Goal: Task Accomplishment & Management: Manage account settings

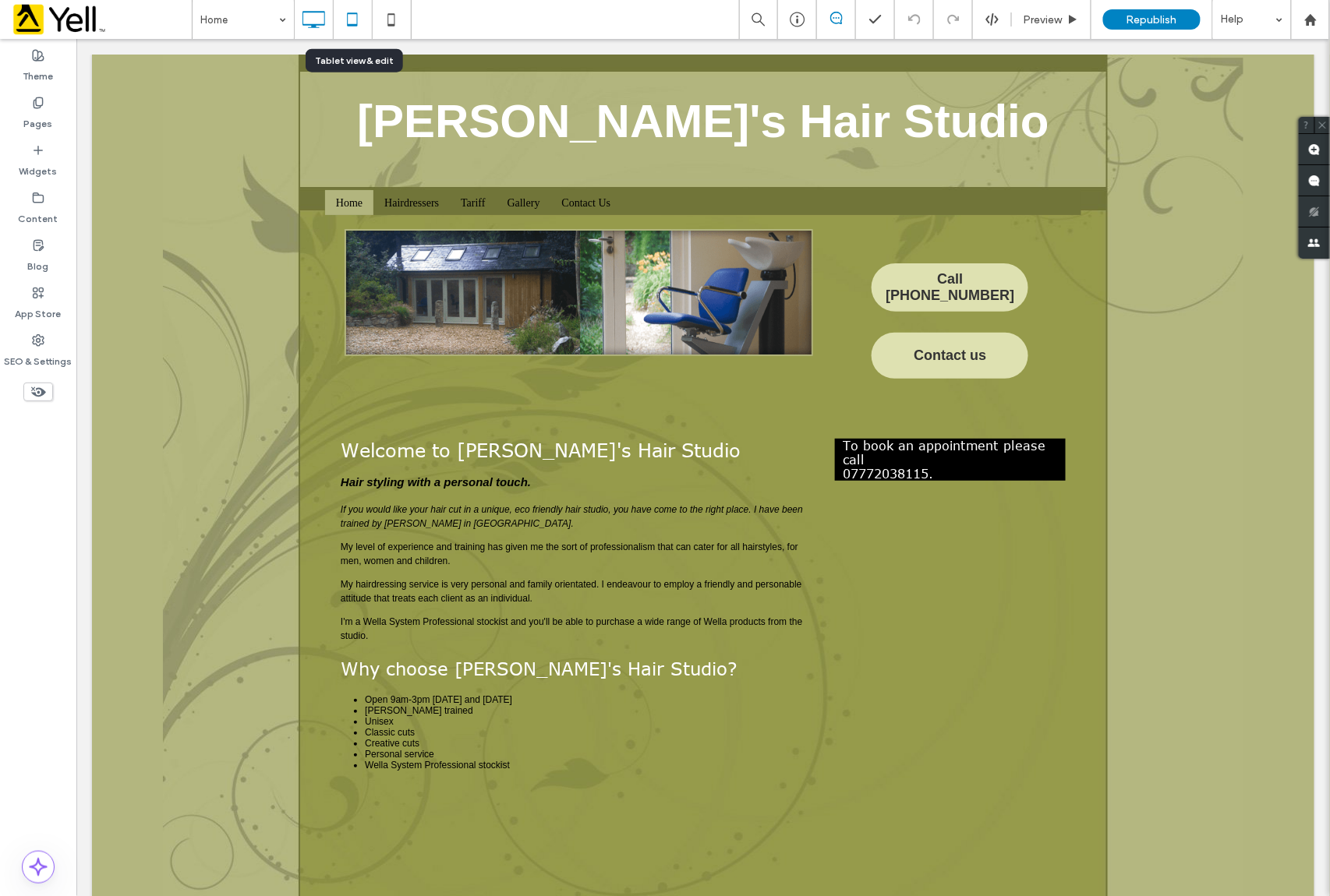
click at [360, 19] on icon at bounding box center [352, 19] width 31 height 31
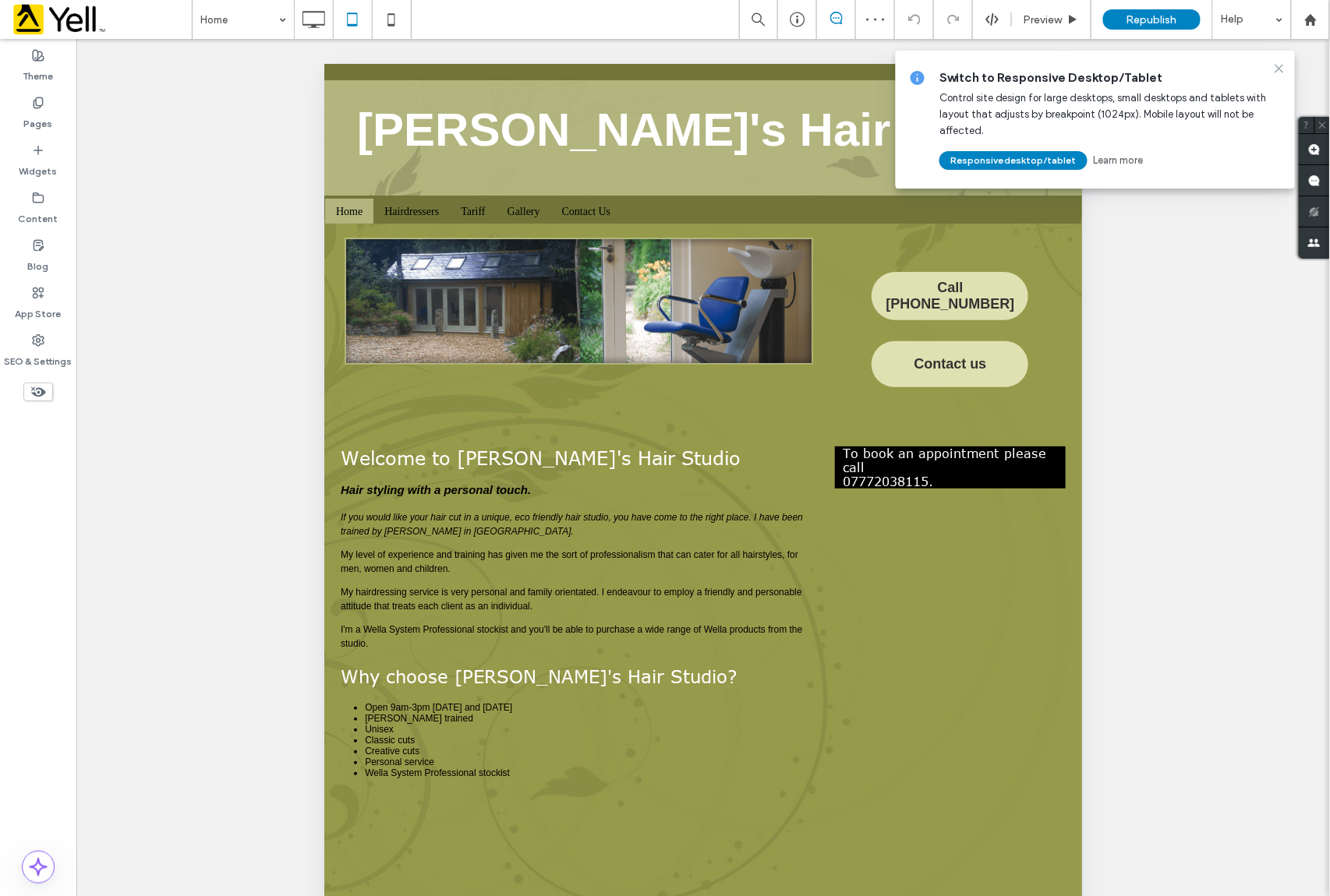
click at [1278, 69] on icon at bounding box center [1279, 68] width 12 height 12
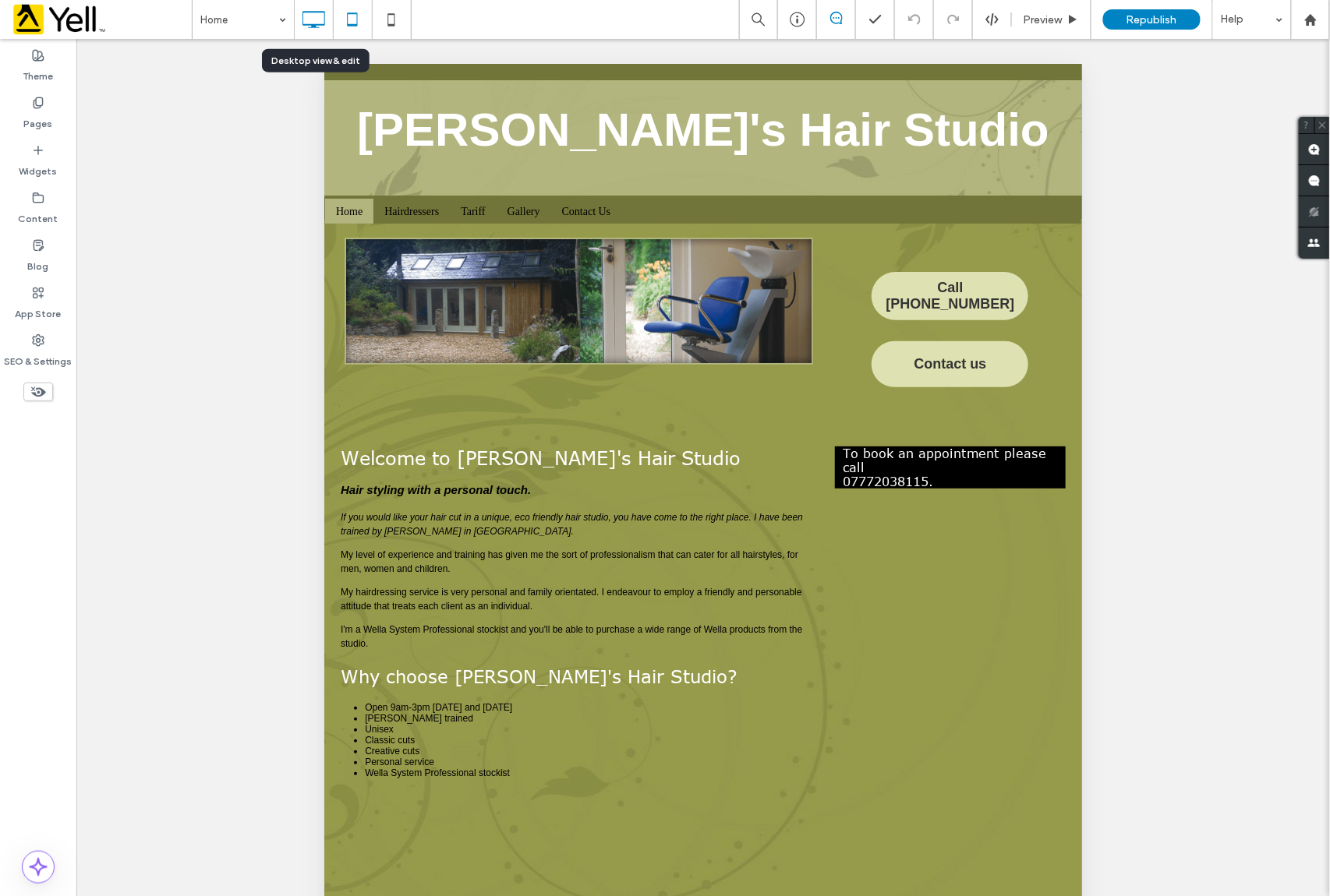
click at [313, 20] on icon at bounding box center [314, 19] width 31 height 31
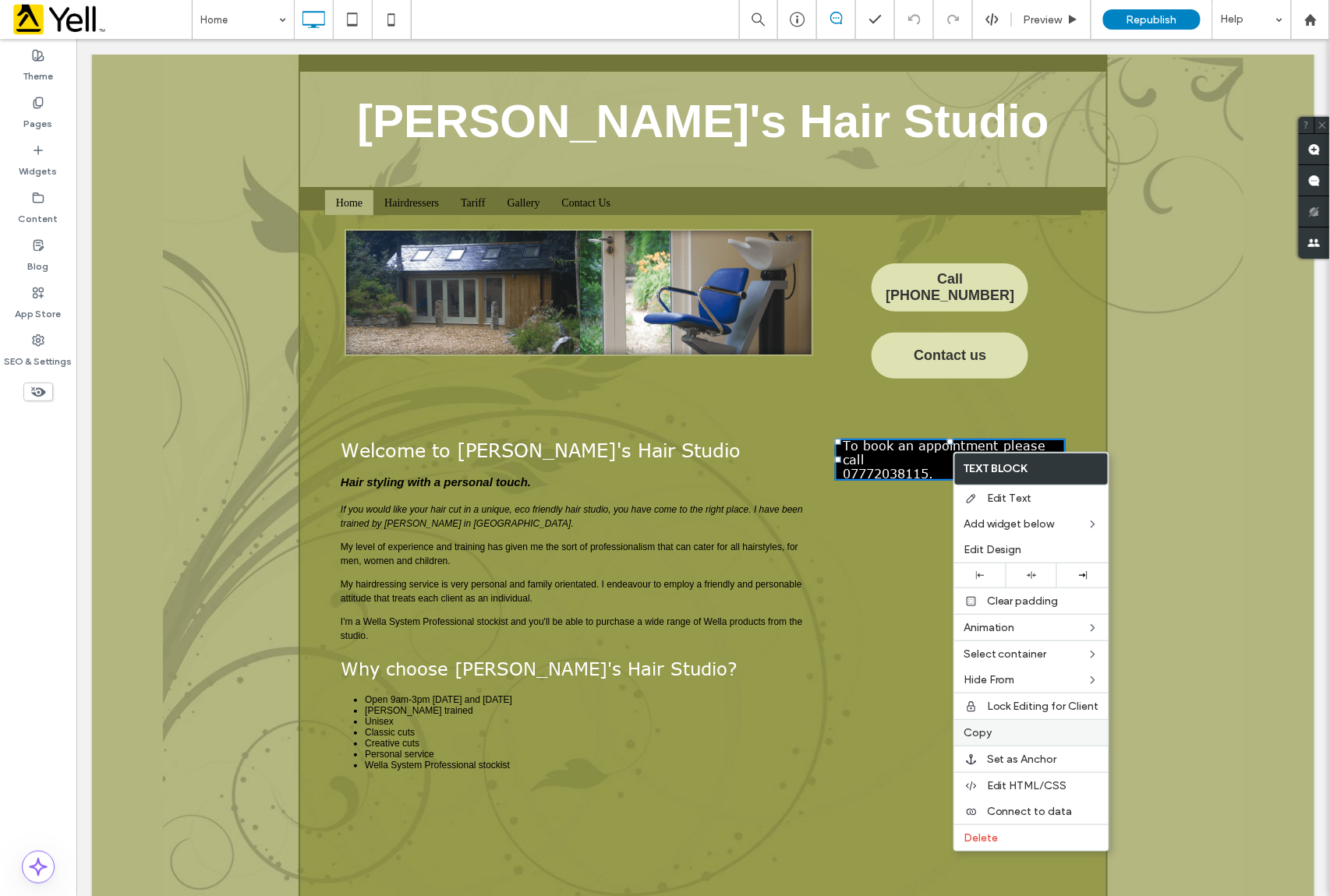
click at [992, 740] on label "Copy" at bounding box center [1032, 733] width 135 height 13
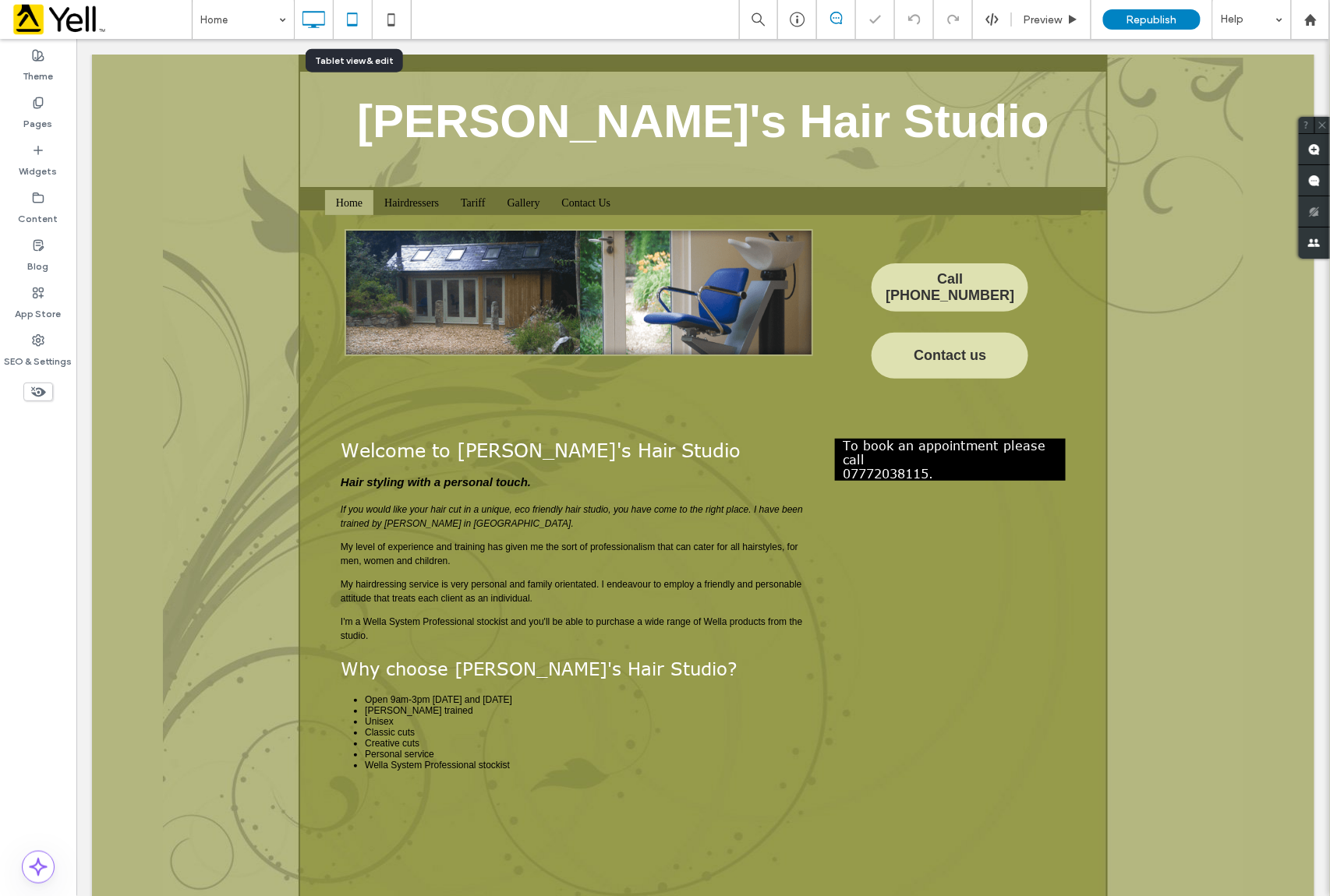
click at [354, 19] on icon at bounding box center [352, 19] width 31 height 31
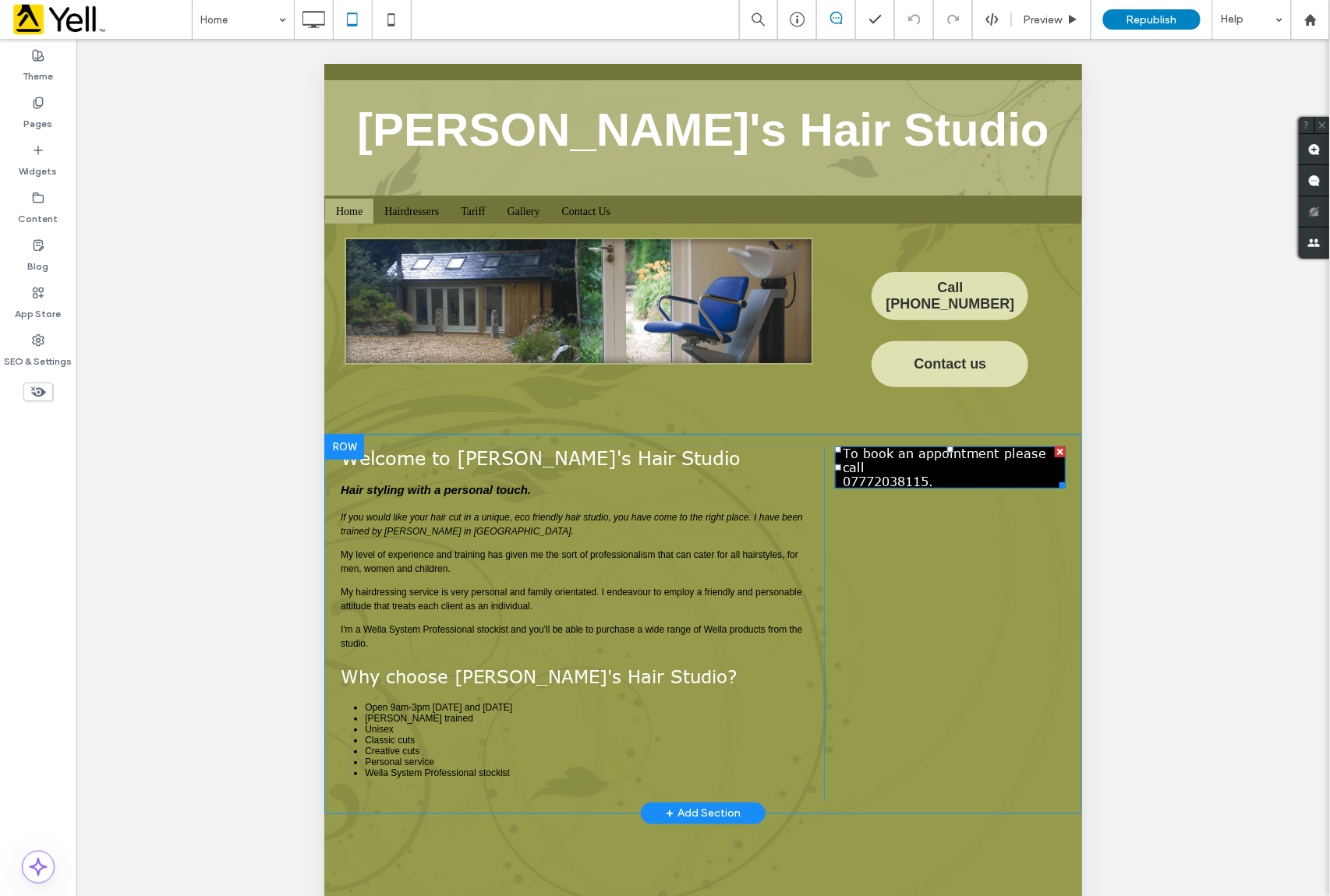
click at [941, 458] on p "To book an appointment please call [PHONE_NUMBER]." at bounding box center [950, 467] width 215 height 42
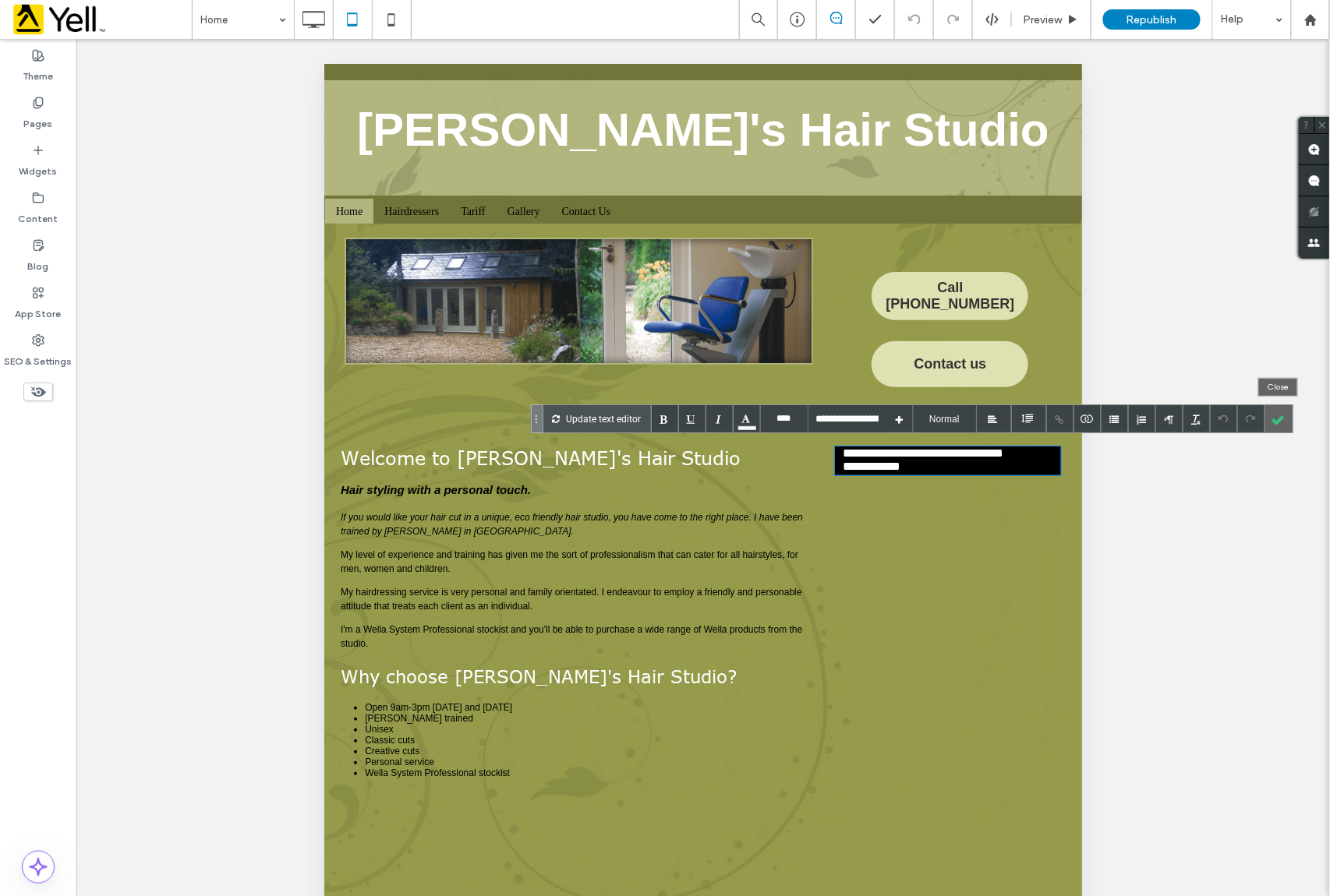
click at [1282, 418] on div at bounding box center [1279, 419] width 27 height 27
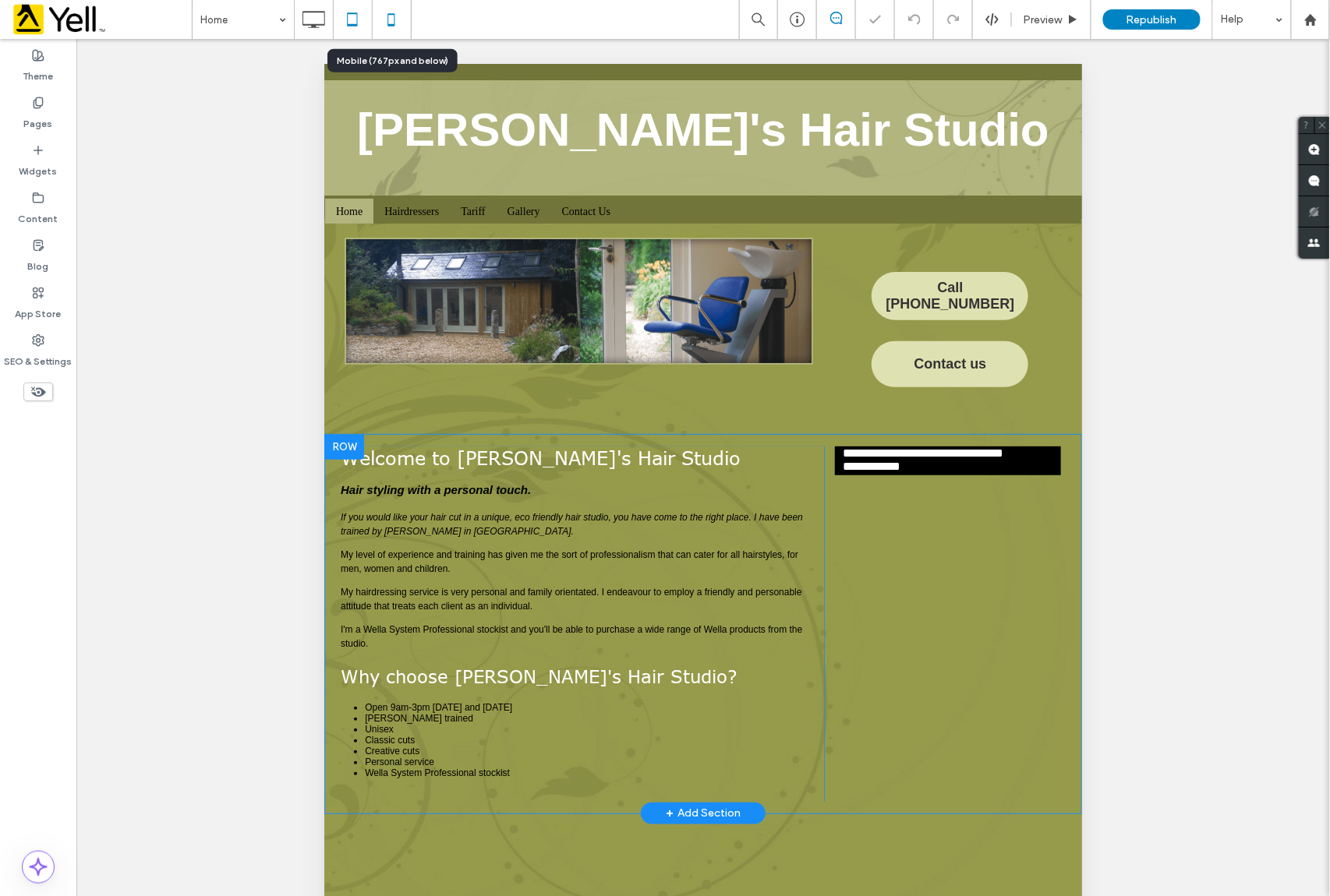
click at [397, 19] on icon at bounding box center [391, 19] width 31 height 31
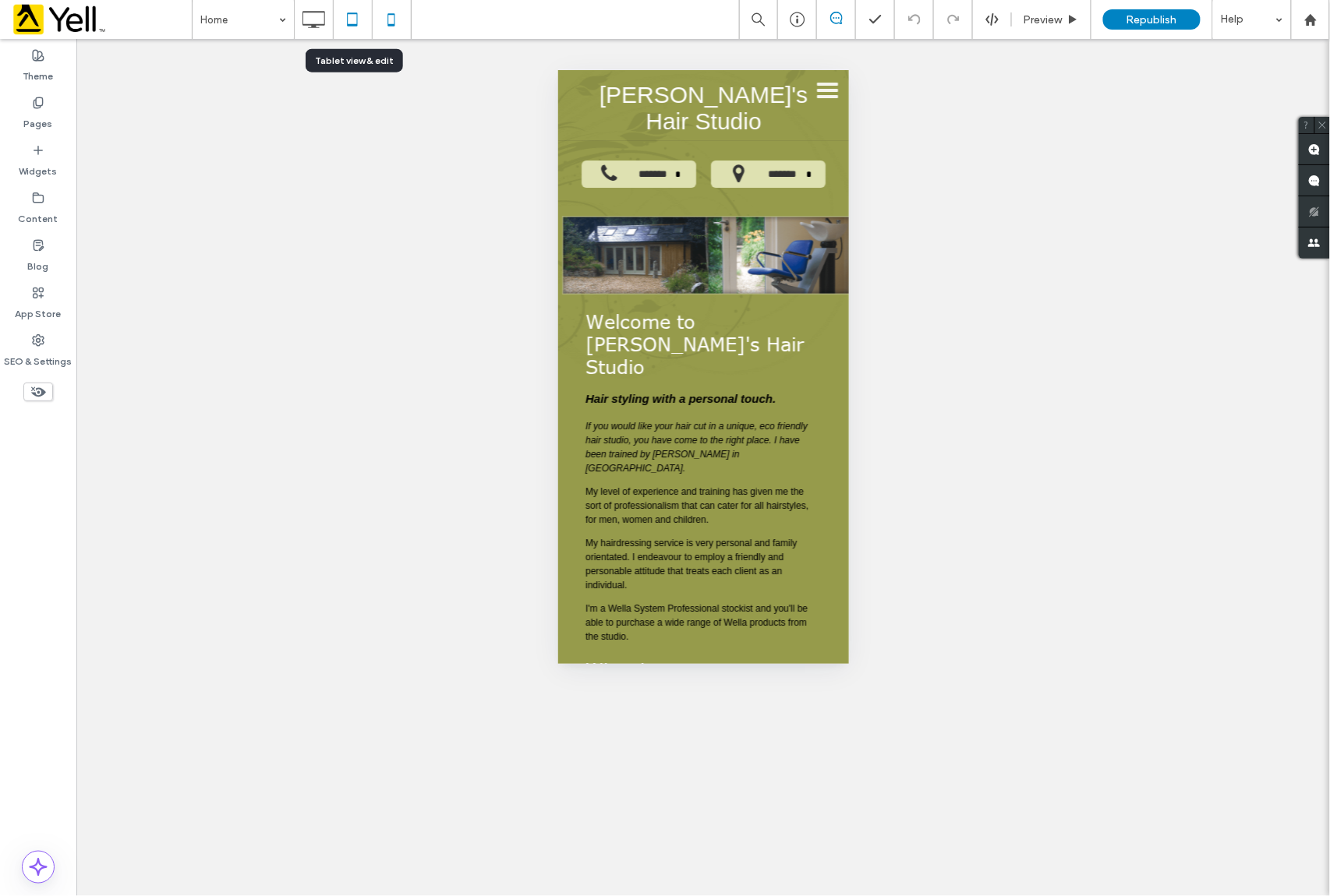
click at [354, 25] on use at bounding box center [352, 19] width 10 height 13
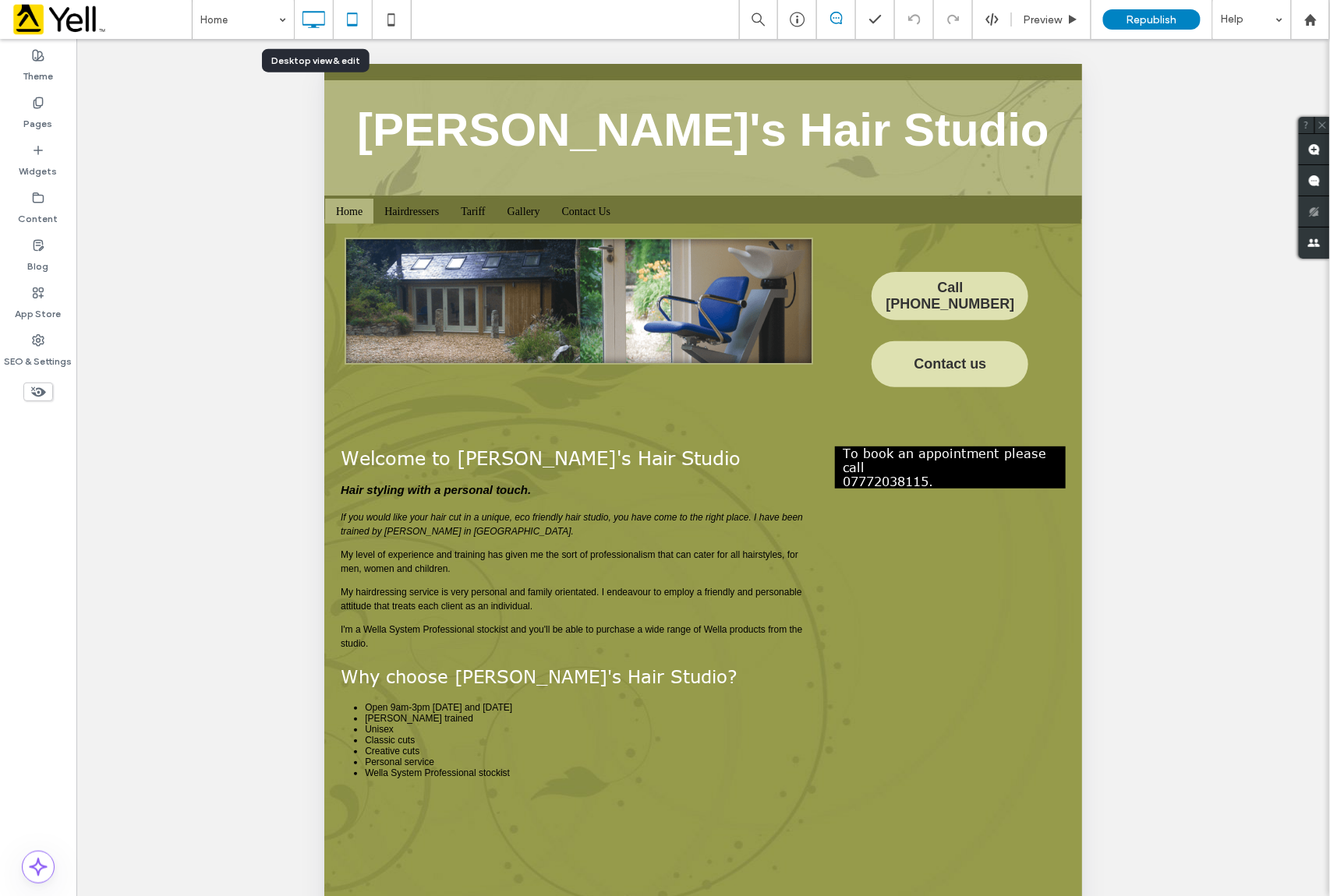
click at [312, 20] on icon at bounding box center [314, 19] width 31 height 31
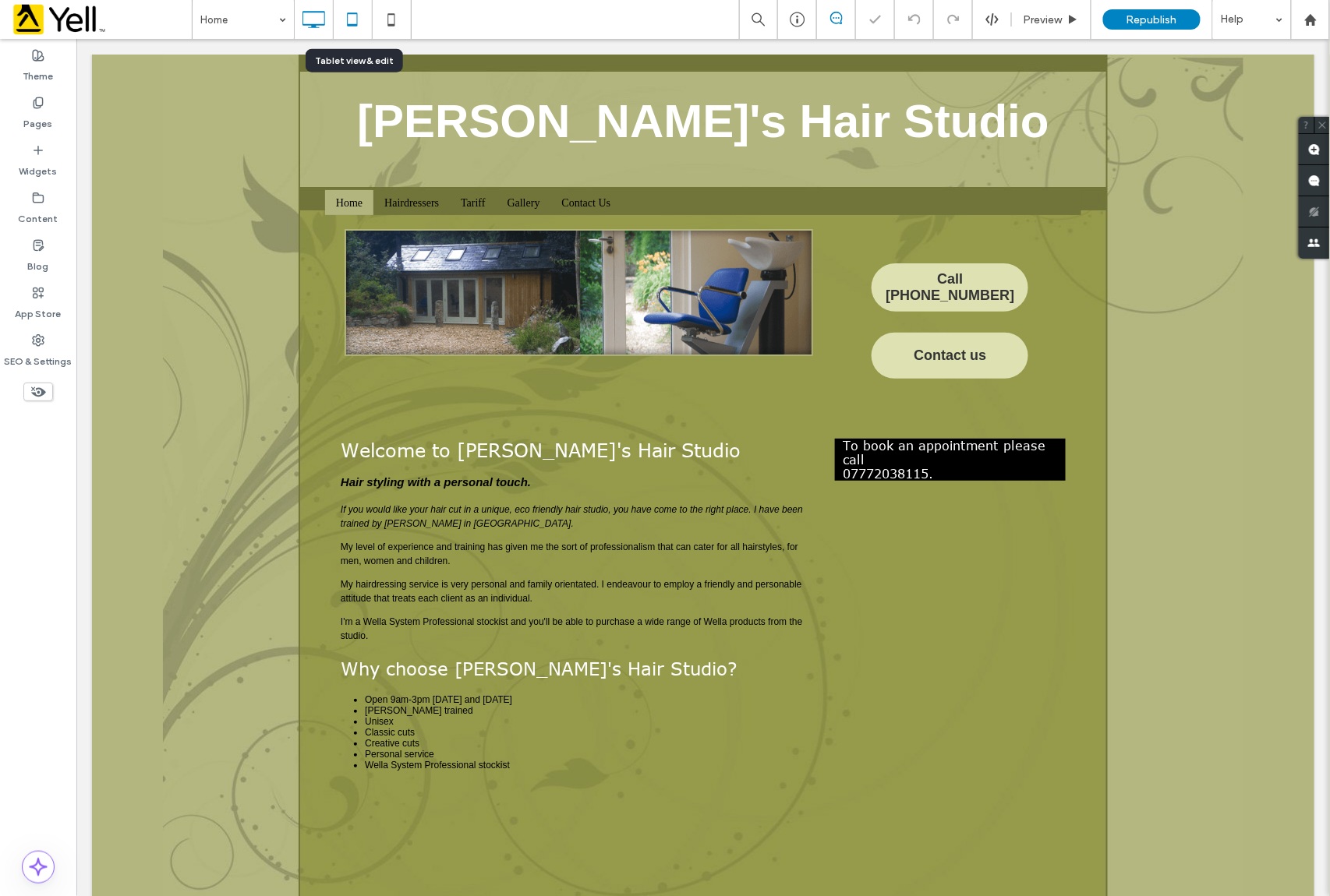
click at [352, 19] on icon at bounding box center [352, 19] width 31 height 31
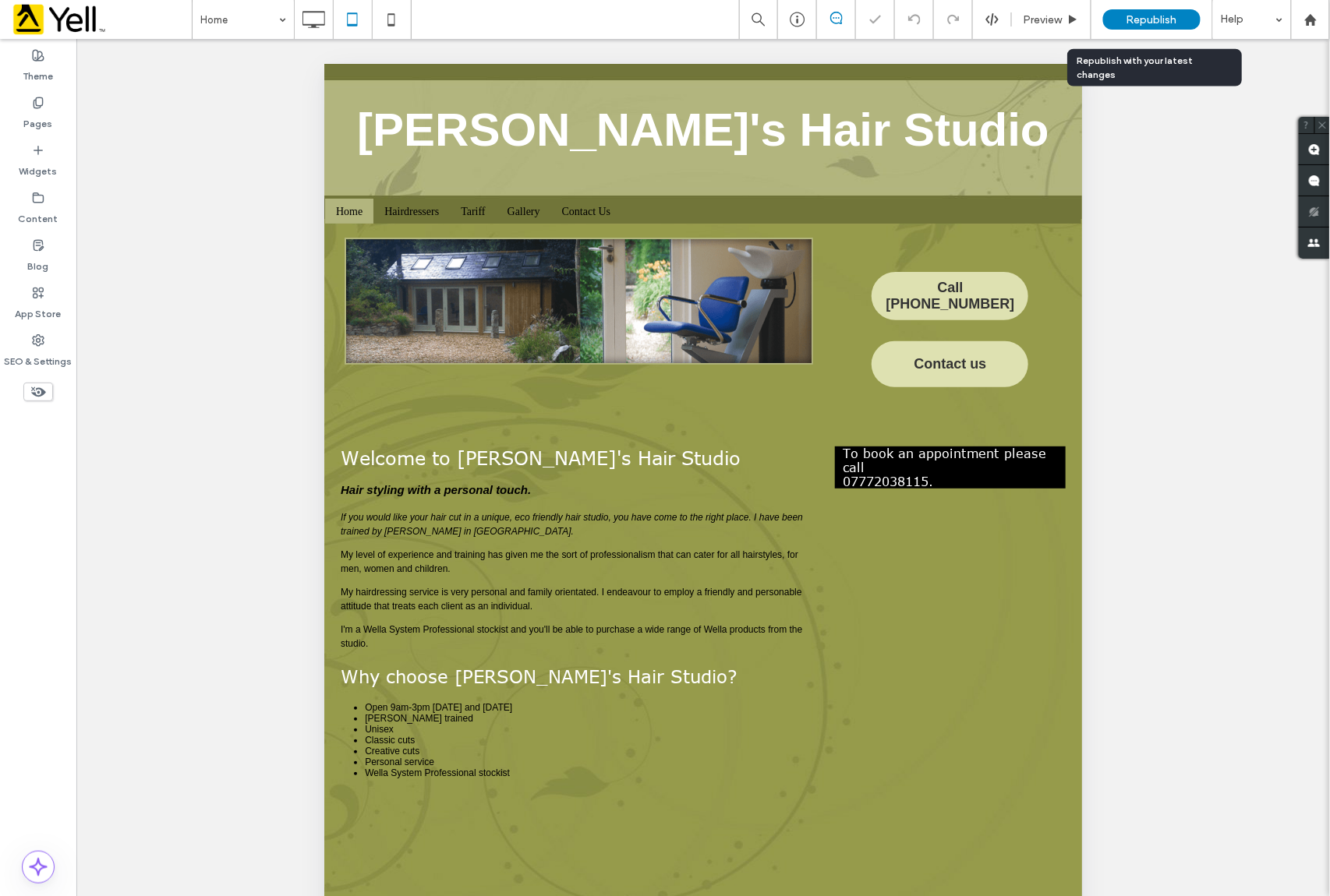
click at [1133, 17] on span "Republish" at bounding box center [1152, 19] width 51 height 13
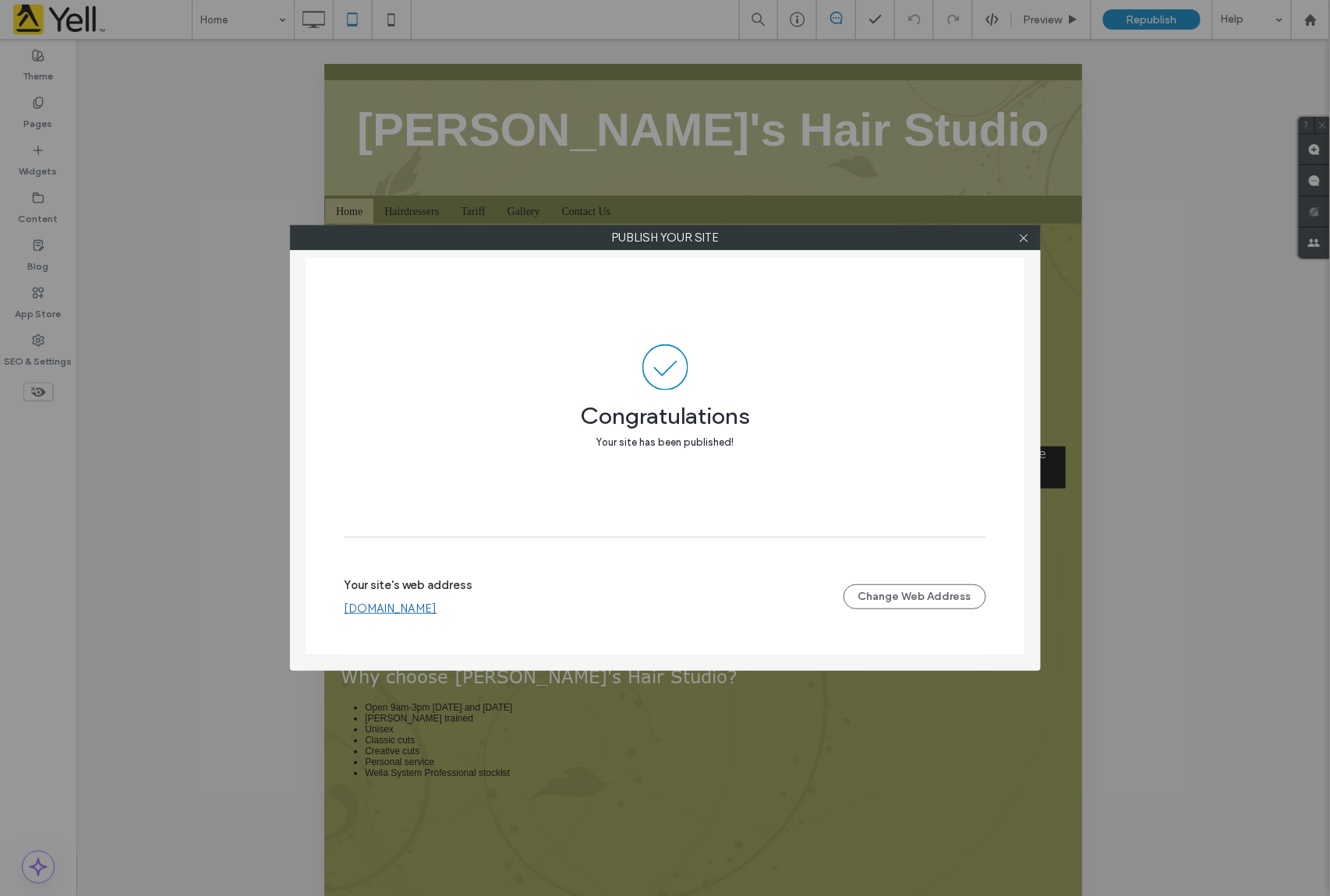
click at [260, 19] on div "Publish your site Congratulations Your site has been published! Your site's web…" at bounding box center [665, 448] width 1330 height 896
click at [1027, 241] on use at bounding box center [1024, 238] width 8 height 8
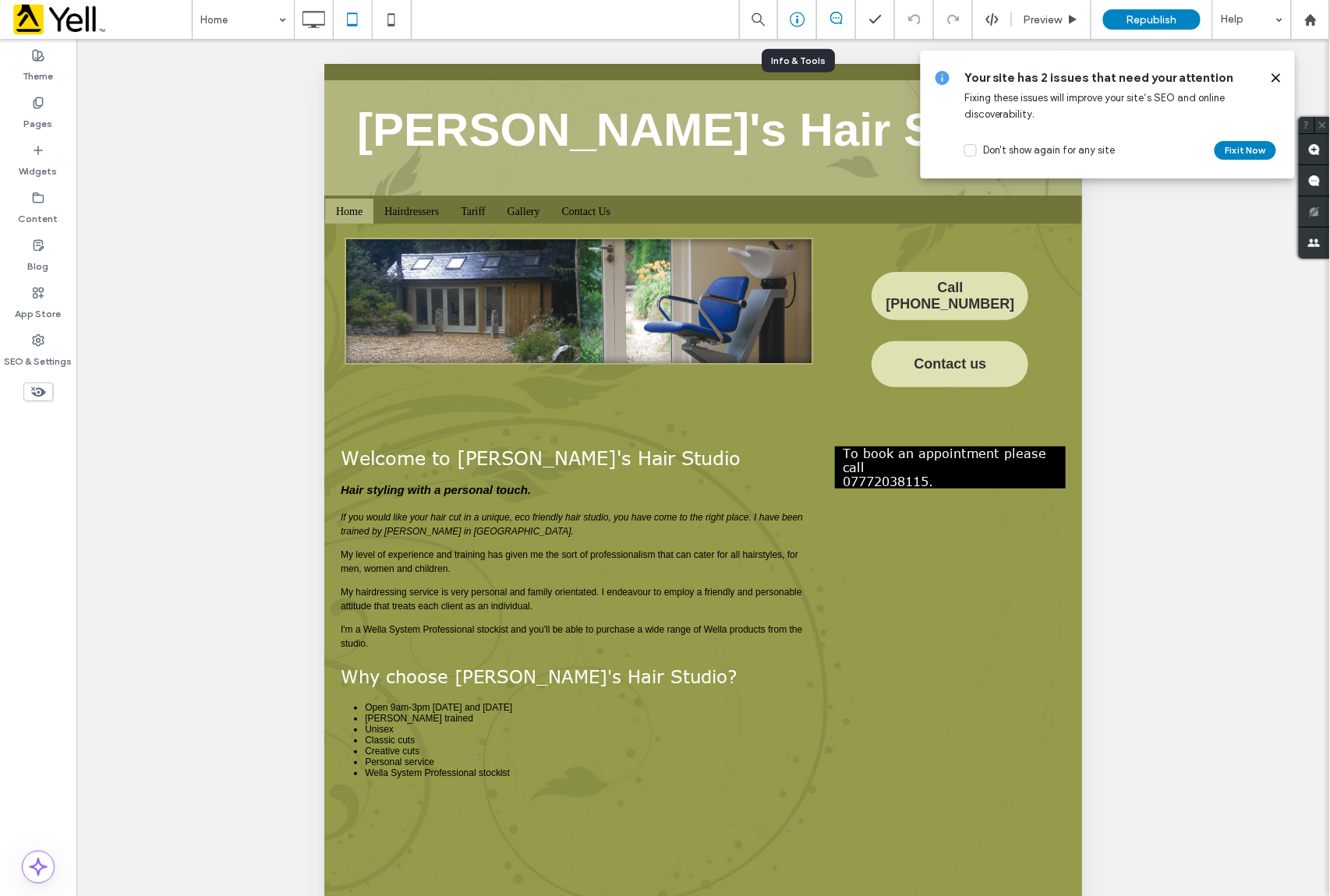
click at [794, 14] on icon at bounding box center [797, 19] width 15 height 15
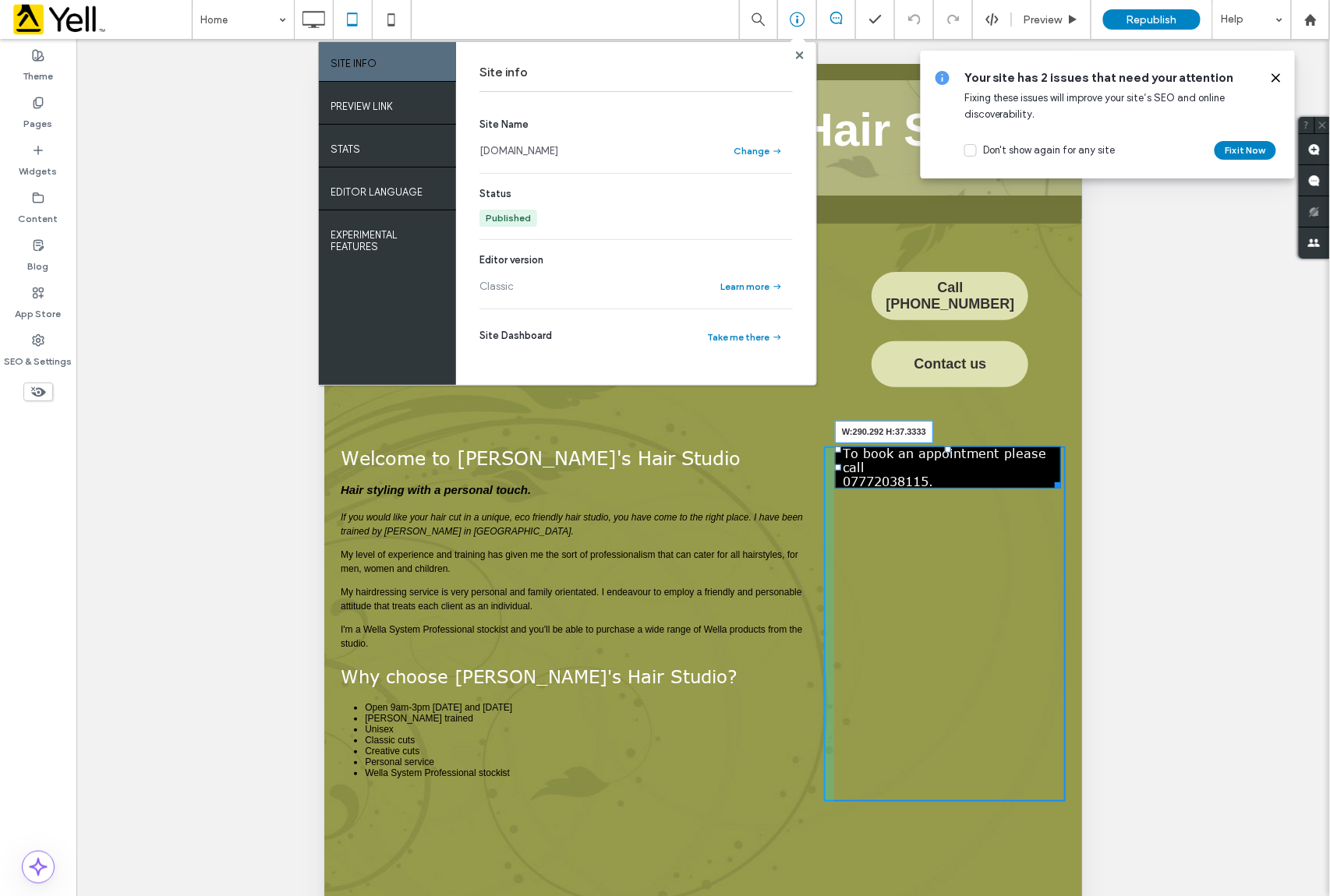
drag, startPoint x: 1045, startPoint y: 467, endPoint x: 1367, endPoint y: 543, distance: 330.8
click at [1050, 479] on div "Welcome to [PERSON_NAME]'s Hair Studio Hair styling with a personal touch. If y…" at bounding box center [702, 624] width 756 height 379
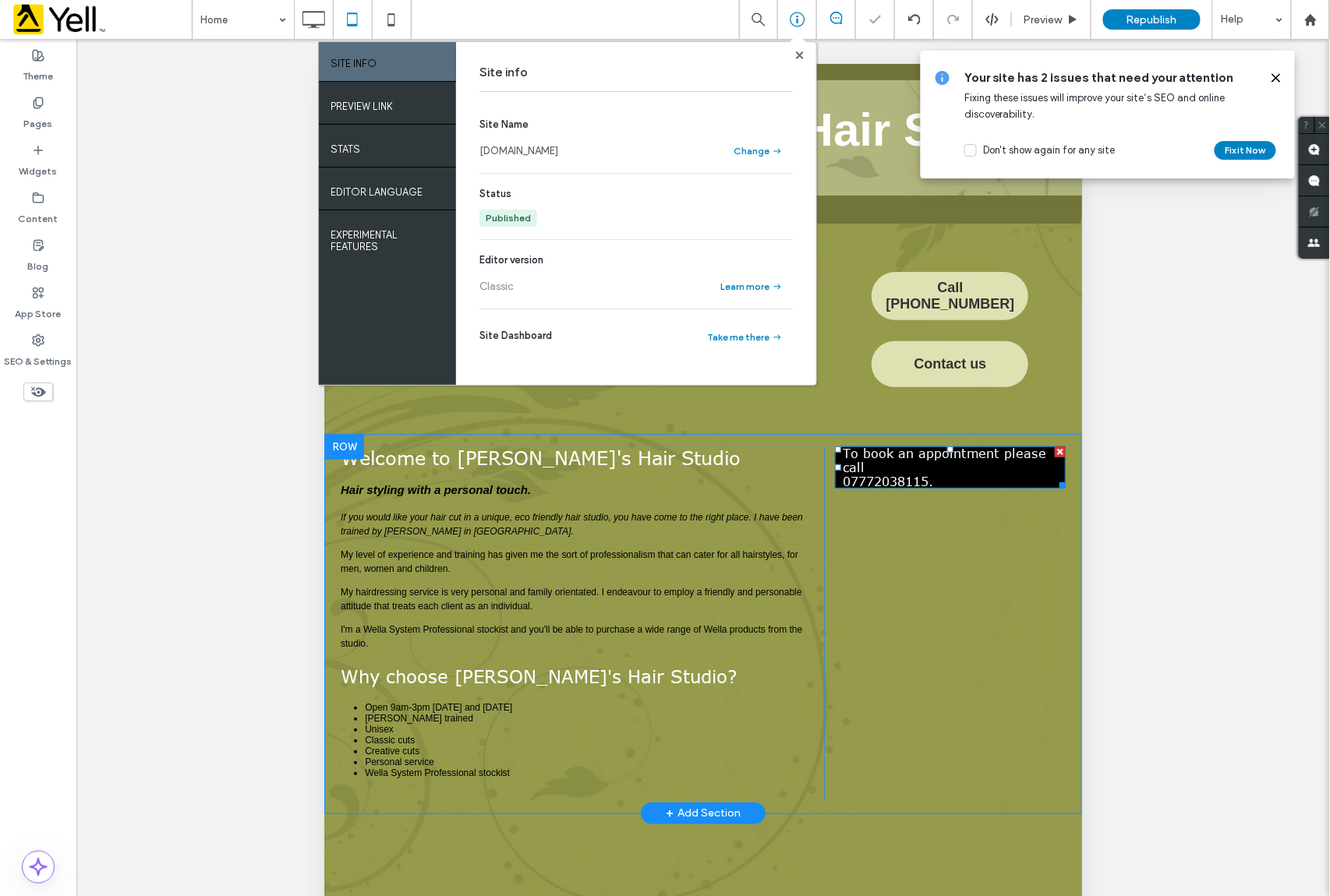
click at [936, 465] on p "To book an appointment please call [PHONE_NUMBER]." at bounding box center [950, 467] width 215 height 42
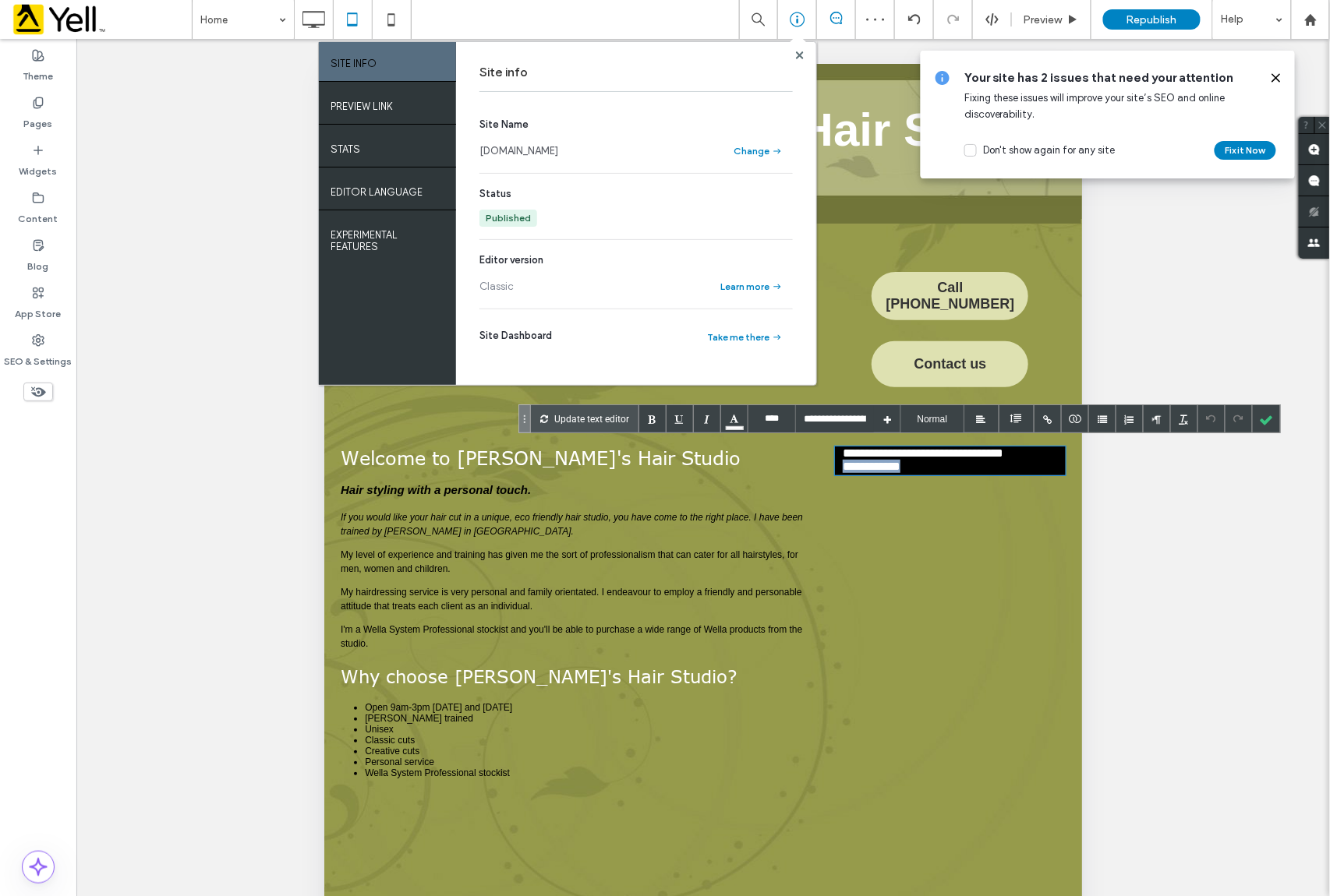
drag, startPoint x: 854, startPoint y: 473, endPoint x: 823, endPoint y: 473, distance: 31.0
click at [824, 473] on div "**********" at bounding box center [945, 623] width 242 height 355
click at [1045, 416] on div at bounding box center [1049, 419] width 27 height 27
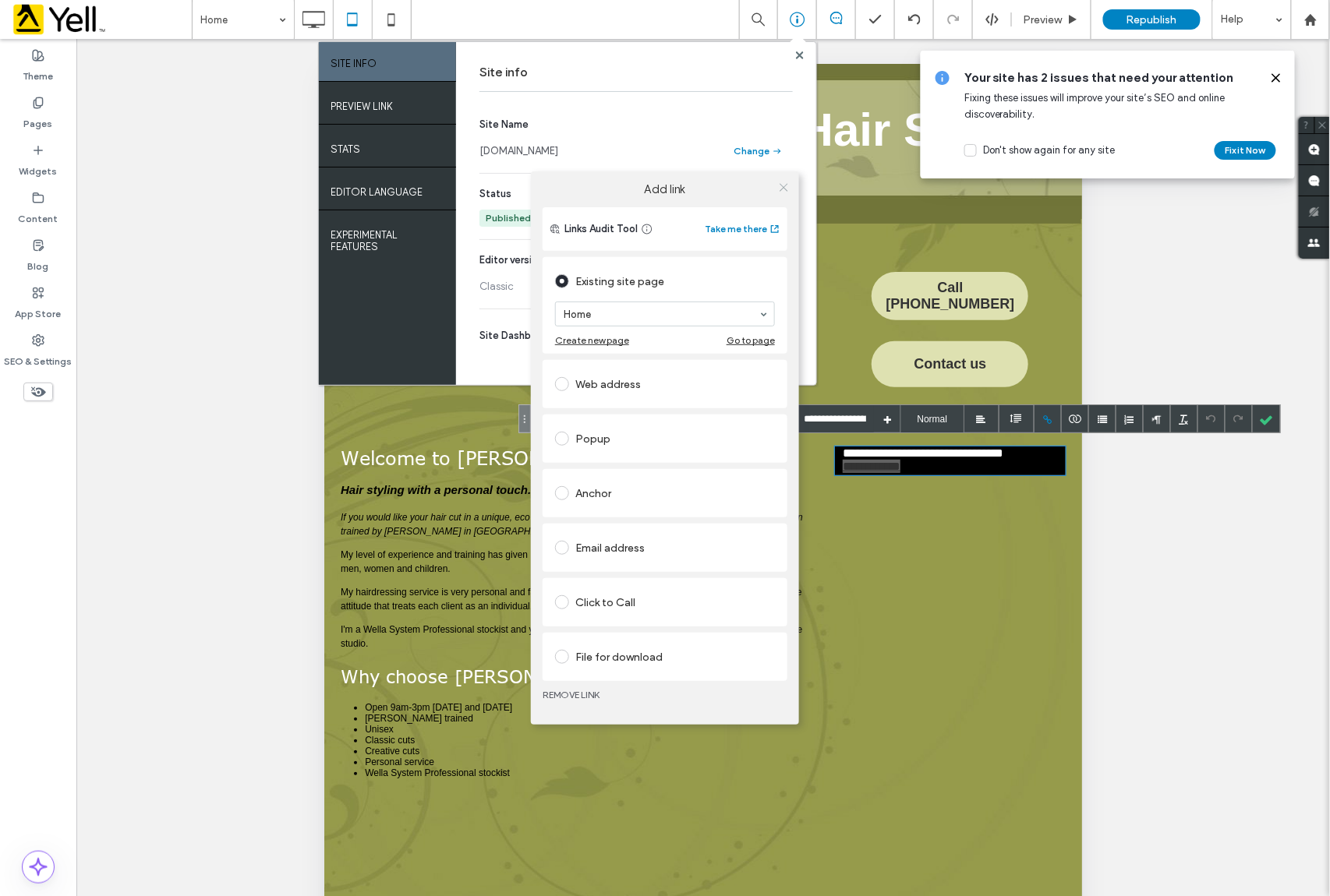
click at [781, 185] on icon at bounding box center [783, 187] width 12 height 12
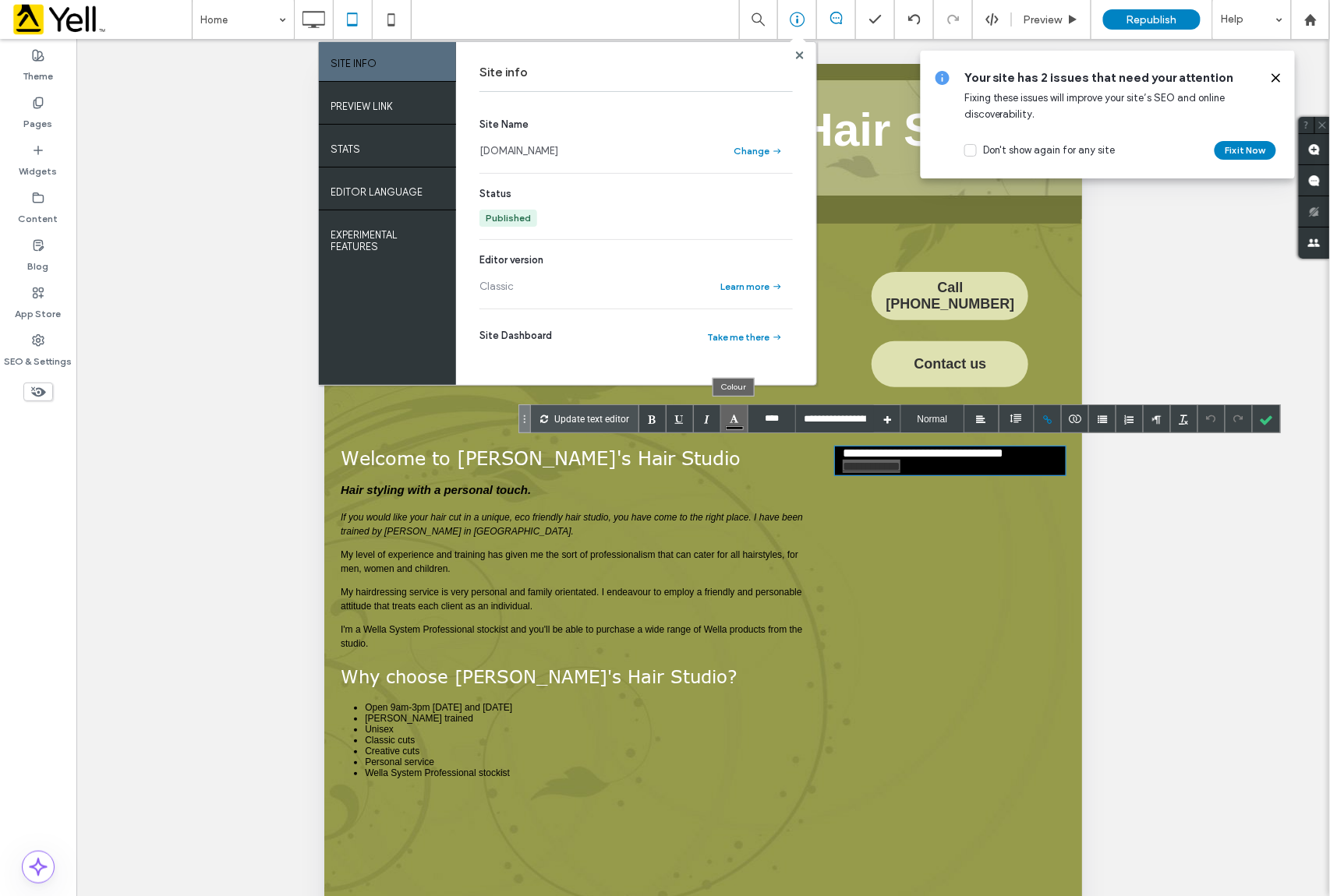
click at [729, 422] on div at bounding box center [735, 419] width 27 height 27
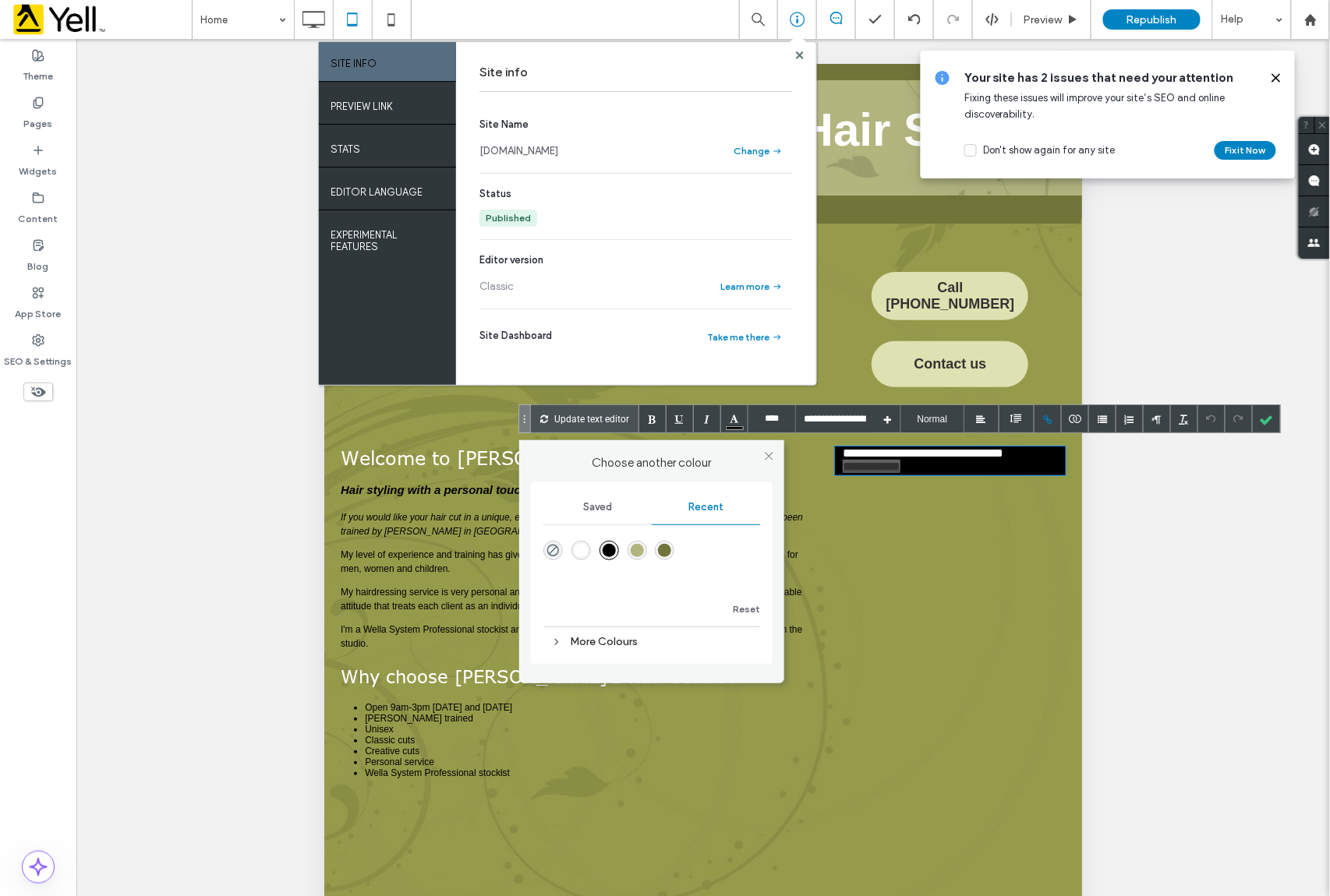
click at [576, 553] on div "rgba(255, 255, 255, 1)" at bounding box center [581, 550] width 13 height 13
click at [766, 455] on icon at bounding box center [769, 456] width 12 height 12
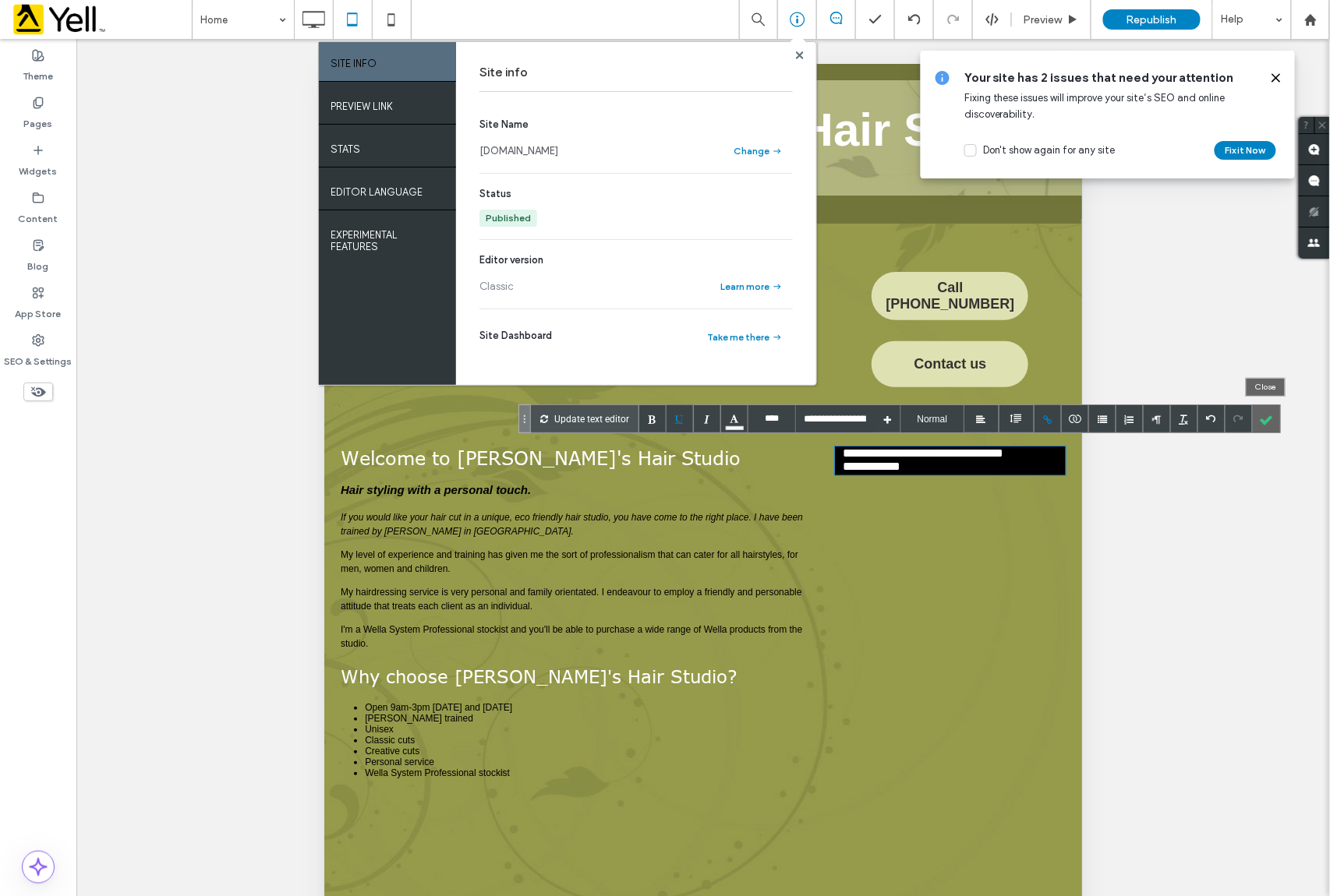
click at [1266, 421] on div at bounding box center [1267, 419] width 27 height 27
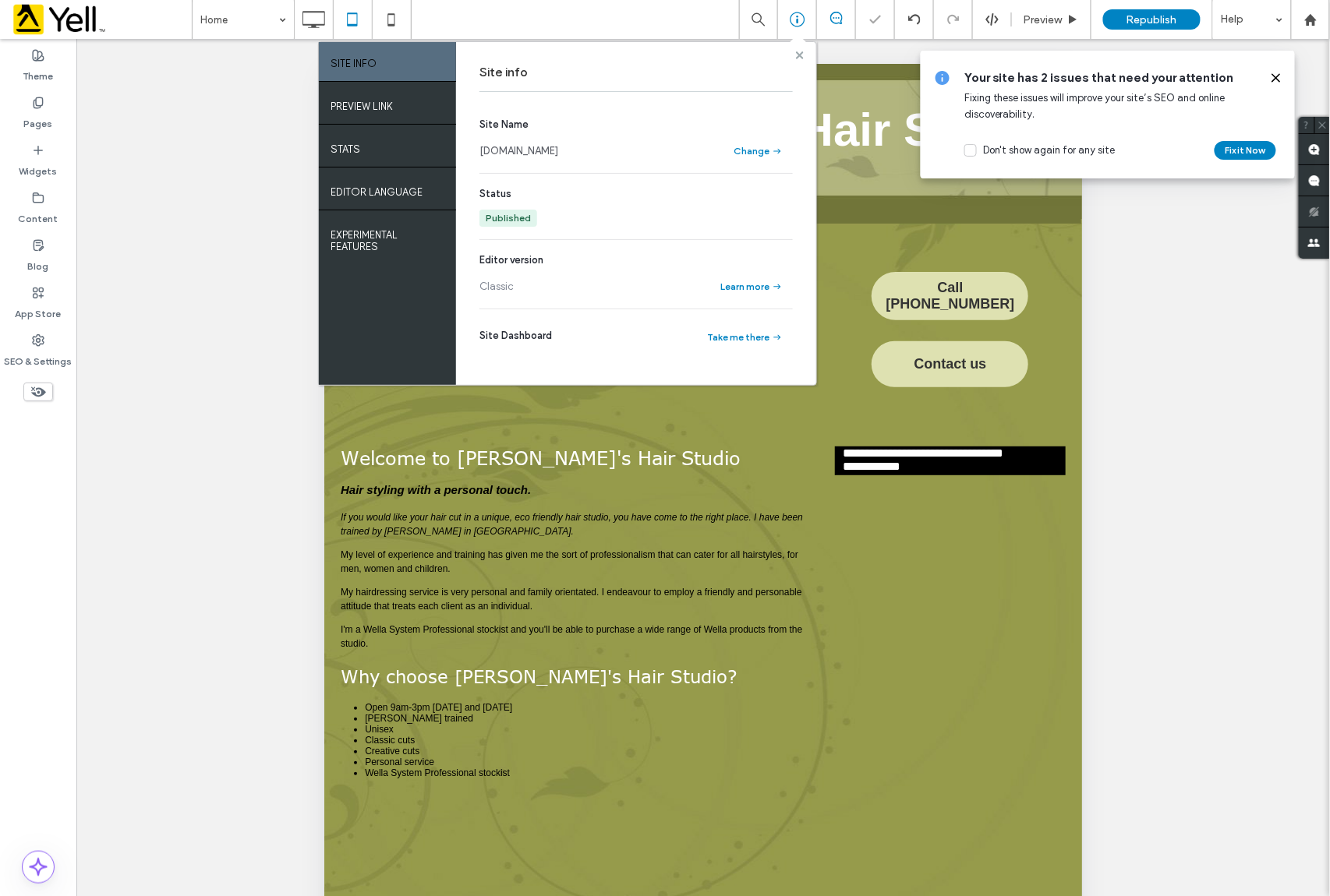
click at [797, 55] on icon at bounding box center [800, 56] width 8 height 8
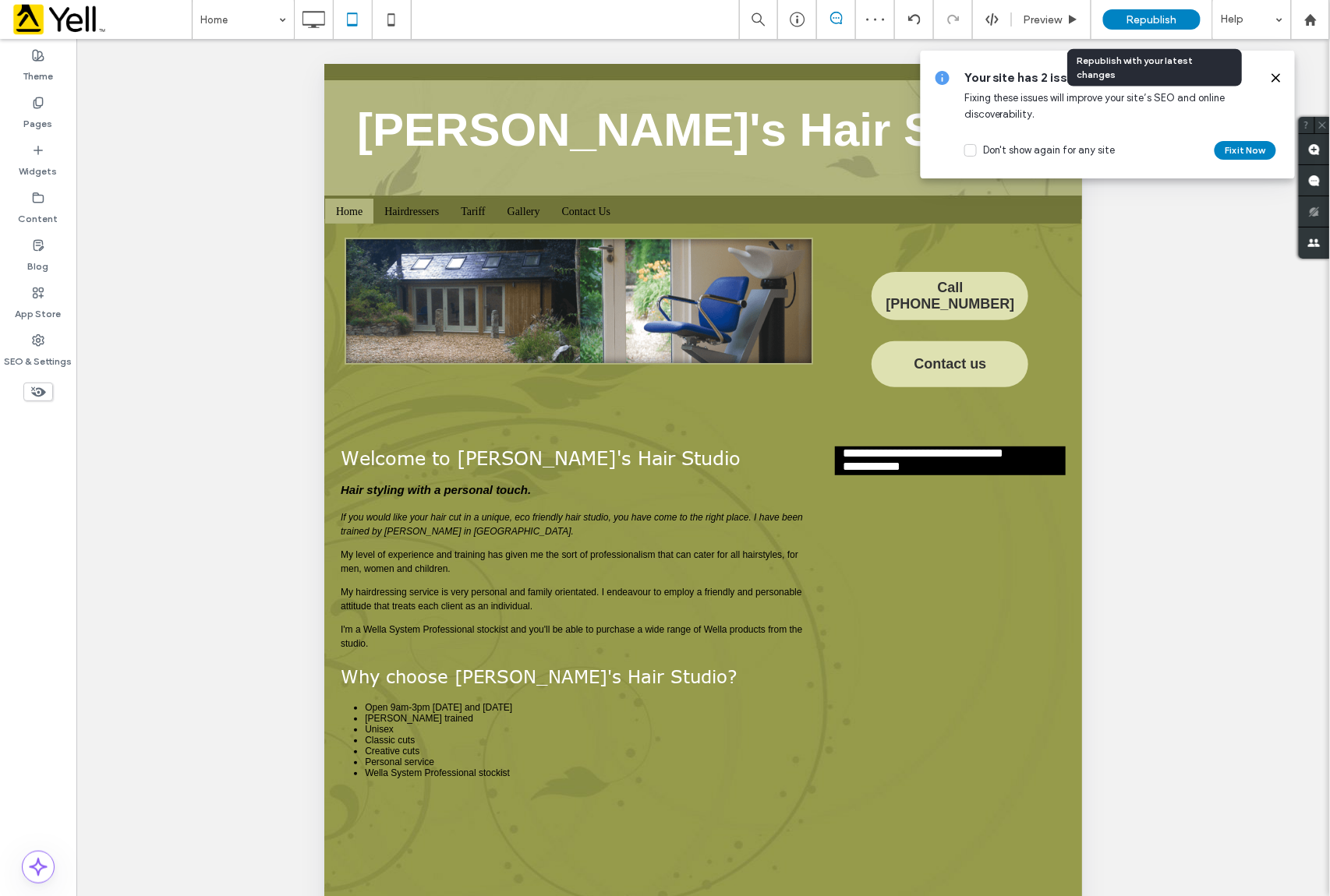
click at [1163, 19] on span "Republish" at bounding box center [1152, 19] width 51 height 13
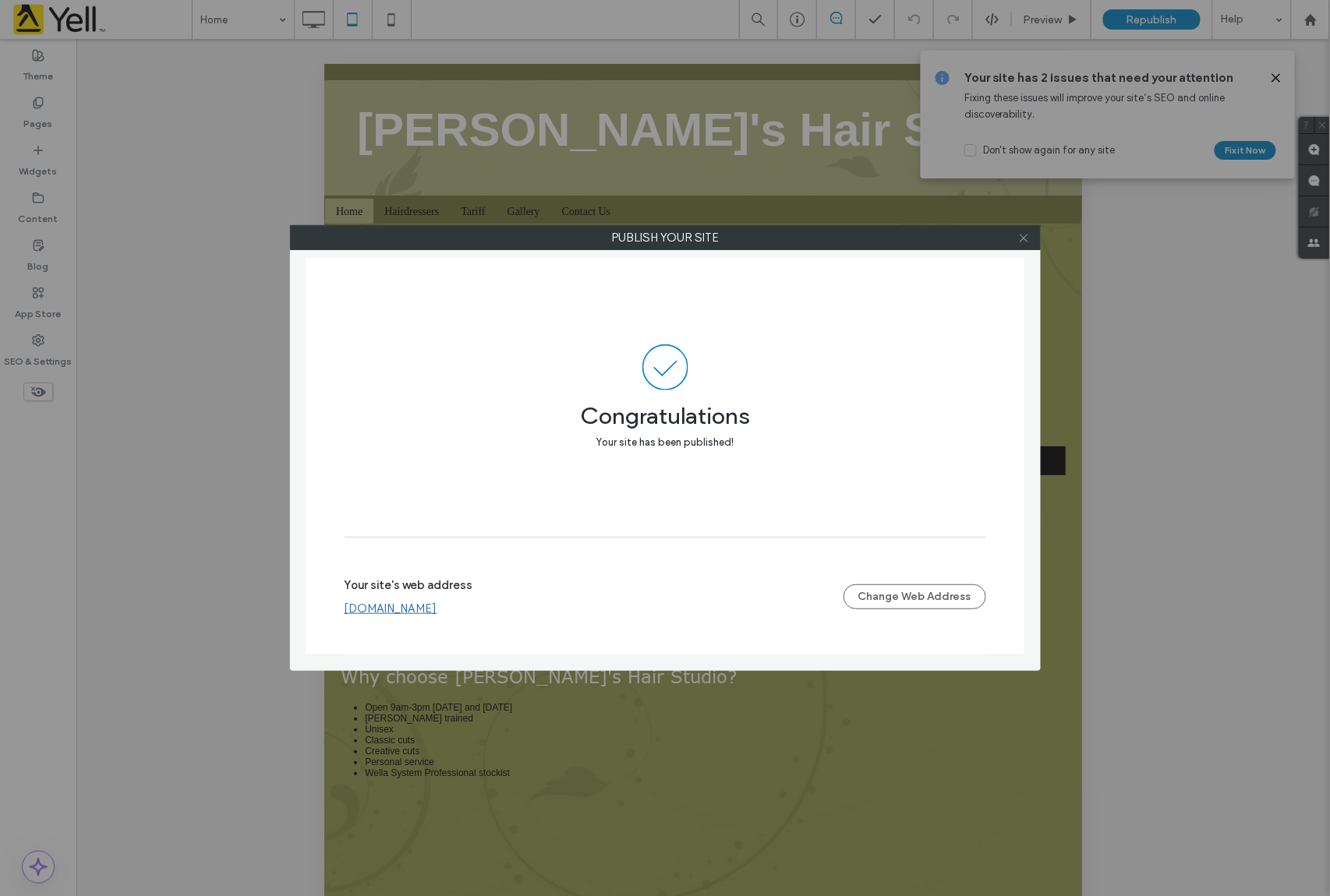
click at [1029, 242] on div at bounding box center [1025, 238] width 23 height 23
click at [1025, 235] on icon at bounding box center [1024, 238] width 12 height 12
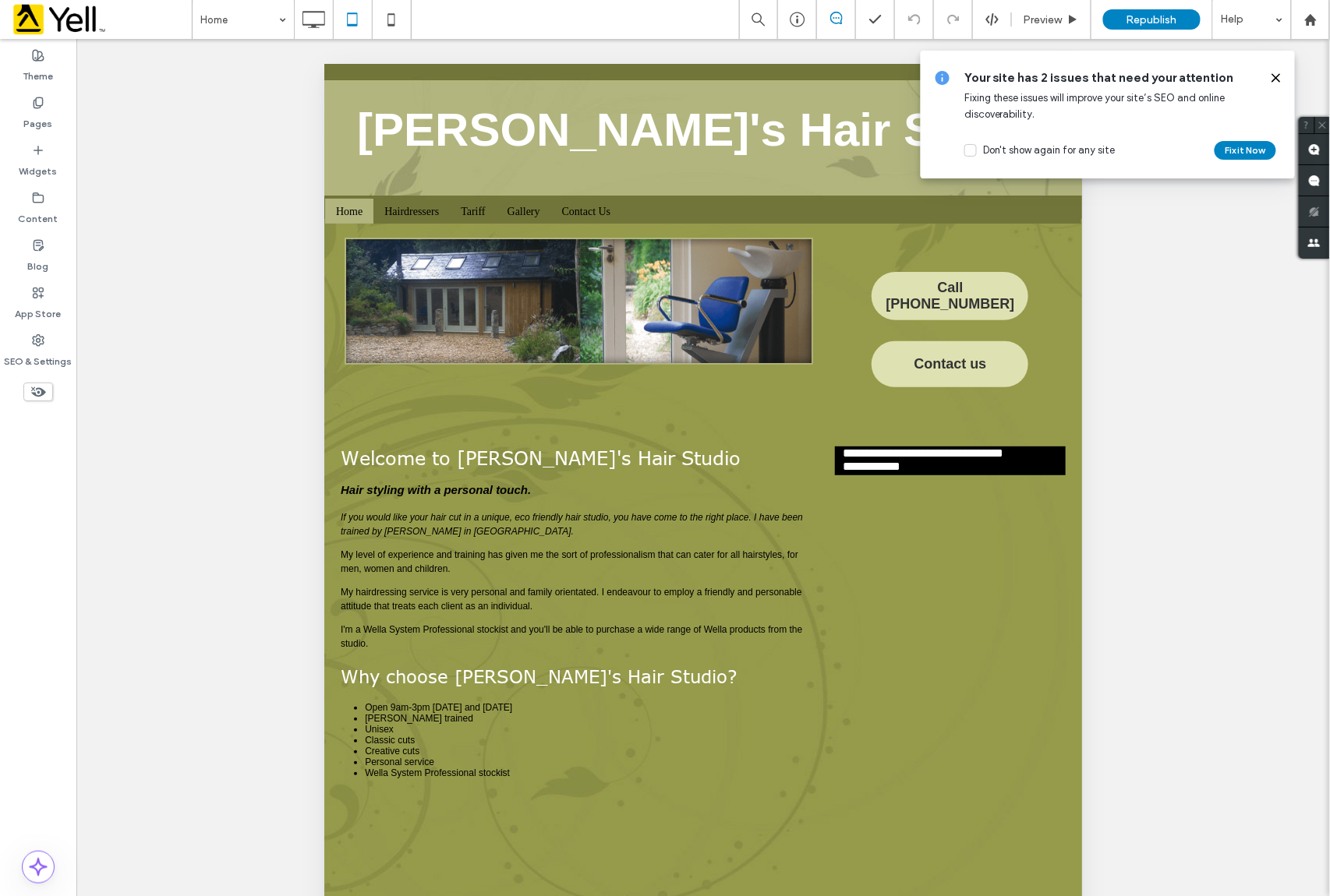
click at [1276, 70] on span at bounding box center [1276, 77] width 12 height 17
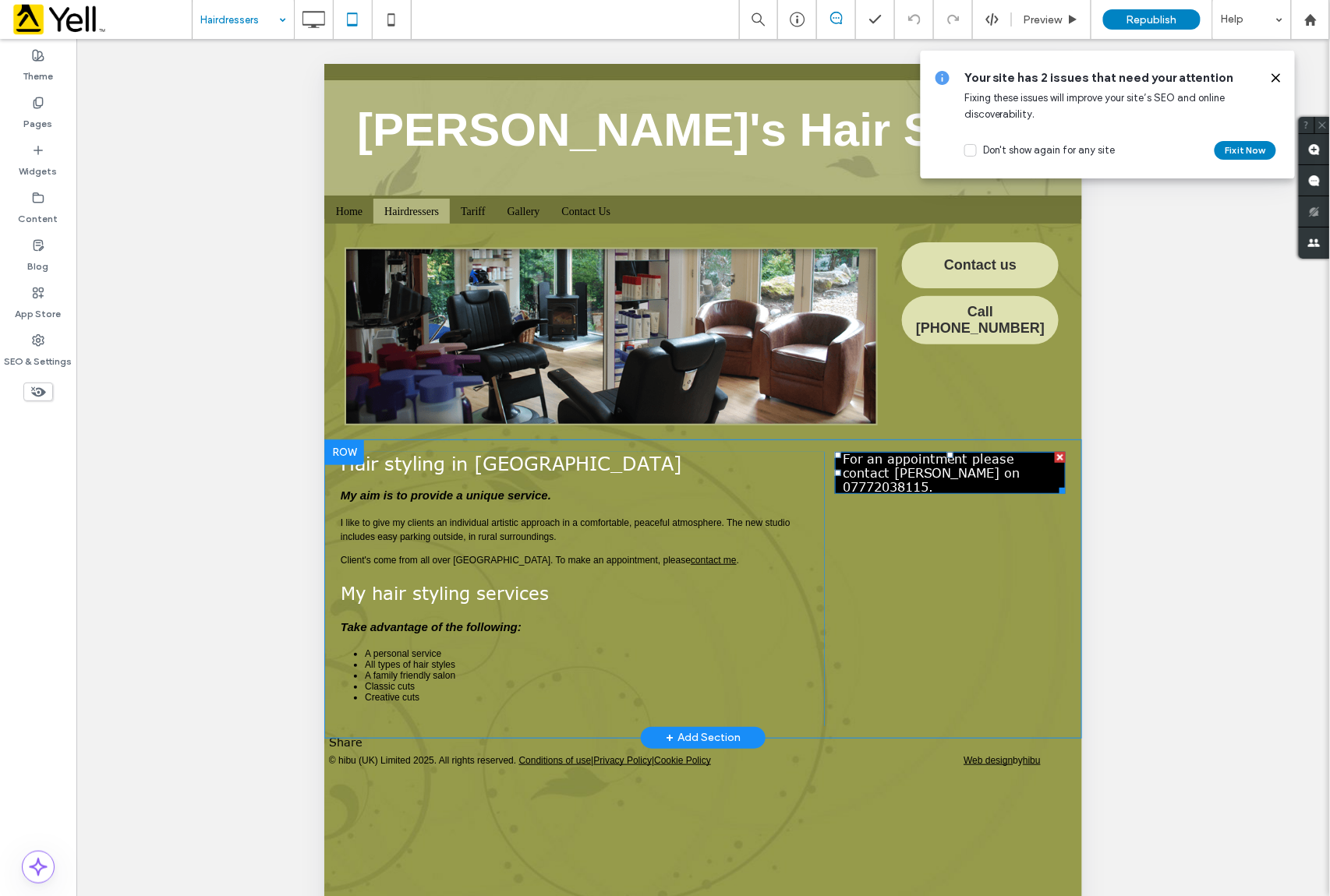
click at [933, 490] on p "For an appointment please contact [PERSON_NAME] on [PHONE_NUMBER]." at bounding box center [950, 472] width 215 height 42
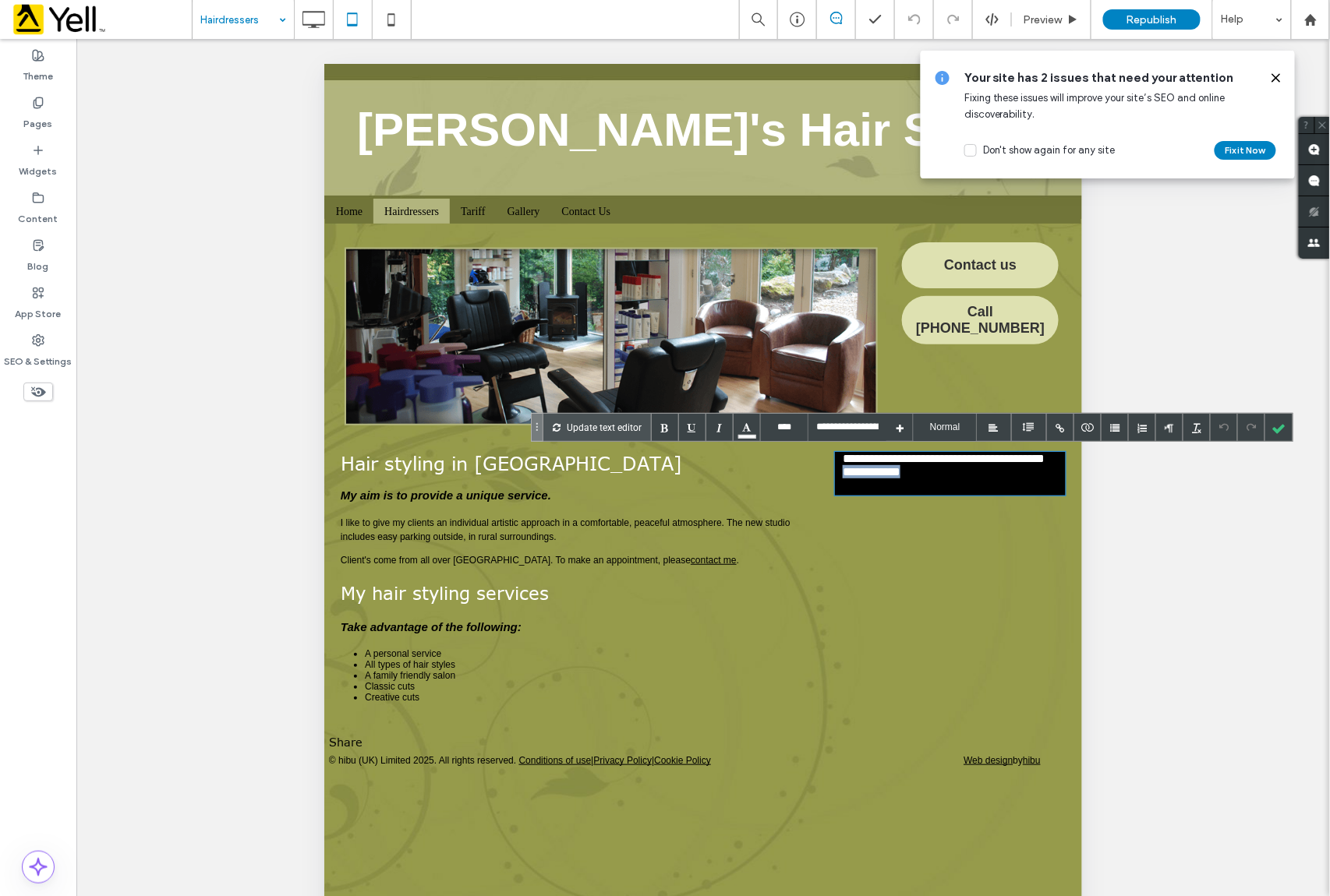
drag, startPoint x: 925, startPoint y: 490, endPoint x: 822, endPoint y: 489, distance: 103.0
click at [822, 489] on div "**********" at bounding box center [703, 588] width 725 height 275
click at [911, 490] on p "**********" at bounding box center [950, 473] width 215 height 44
drag, startPoint x: 912, startPoint y: 489, endPoint x: 841, endPoint y: 487, distance: 71.0
click at [841, 487] on div "**********" at bounding box center [950, 473] width 231 height 44
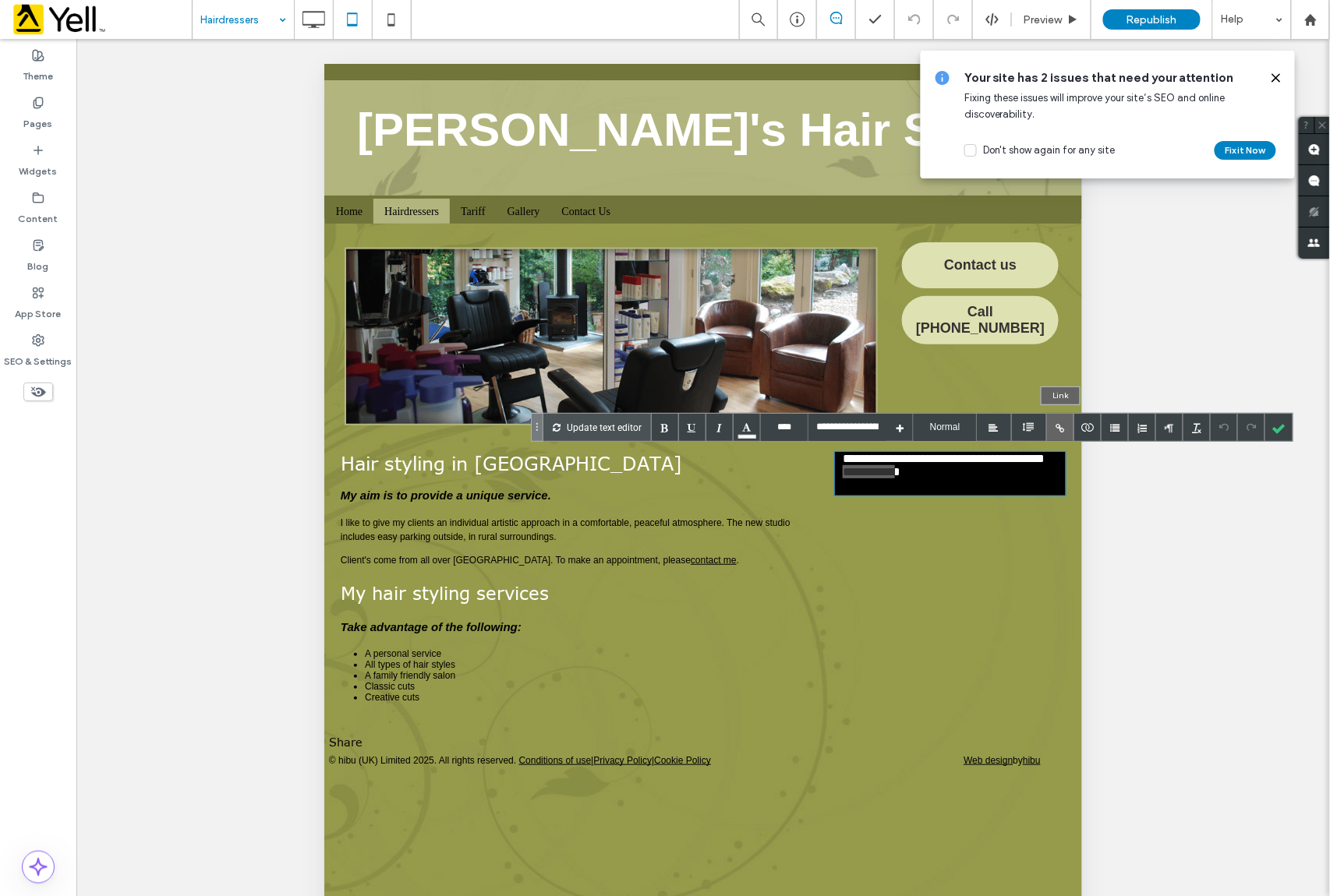
click at [1062, 428] on div at bounding box center [1061, 428] width 27 height 27
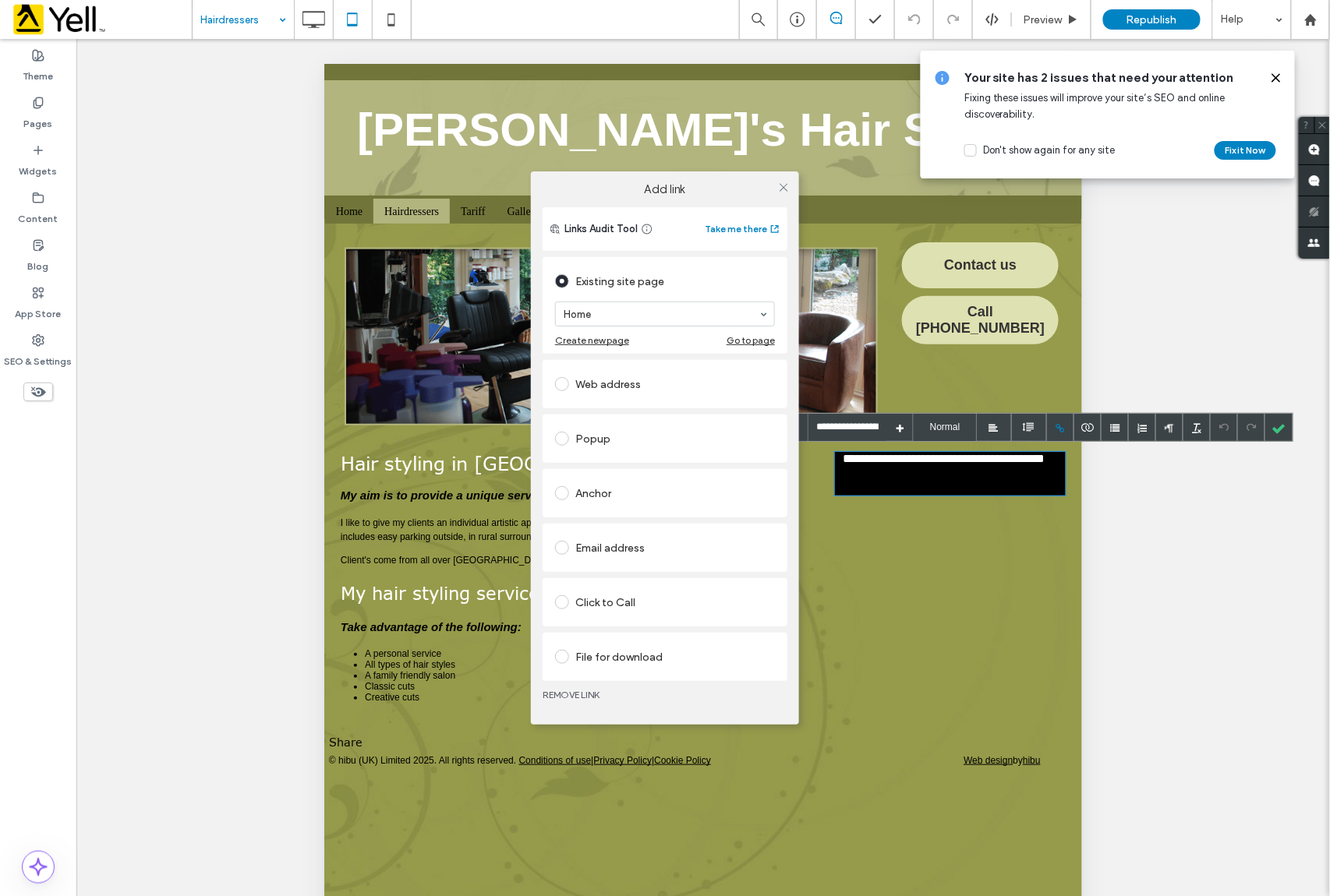
click at [602, 602] on div "Click to Call" at bounding box center [665, 602] width 220 height 25
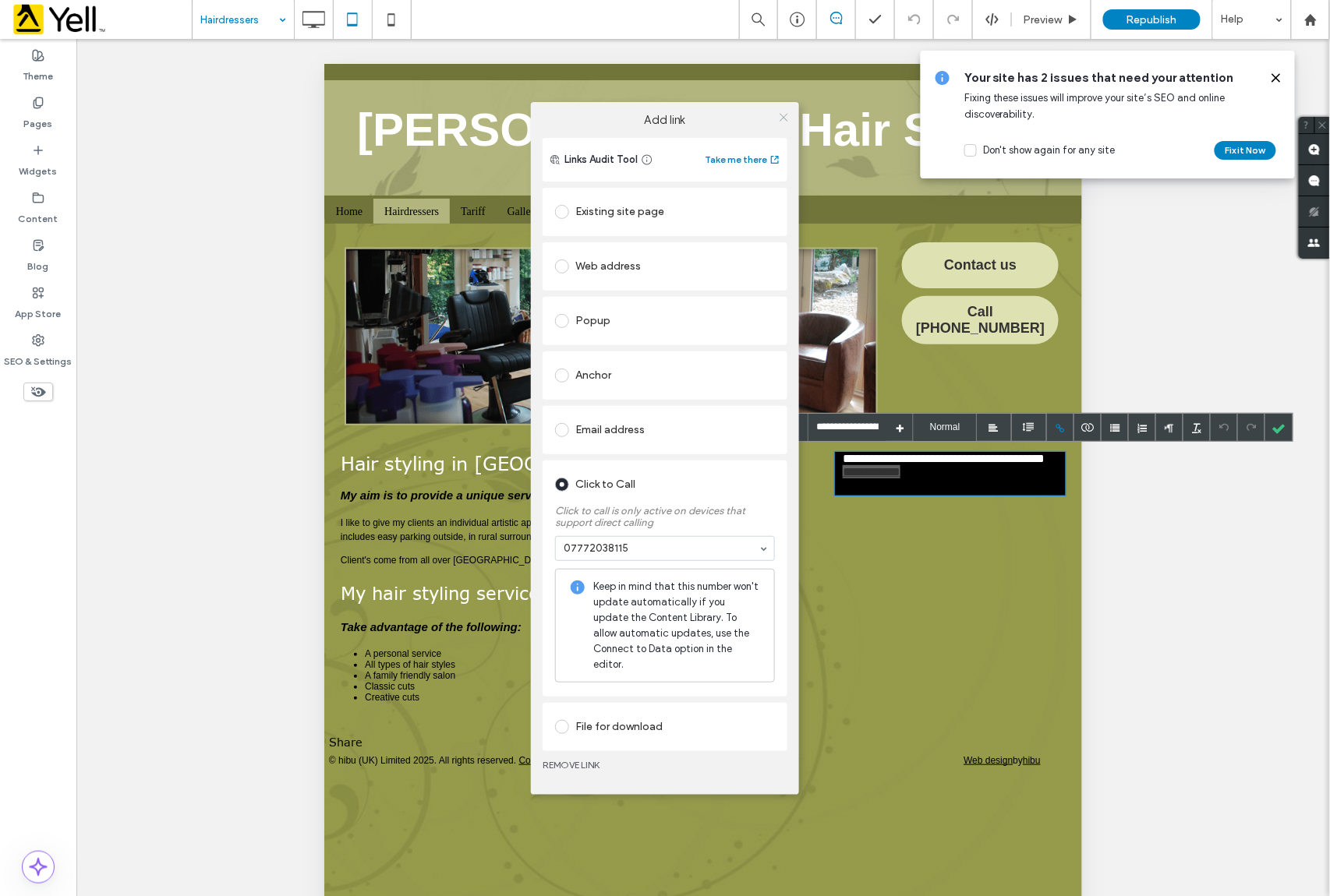
click at [784, 117] on icon at bounding box center [783, 117] width 12 height 12
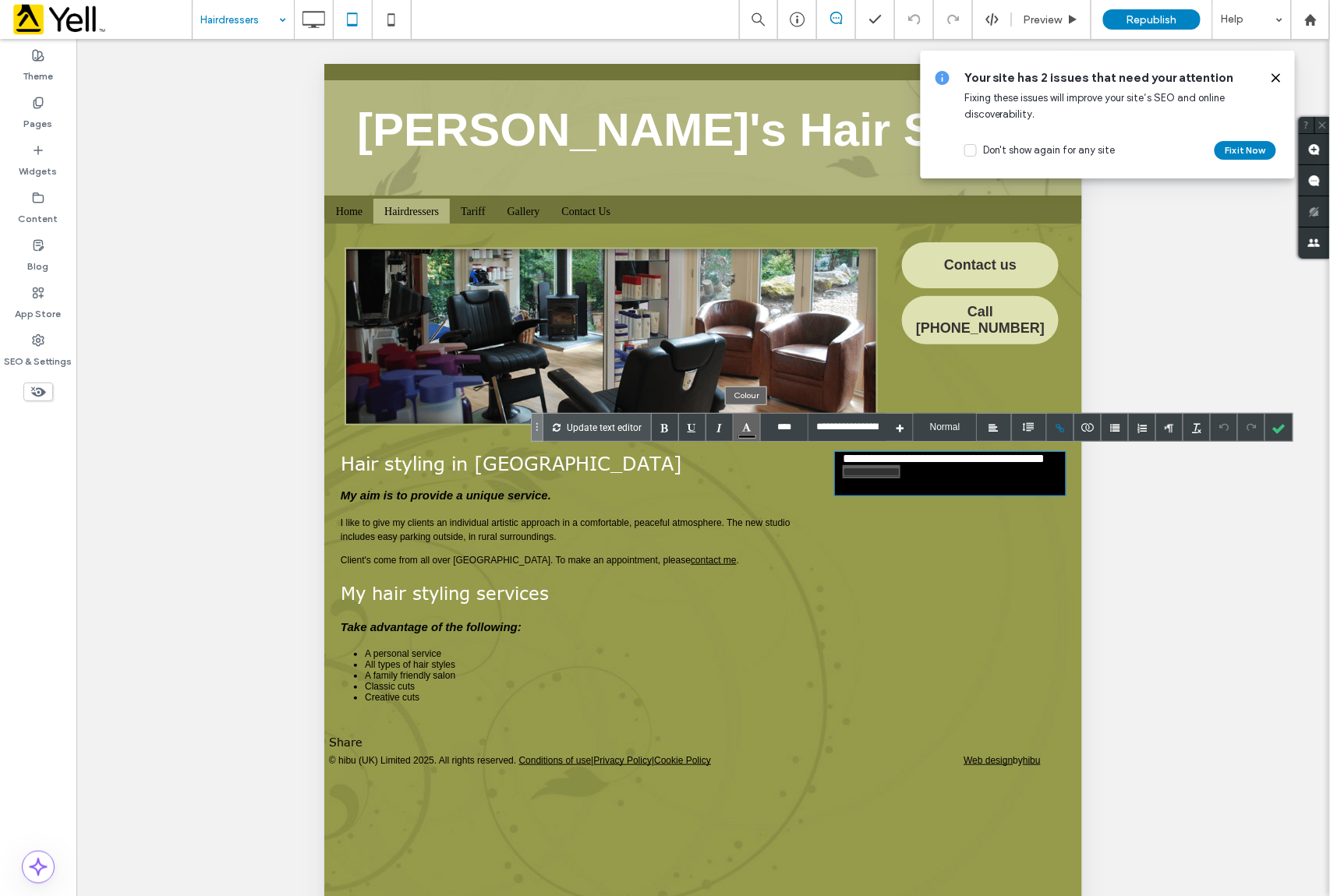
click at [742, 422] on div at bounding box center [747, 428] width 27 height 27
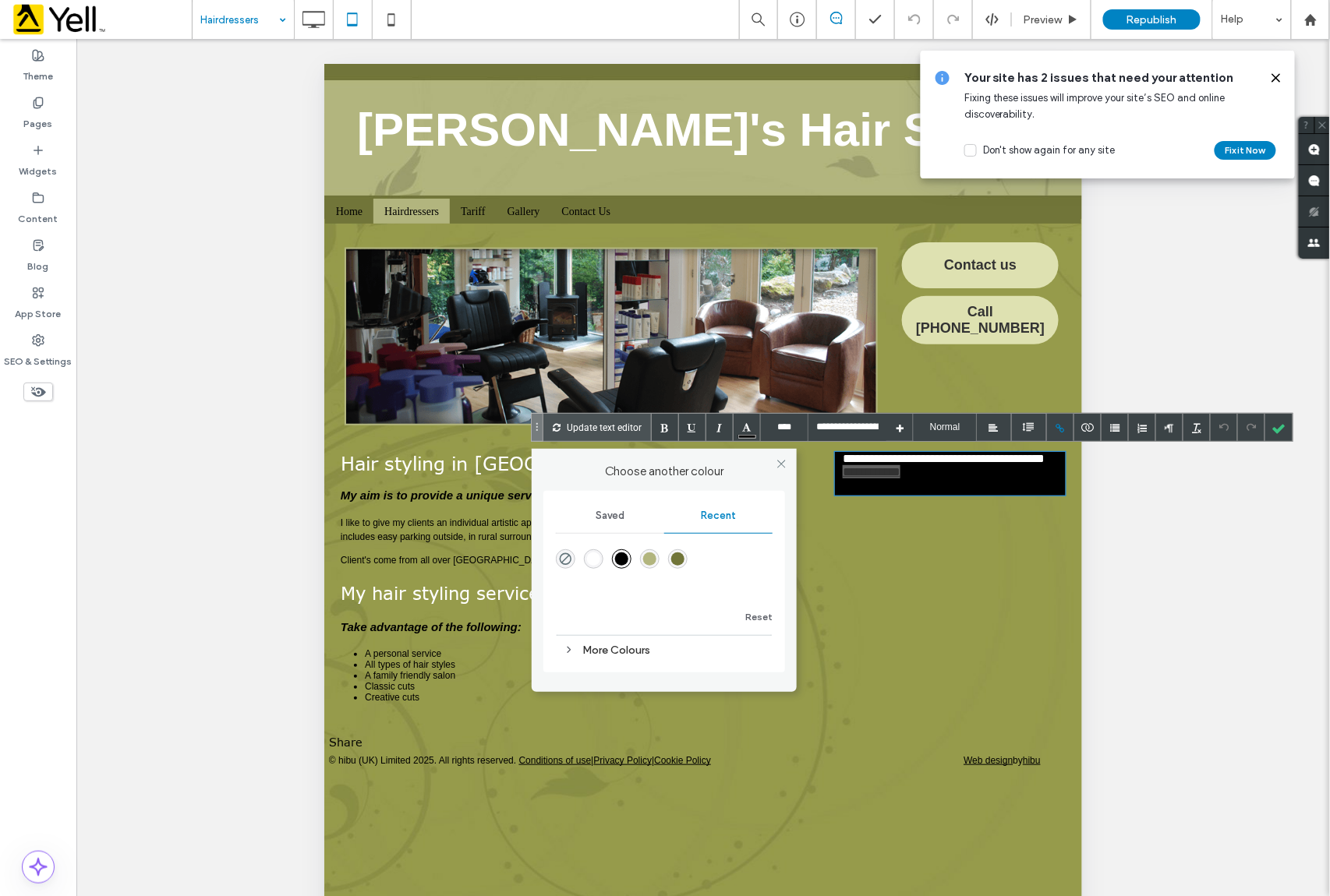
click at [596, 556] on div "rgba(255, 255, 255, 1)" at bounding box center [593, 559] width 13 height 13
click at [1278, 429] on div at bounding box center [1279, 428] width 27 height 27
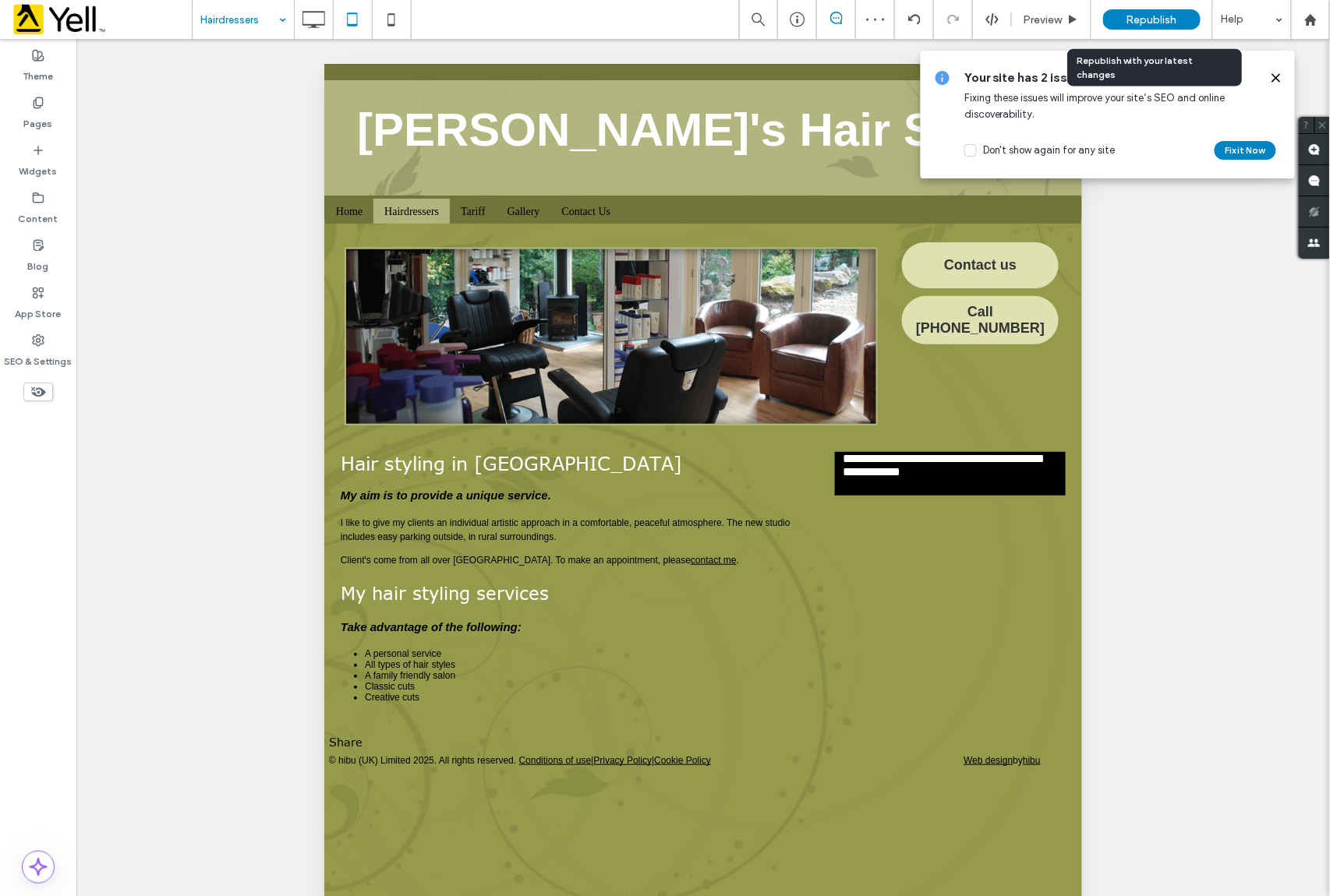
click at [1138, 16] on span "Republish" at bounding box center [1152, 19] width 51 height 13
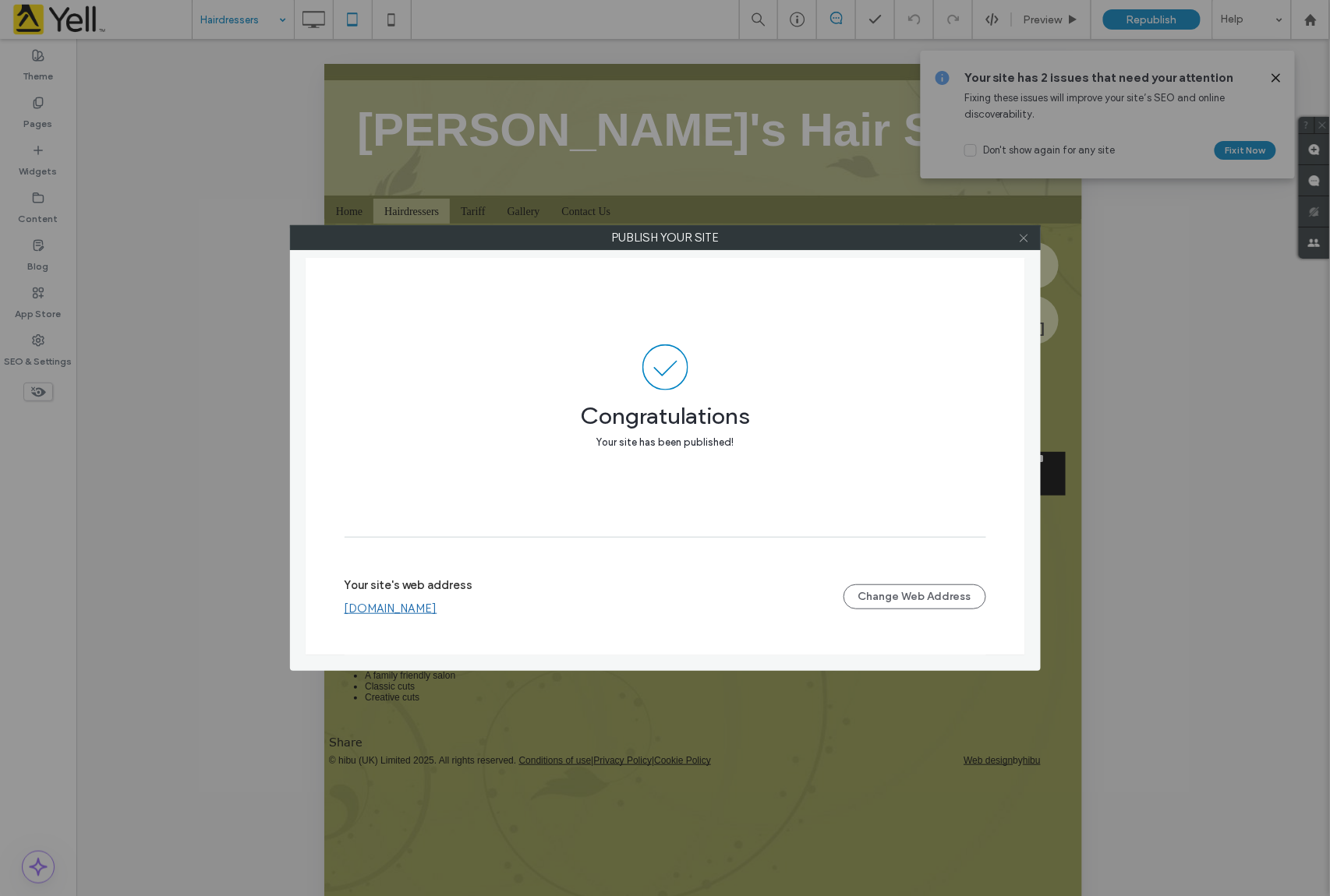
click at [1026, 238] on icon at bounding box center [1024, 238] width 12 height 12
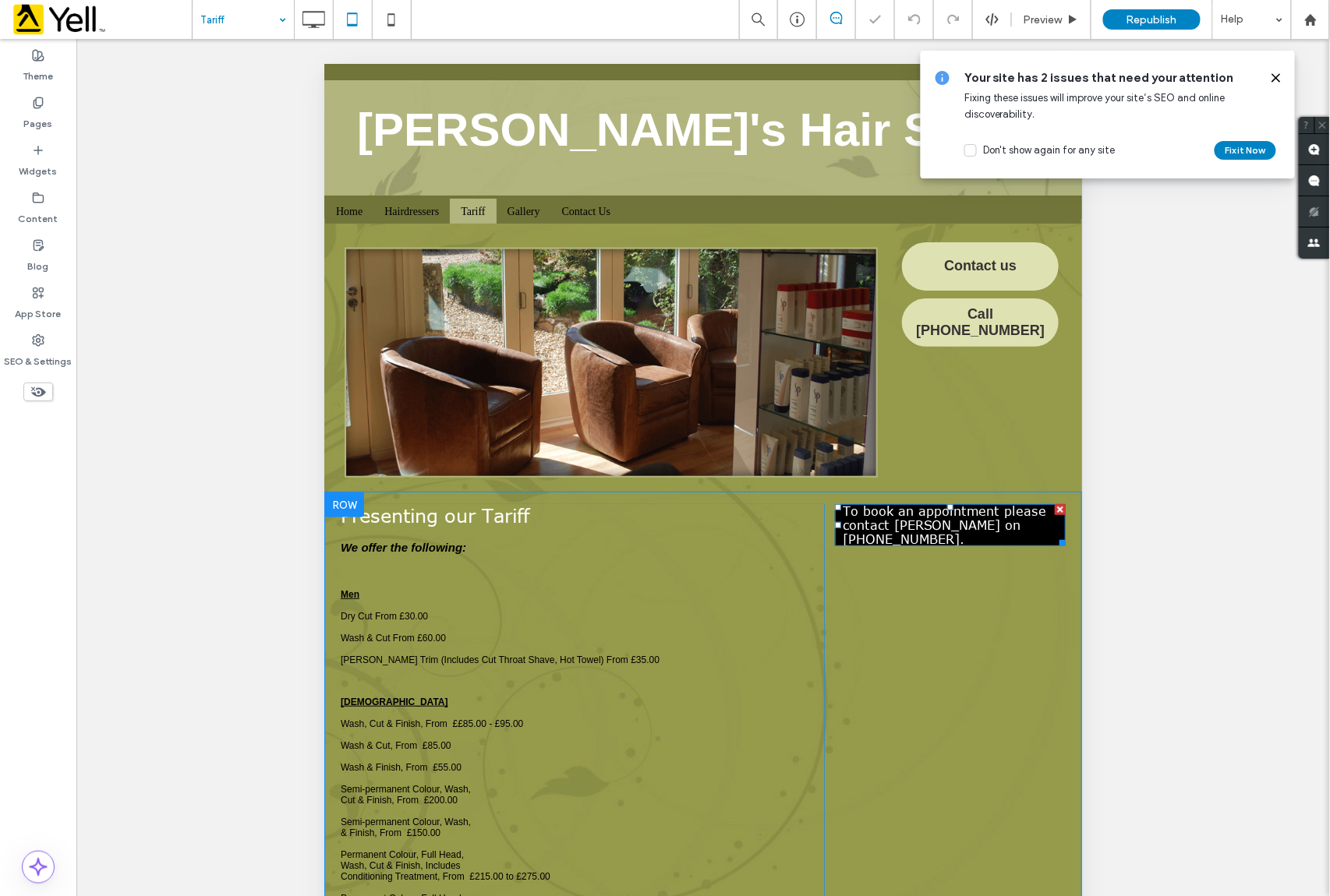
click at [948, 524] on p "To book an appointment please contact [PERSON_NAME] on [PHONE_NUMBER]." at bounding box center [950, 525] width 215 height 42
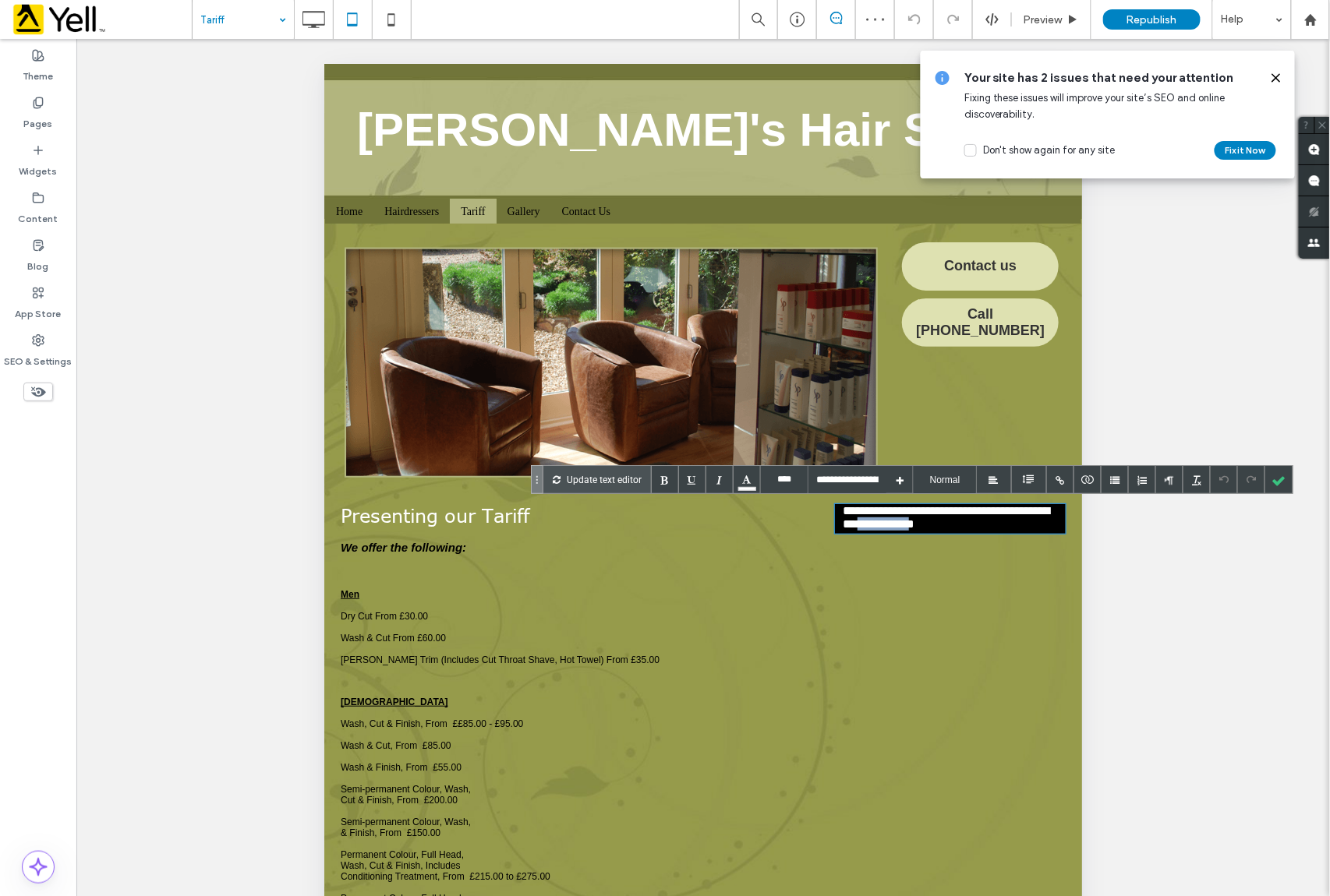
drag, startPoint x: 946, startPoint y: 521, endPoint x: 1020, endPoint y: 521, distance: 74.0
click at [1020, 521] on p "**********" at bounding box center [950, 518] width 215 height 29
click at [1058, 480] on div at bounding box center [1061, 479] width 27 height 27
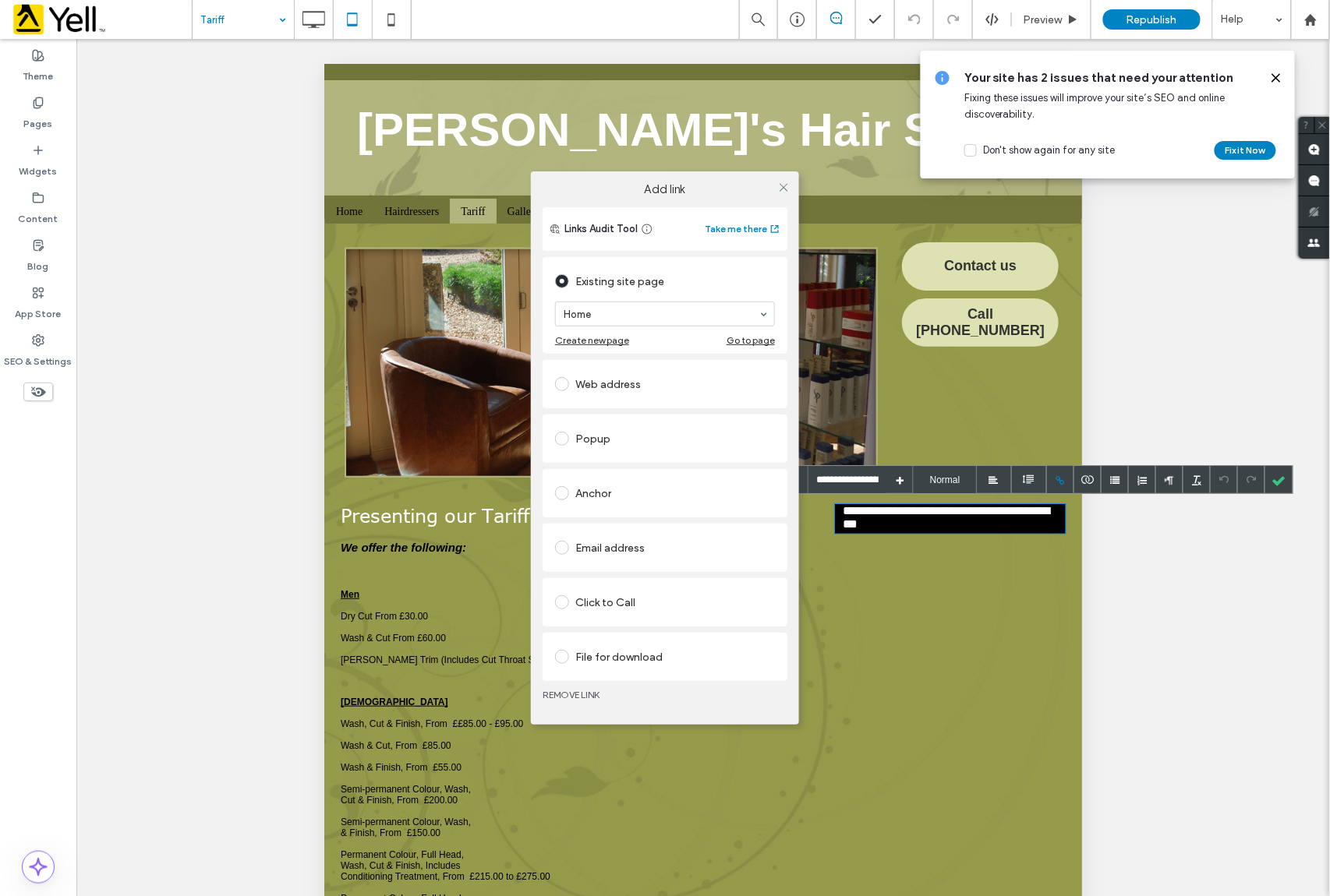
click at [625, 605] on div "Click to Call" at bounding box center [665, 602] width 220 height 25
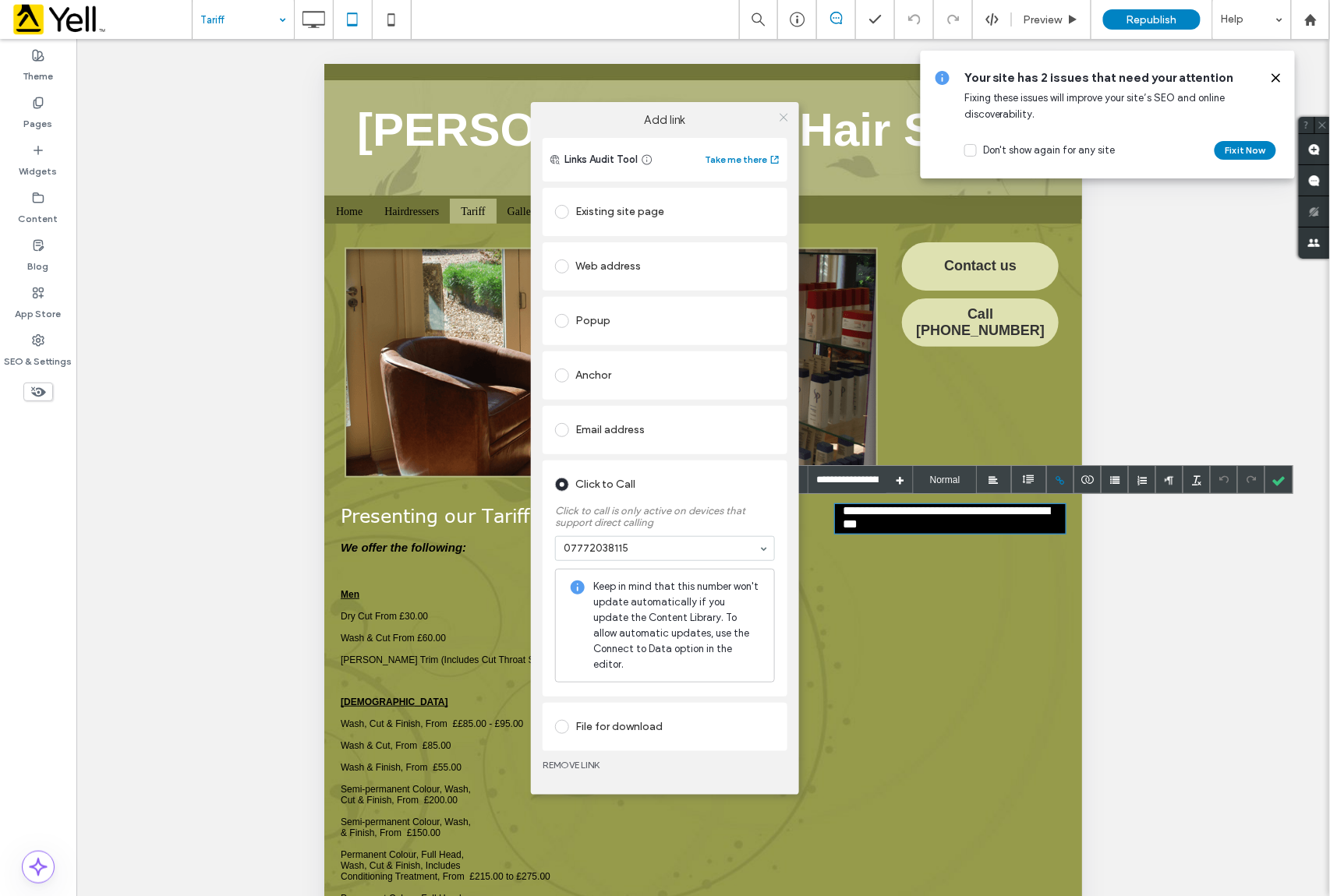
click at [784, 116] on use at bounding box center [783, 118] width 8 height 8
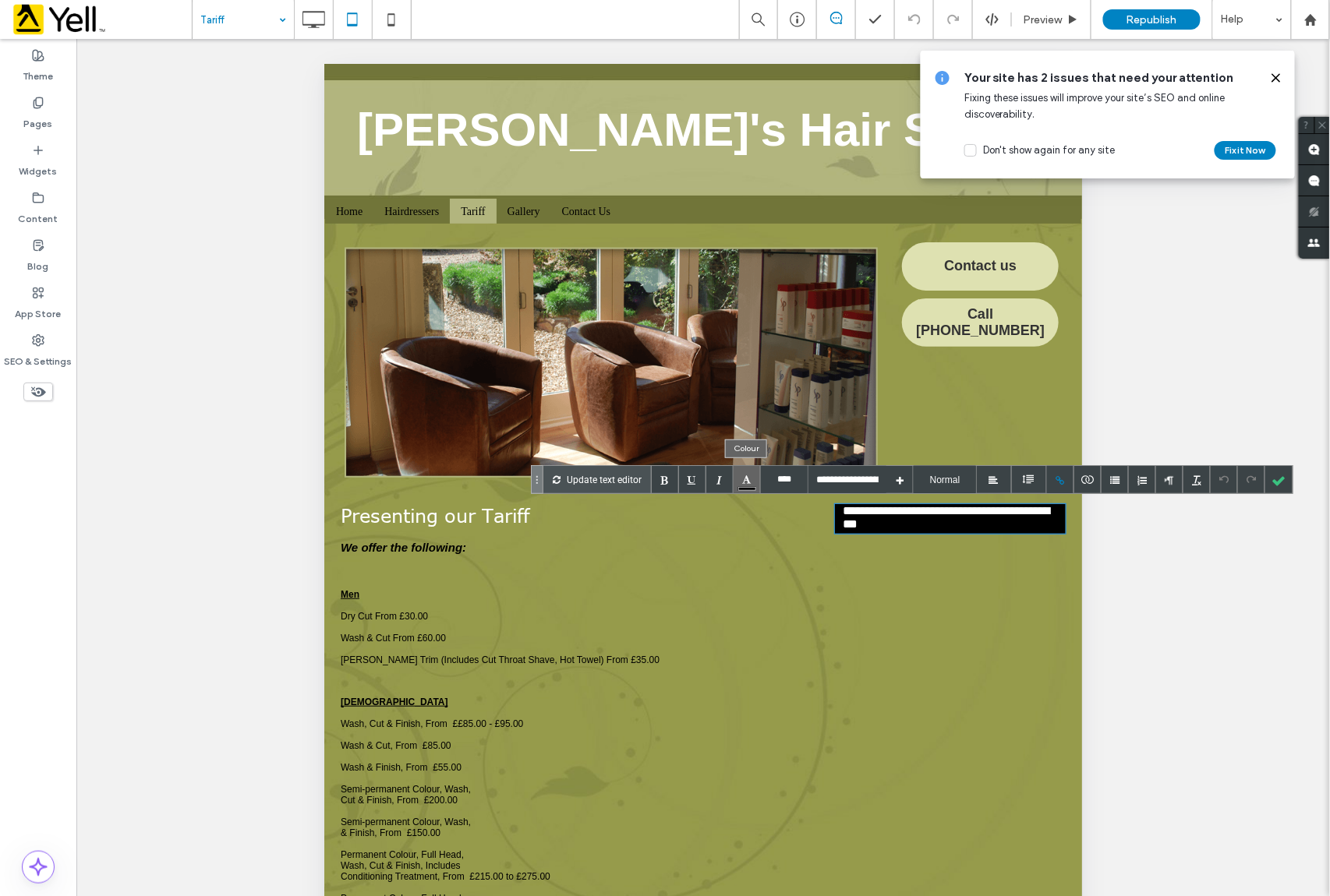
click at [747, 480] on div at bounding box center [747, 479] width 27 height 27
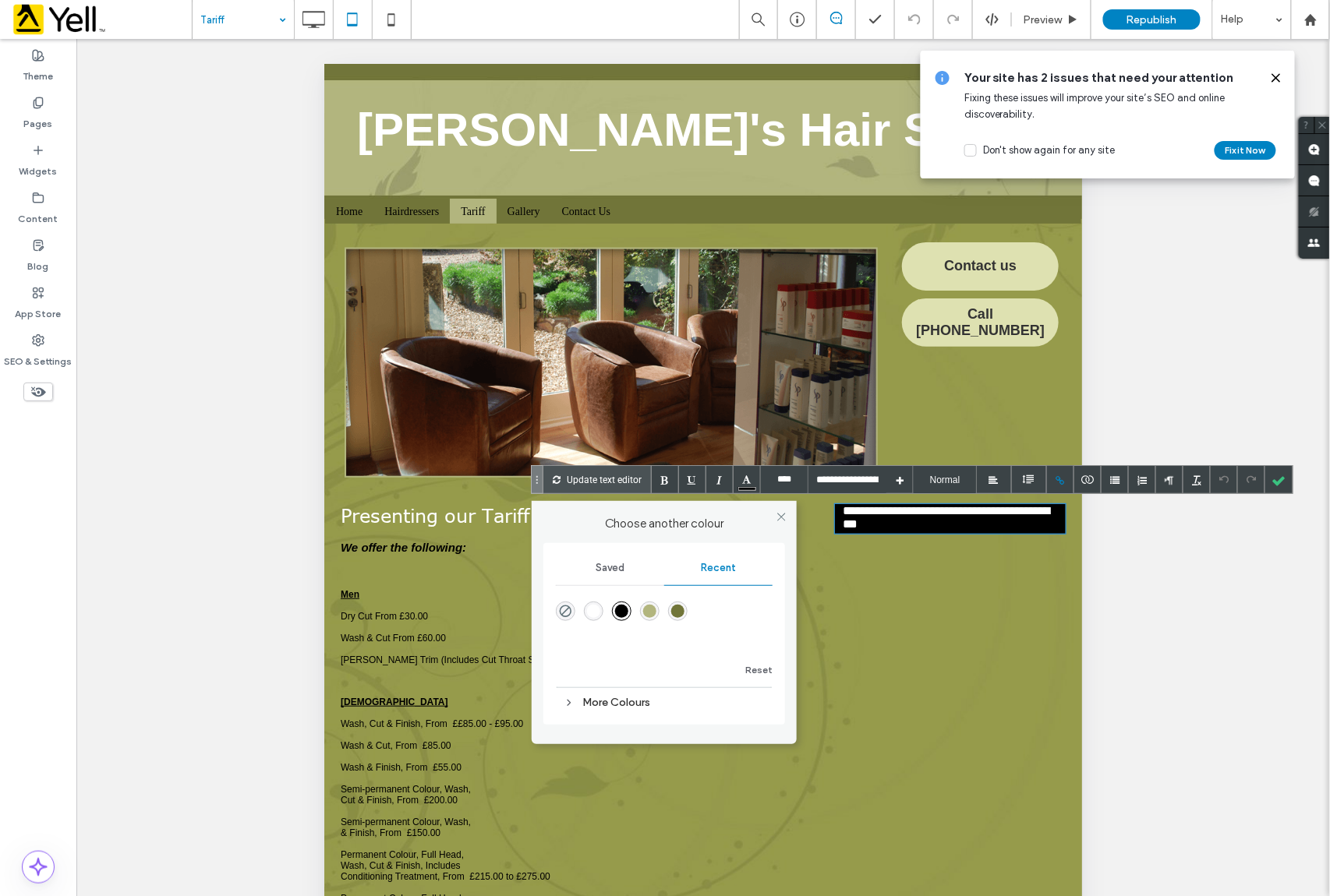
click at [589, 617] on div "rgba(255, 255, 255, 1)" at bounding box center [593, 612] width 13 height 13
click at [1280, 482] on div at bounding box center [1279, 479] width 27 height 27
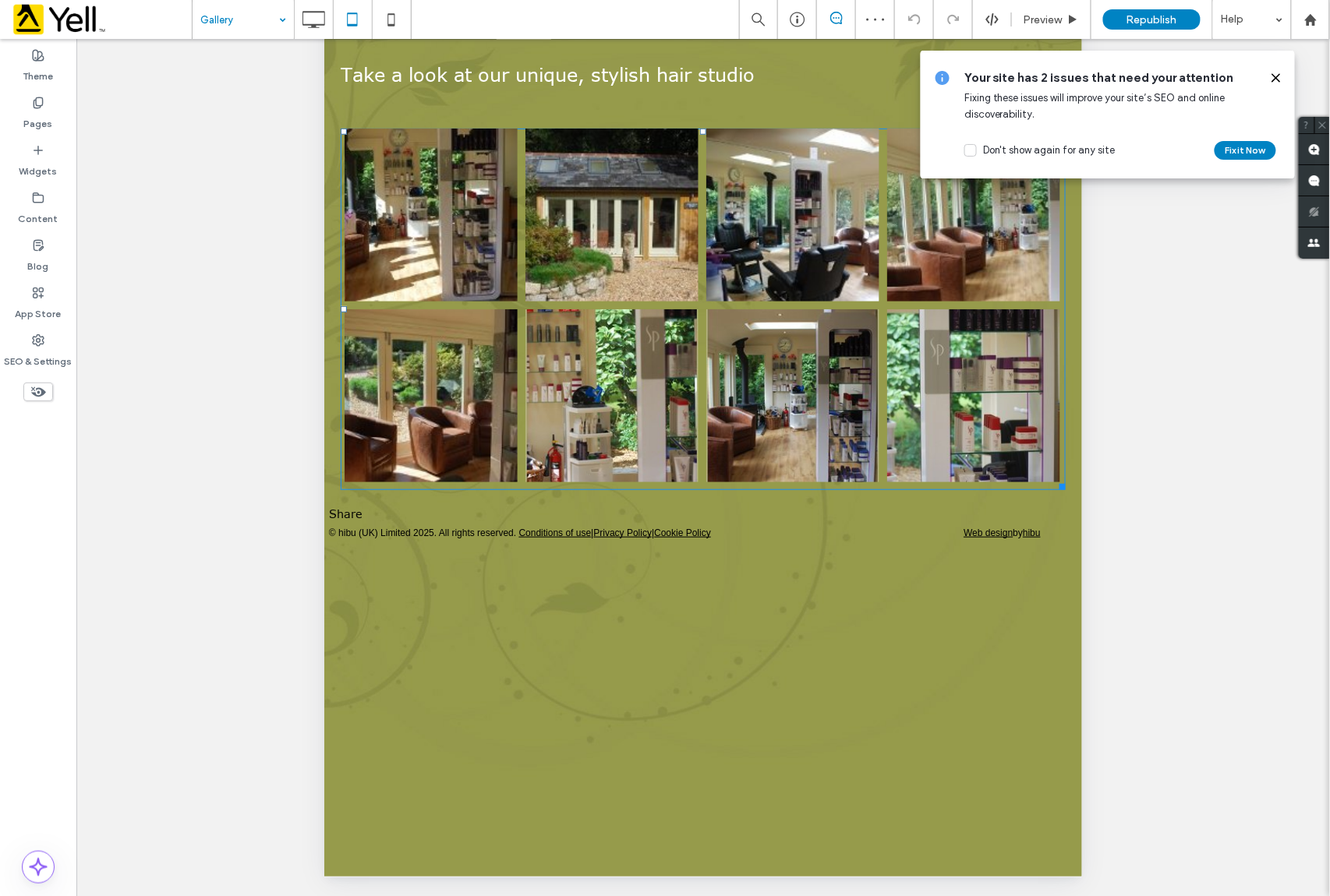
scroll to position [189, 0]
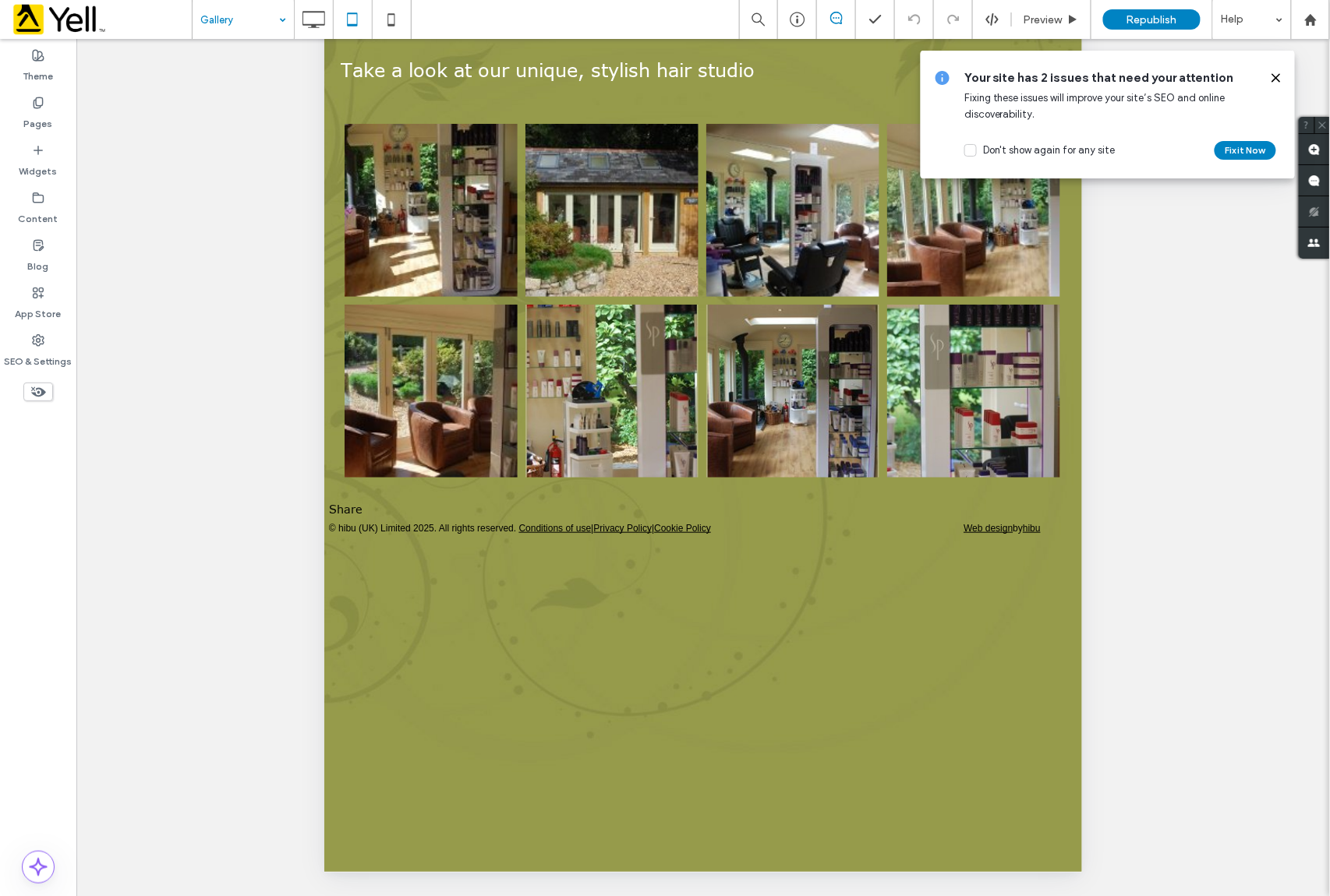
click at [232, 17] on input at bounding box center [239, 19] width 78 height 39
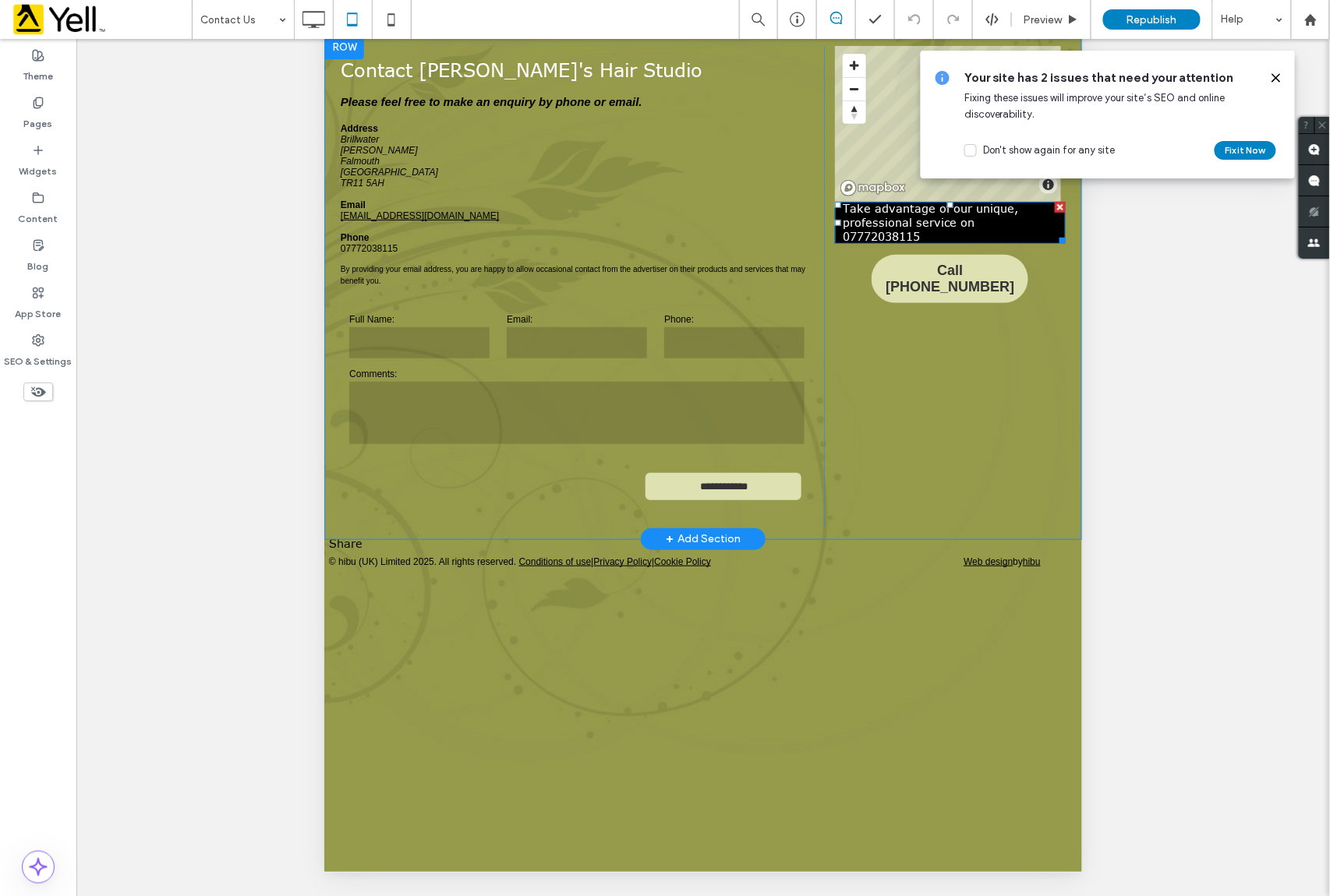
click at [920, 233] on p "Take advantage of our unique, professional service on 07772038115" at bounding box center [950, 224] width 215 height 42
type input "****"
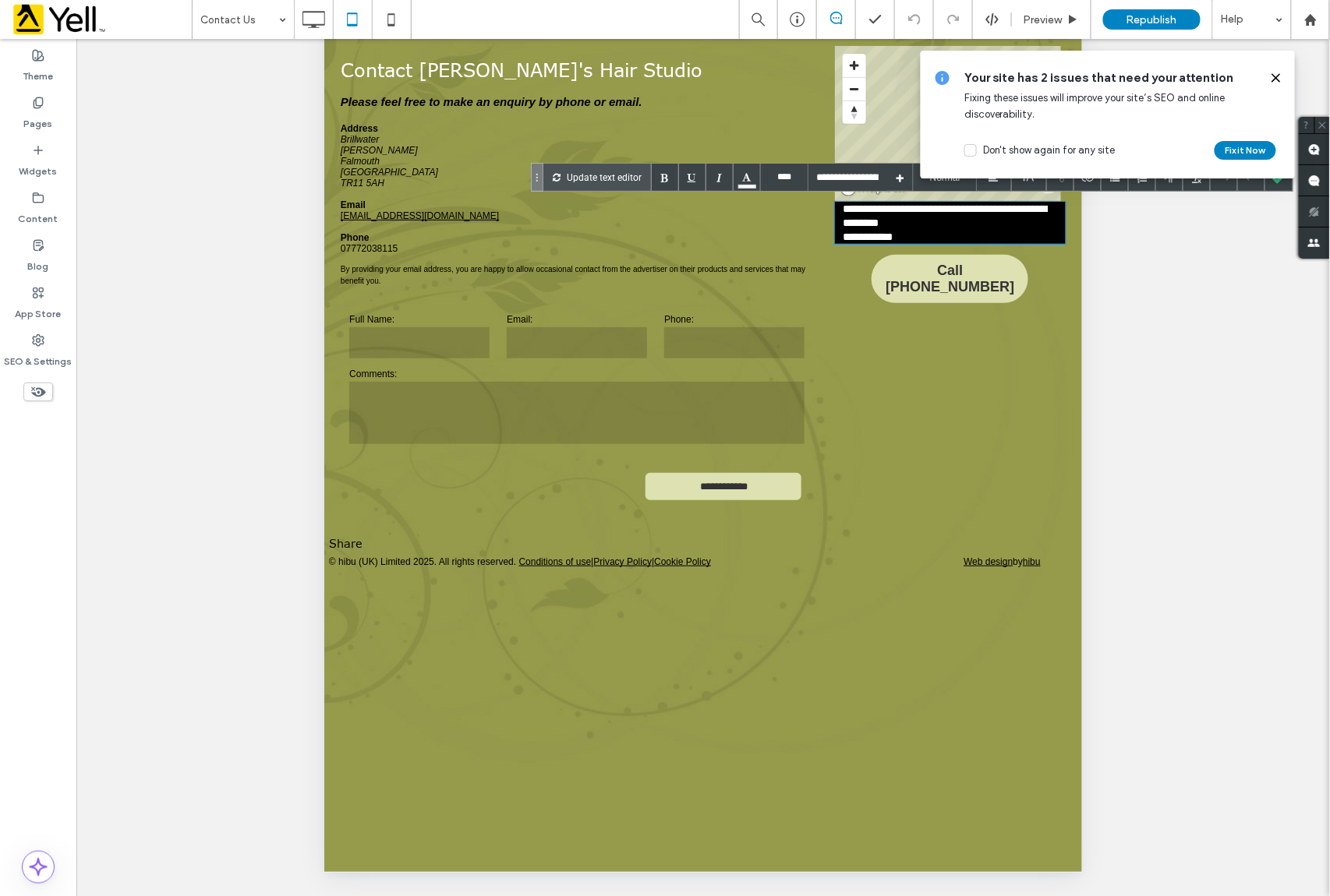
click at [910, 239] on p "**********" at bounding box center [950, 224] width 215 height 42
drag, startPoint x: 910, startPoint y: 239, endPoint x: 817, endPoint y: 236, distance: 93.0
click at [817, 236] on div "**********" at bounding box center [703, 288] width 725 height 482
click at [1282, 76] on icon at bounding box center [1276, 77] width 12 height 12
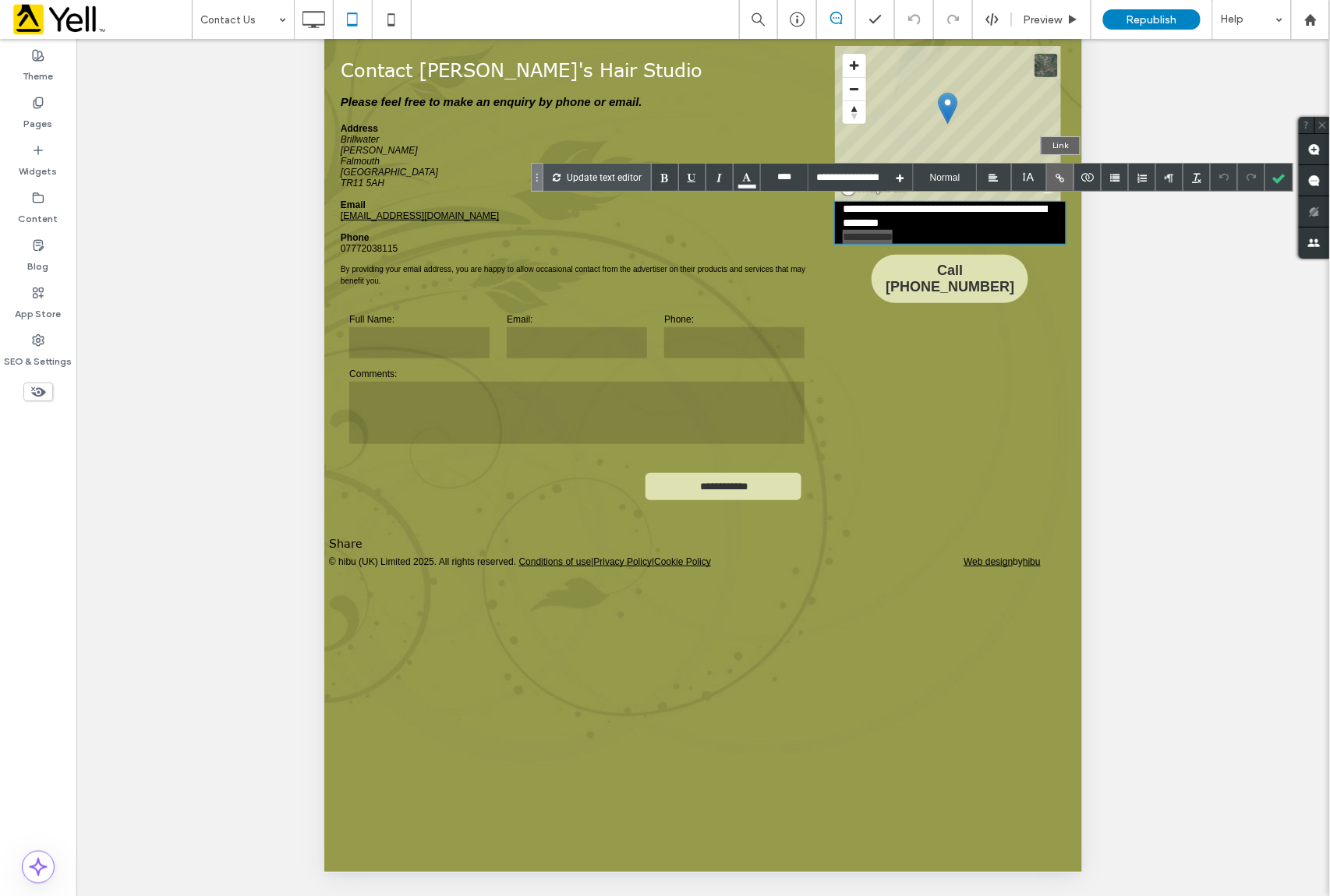
click at [1059, 172] on div at bounding box center [1061, 177] width 27 height 27
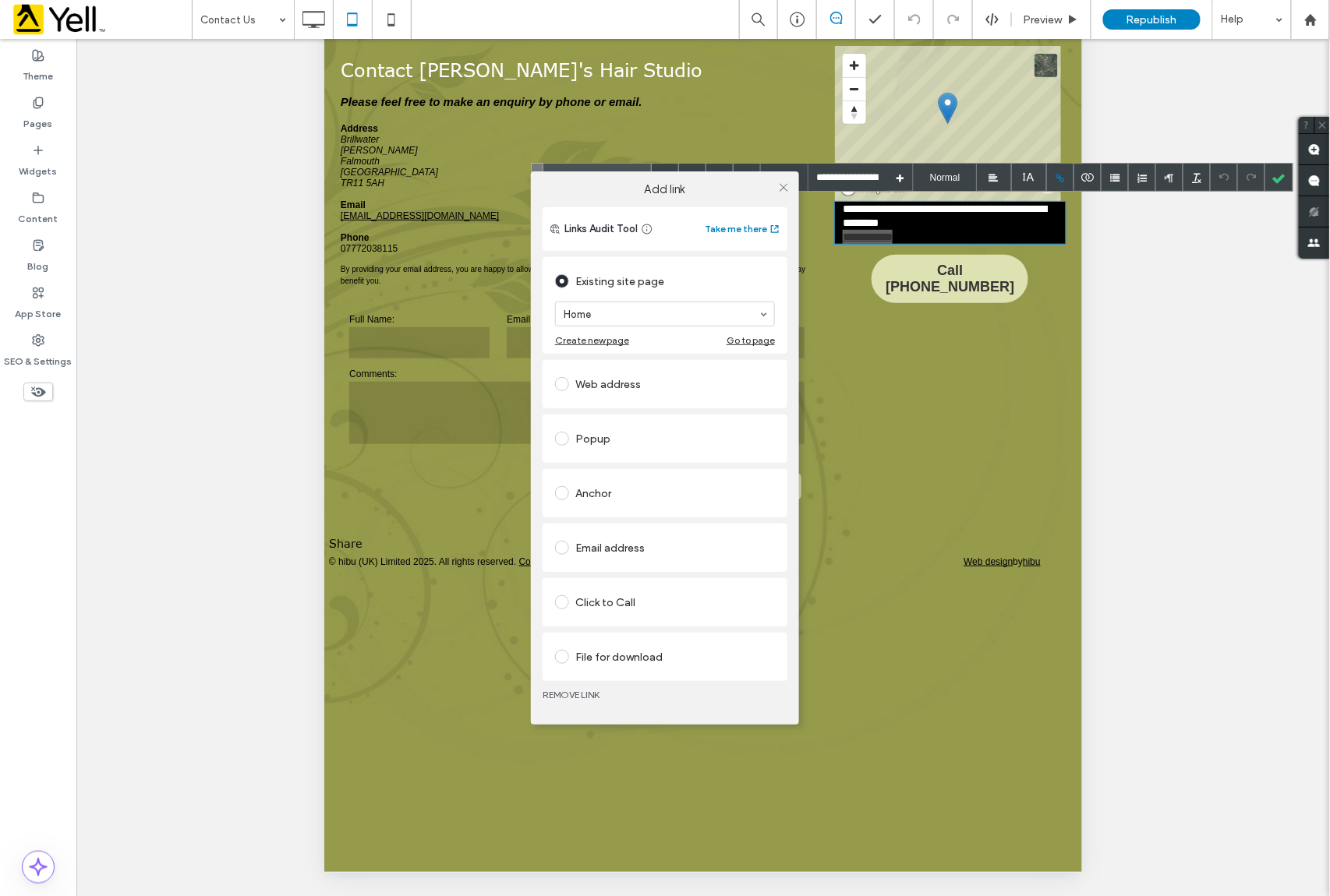
click at [618, 606] on div "Click to Call" at bounding box center [665, 602] width 220 height 25
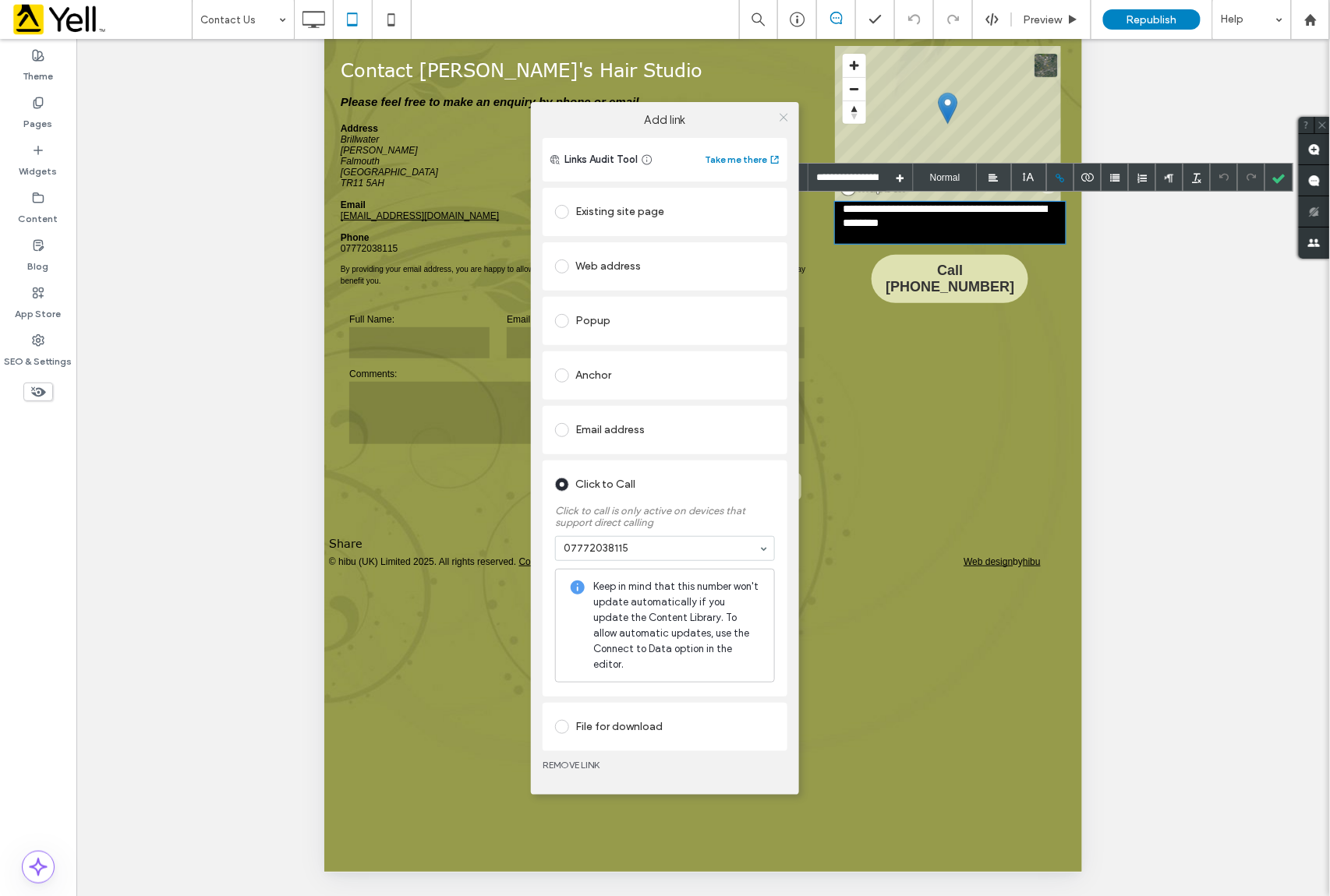
click at [787, 114] on use at bounding box center [783, 118] width 8 height 8
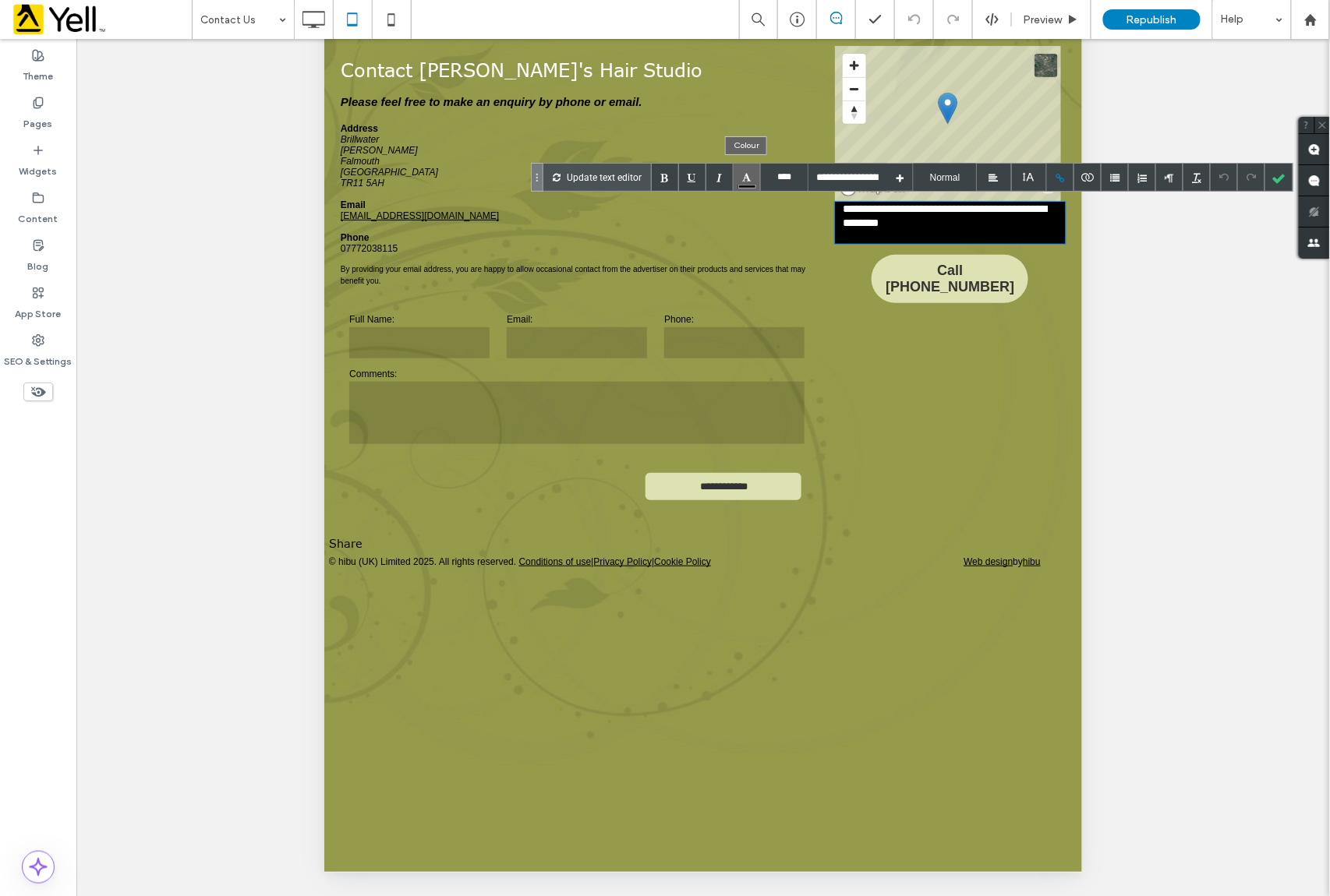
click at [746, 179] on div at bounding box center [747, 177] width 27 height 27
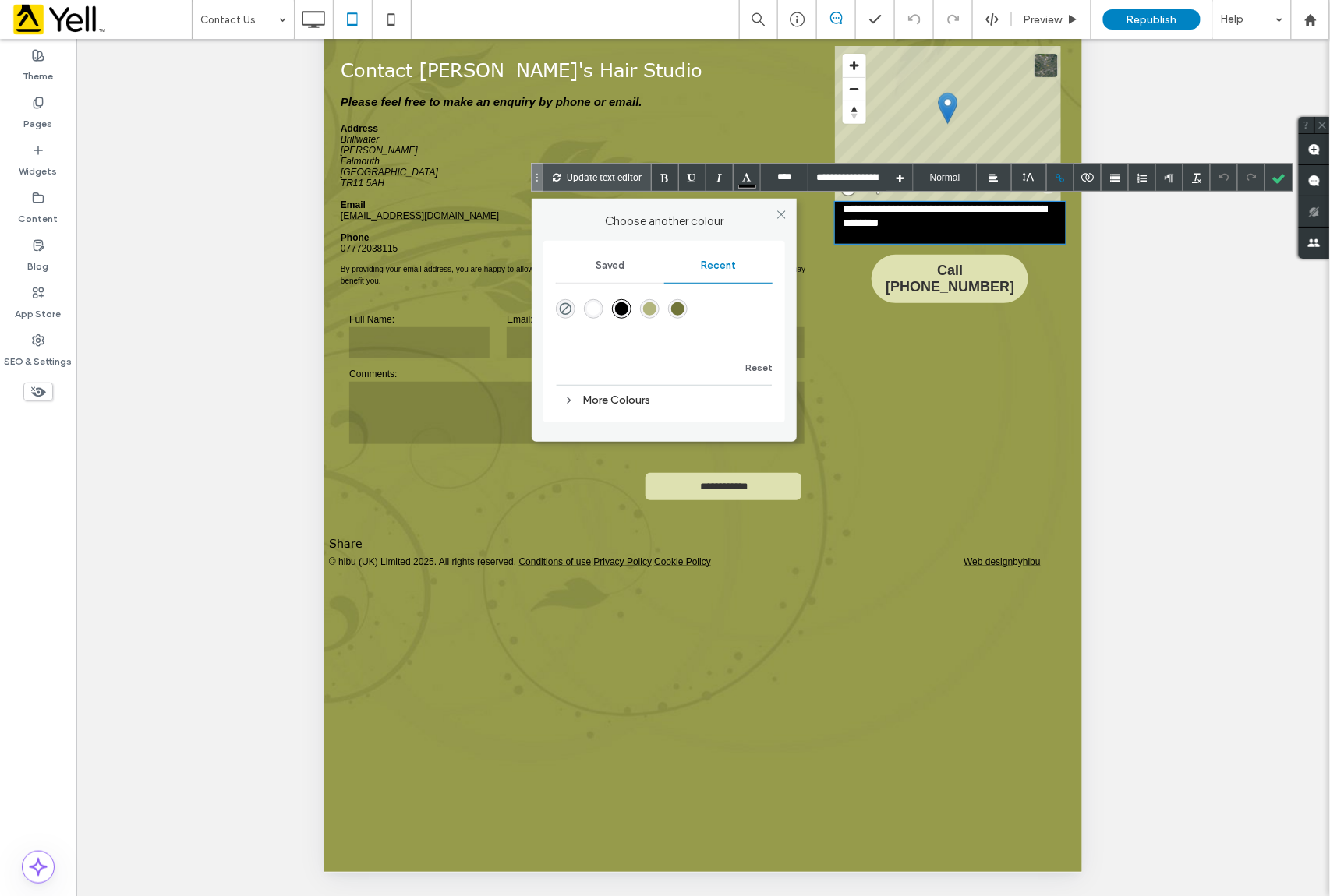
click at [592, 310] on div "rgba(255, 255, 255, 1)" at bounding box center [593, 309] width 13 height 13
click at [1279, 181] on div at bounding box center [1279, 177] width 27 height 27
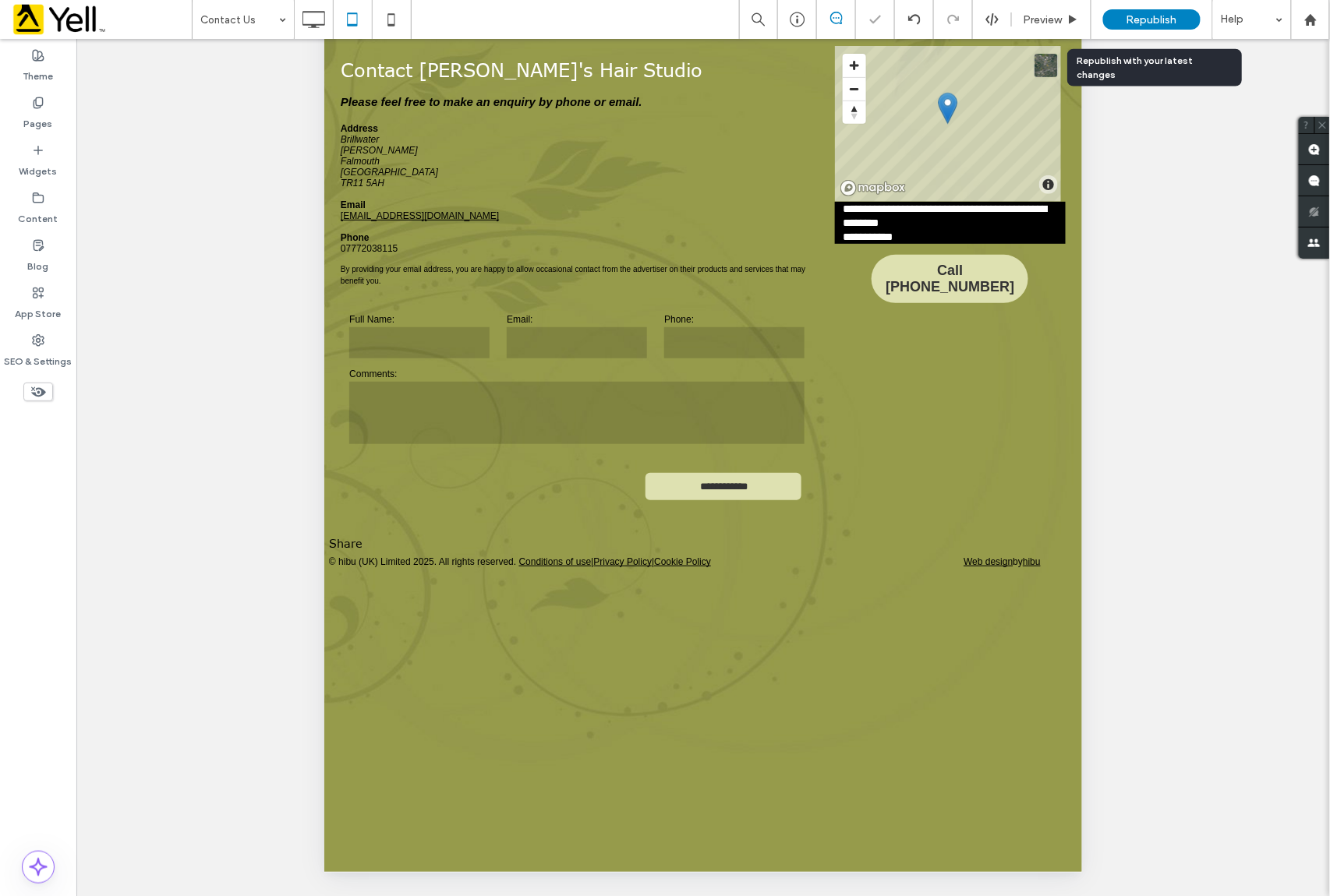
click at [1177, 20] on span "Republish" at bounding box center [1152, 19] width 51 height 13
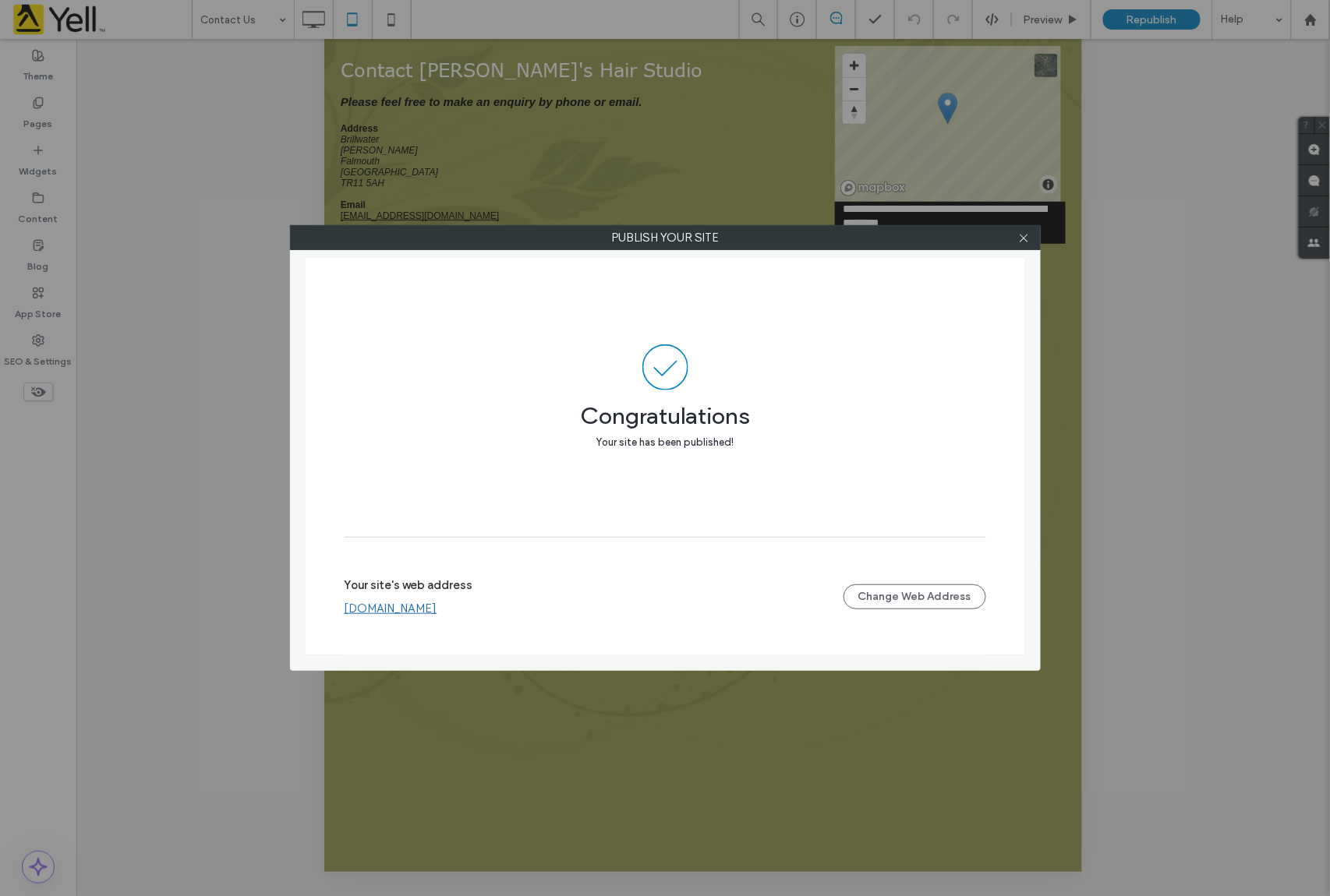
click at [228, 25] on div "Publish your site Congratulations Your site has been published! Your site's web…" at bounding box center [665, 448] width 1330 height 896
click at [1024, 238] on use at bounding box center [1024, 238] width 8 height 8
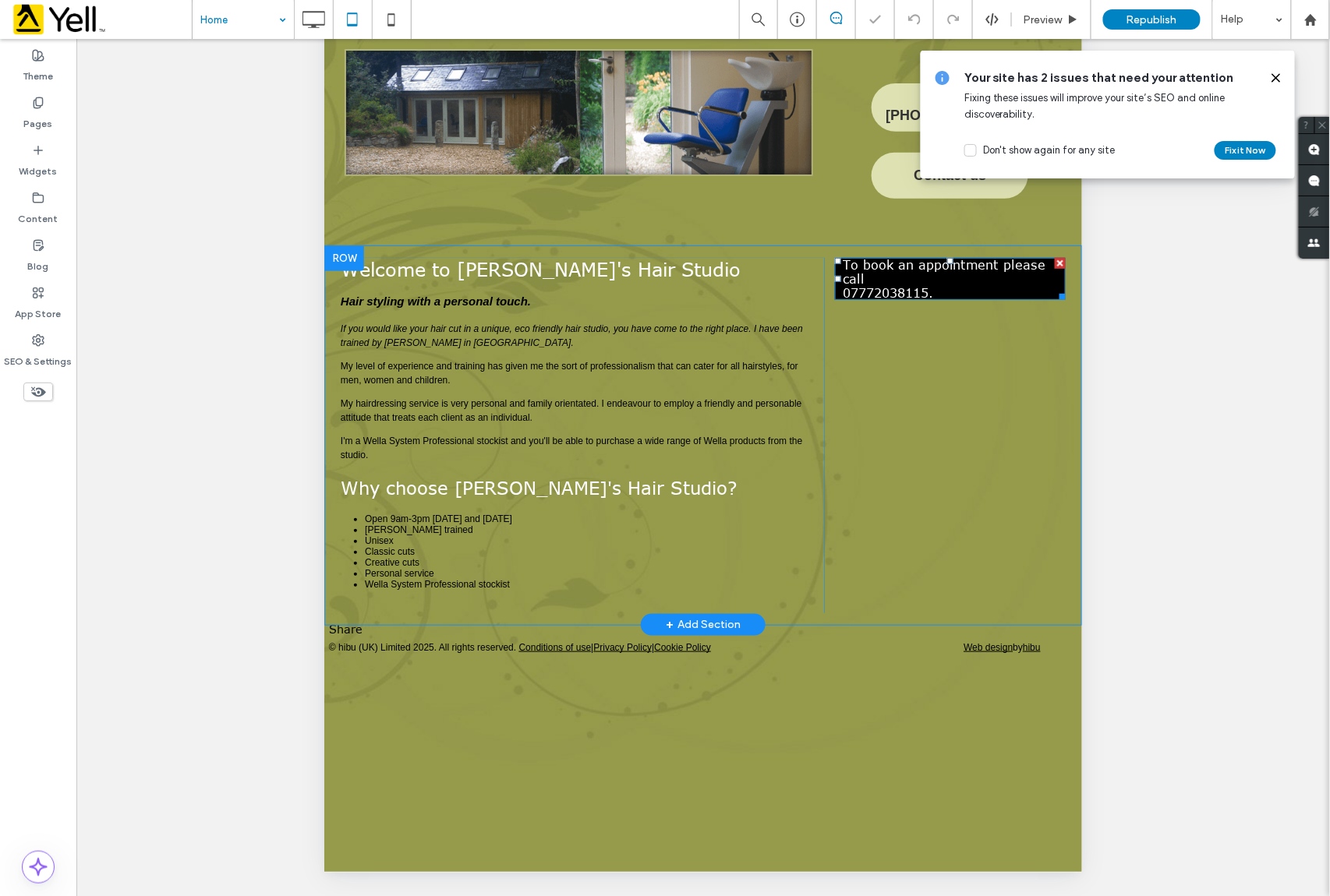
click at [884, 287] on font "07772038115." at bounding box center [887, 293] width 90 height 14
type input "****"
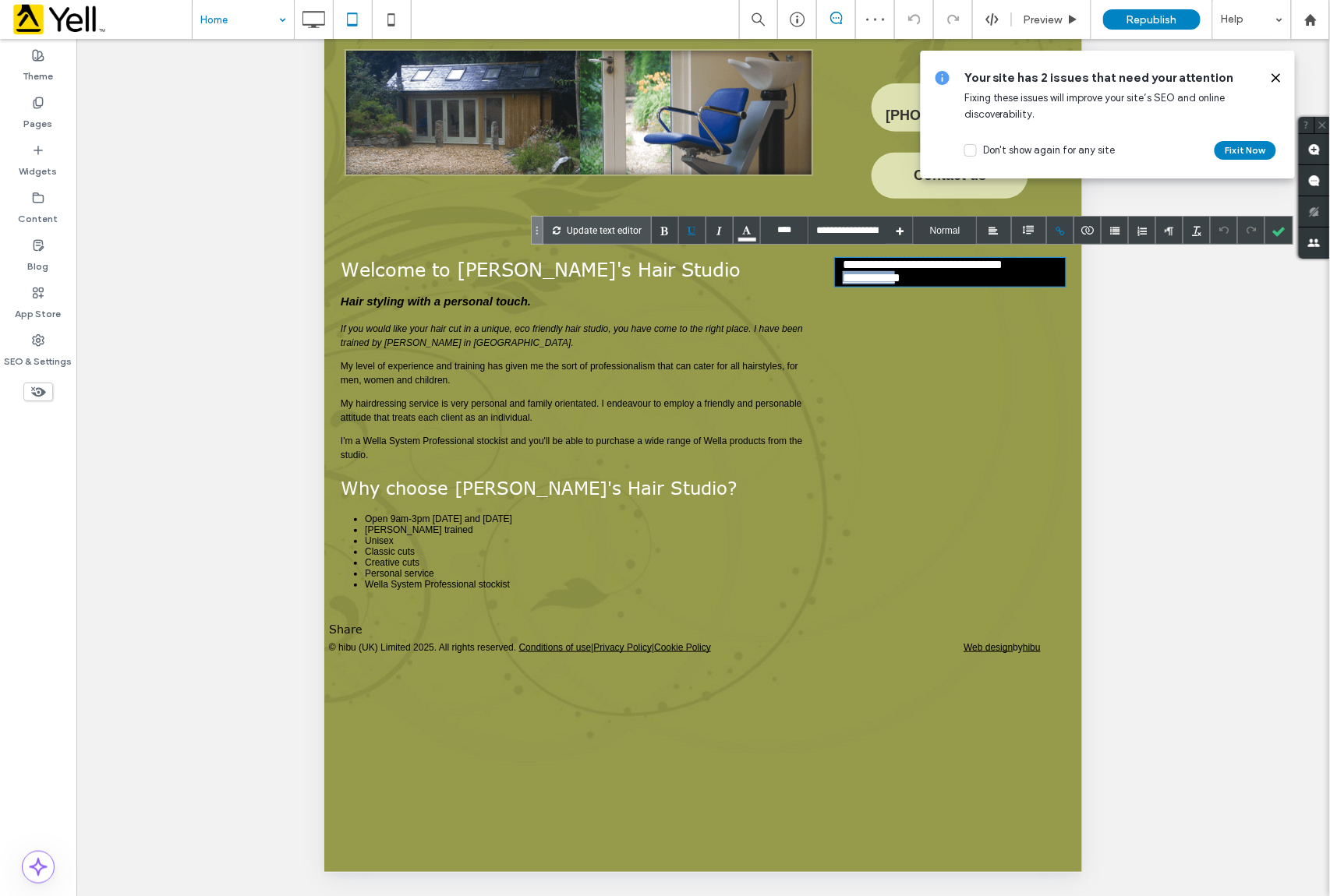
drag, startPoint x: 912, startPoint y: 280, endPoint x: 841, endPoint y: 277, distance: 71.1
click at [841, 277] on div "**********" at bounding box center [950, 273] width 231 height 29
click at [1062, 229] on div at bounding box center [1061, 230] width 27 height 27
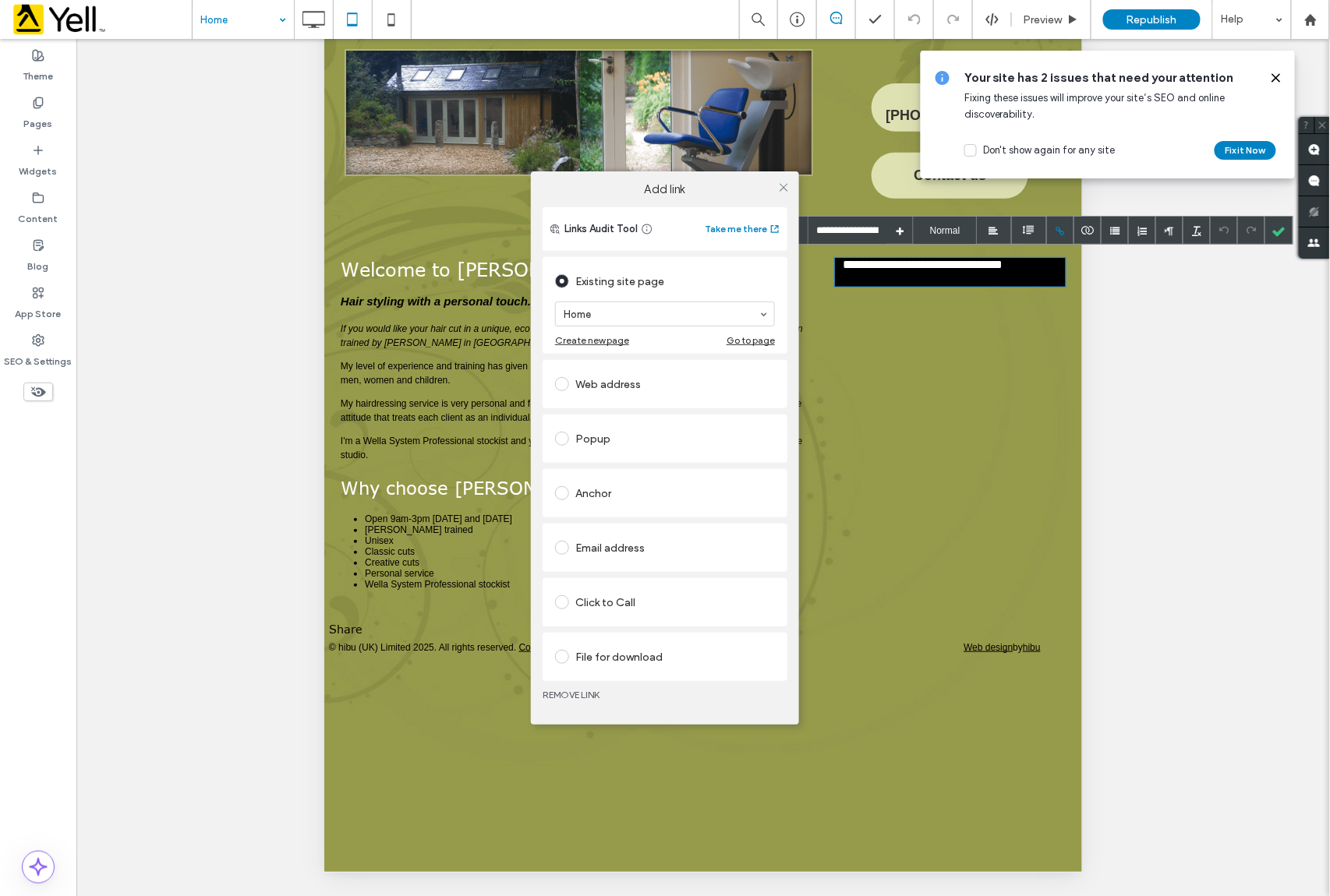
click at [618, 599] on div "Click to Call" at bounding box center [665, 602] width 220 height 25
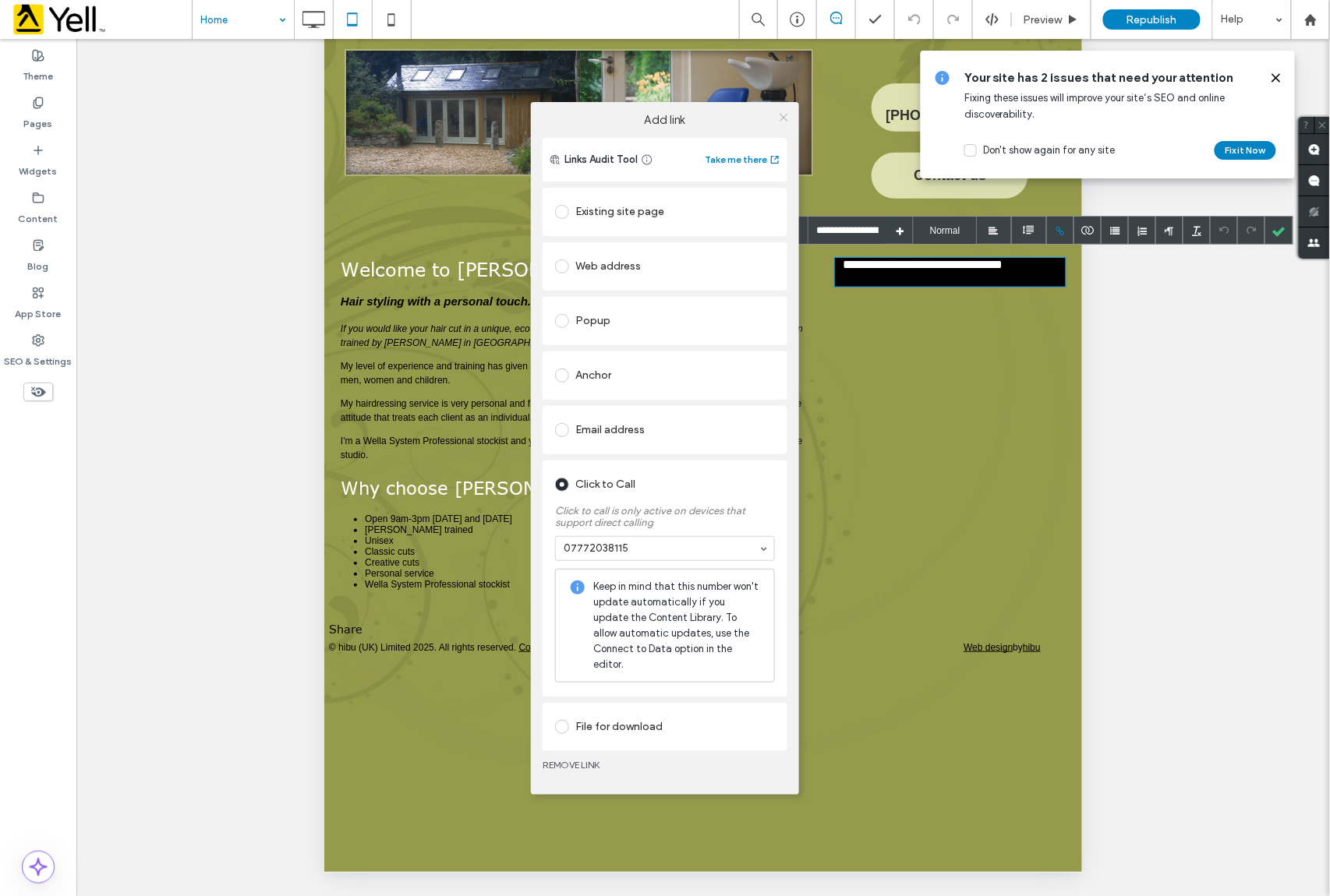
click at [783, 113] on icon at bounding box center [783, 117] width 12 height 12
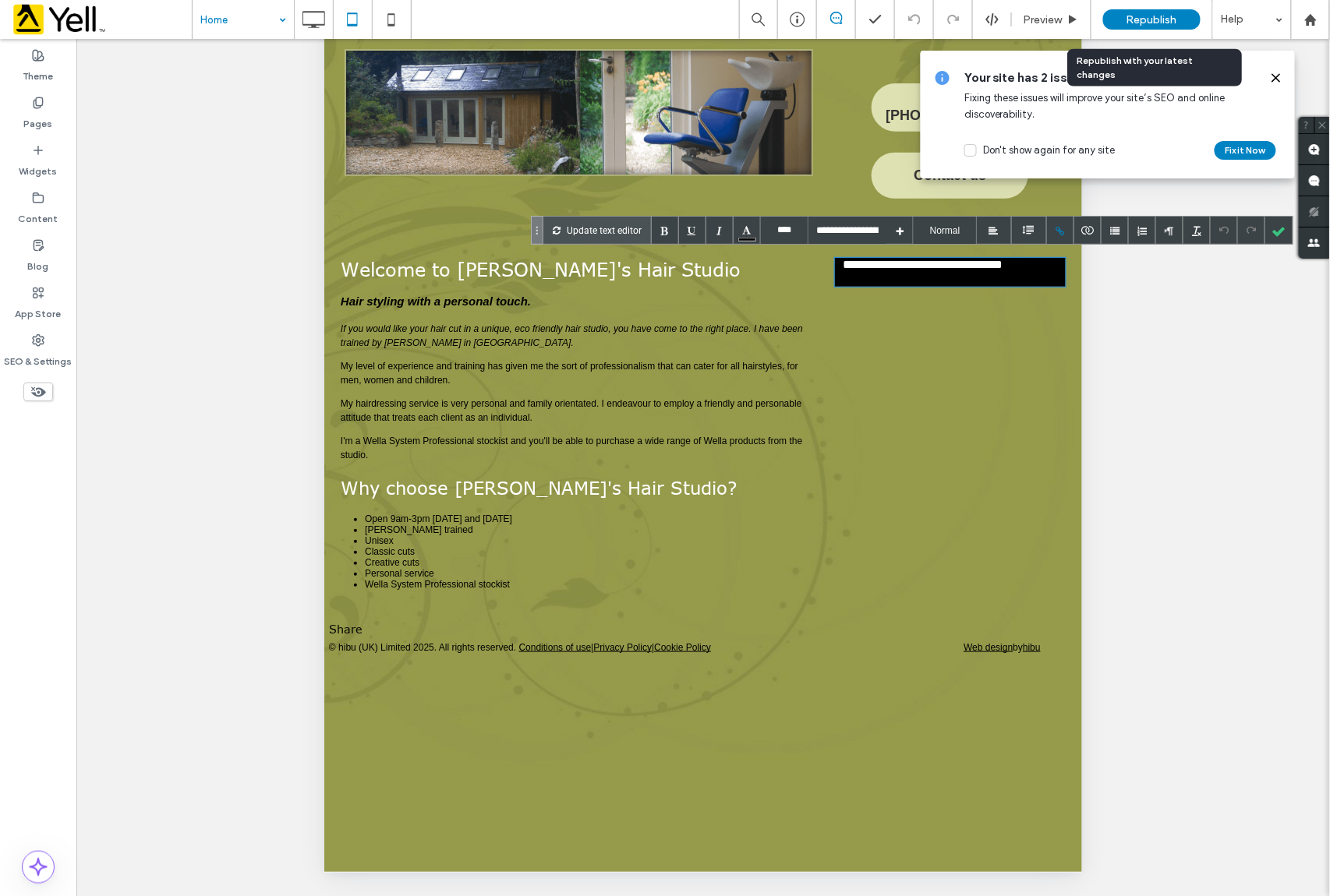
click at [1176, 14] on span "Republish" at bounding box center [1152, 19] width 51 height 13
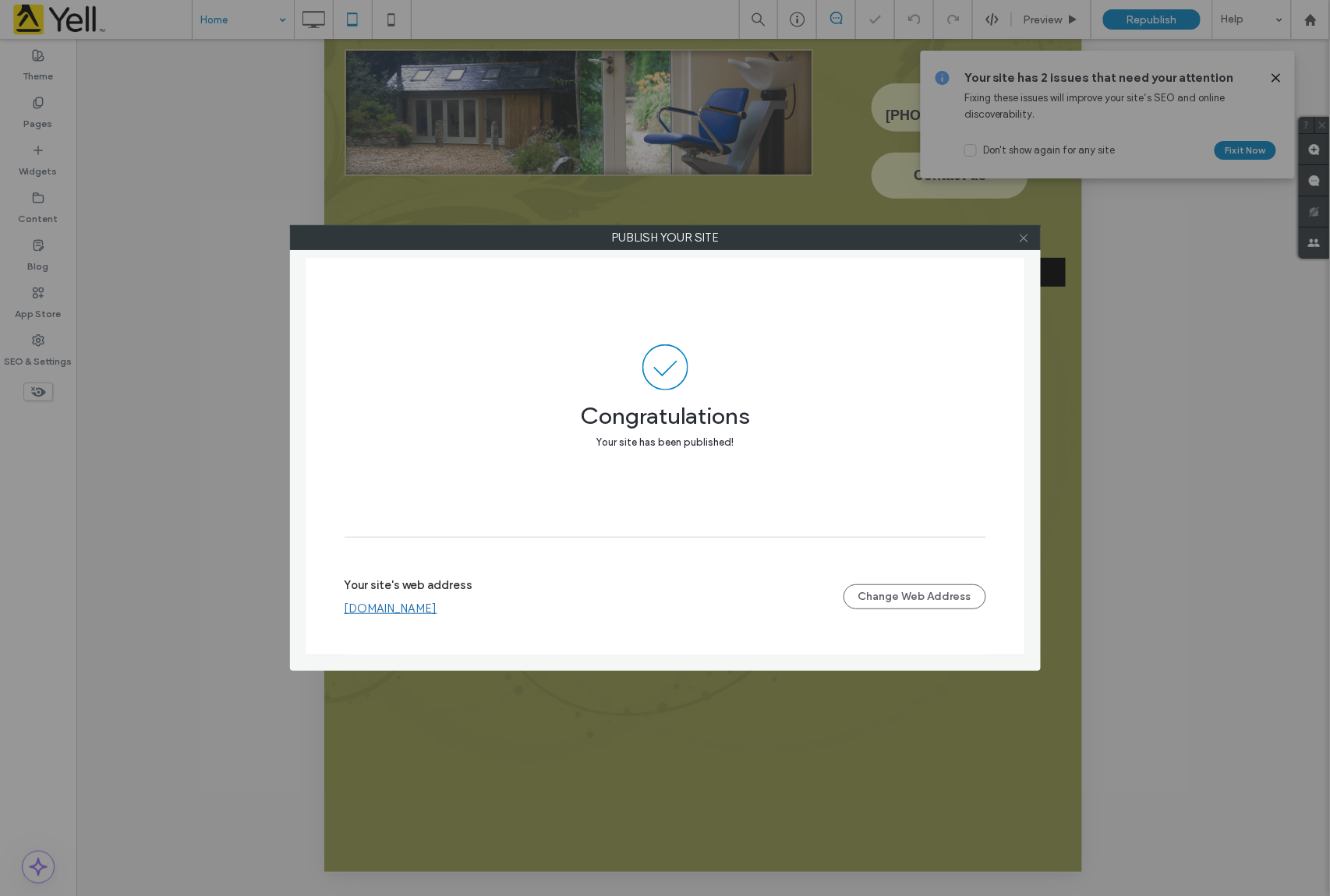
click at [1023, 240] on icon at bounding box center [1024, 238] width 12 height 12
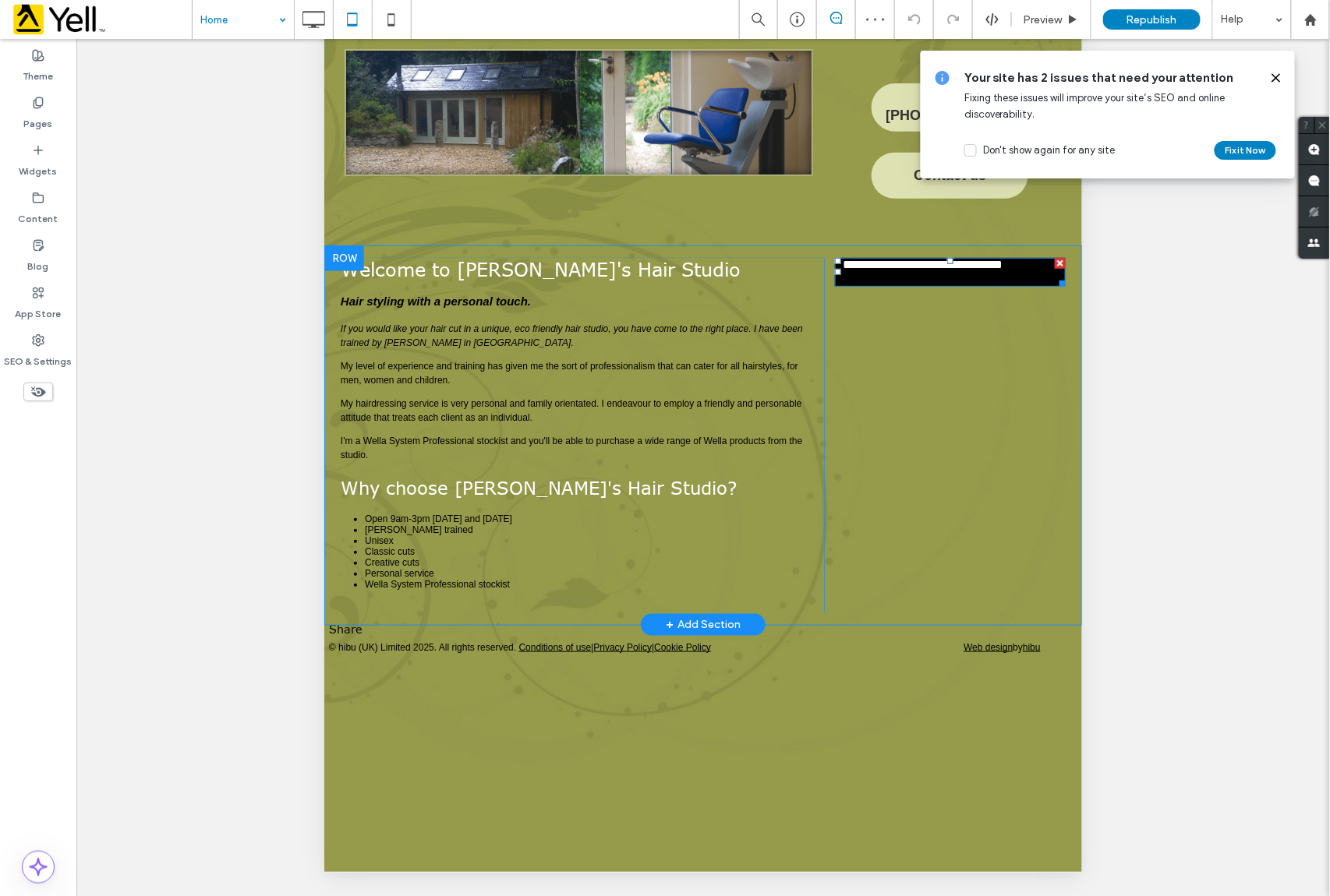
click at [926, 275] on p "**********" at bounding box center [950, 273] width 215 height 29
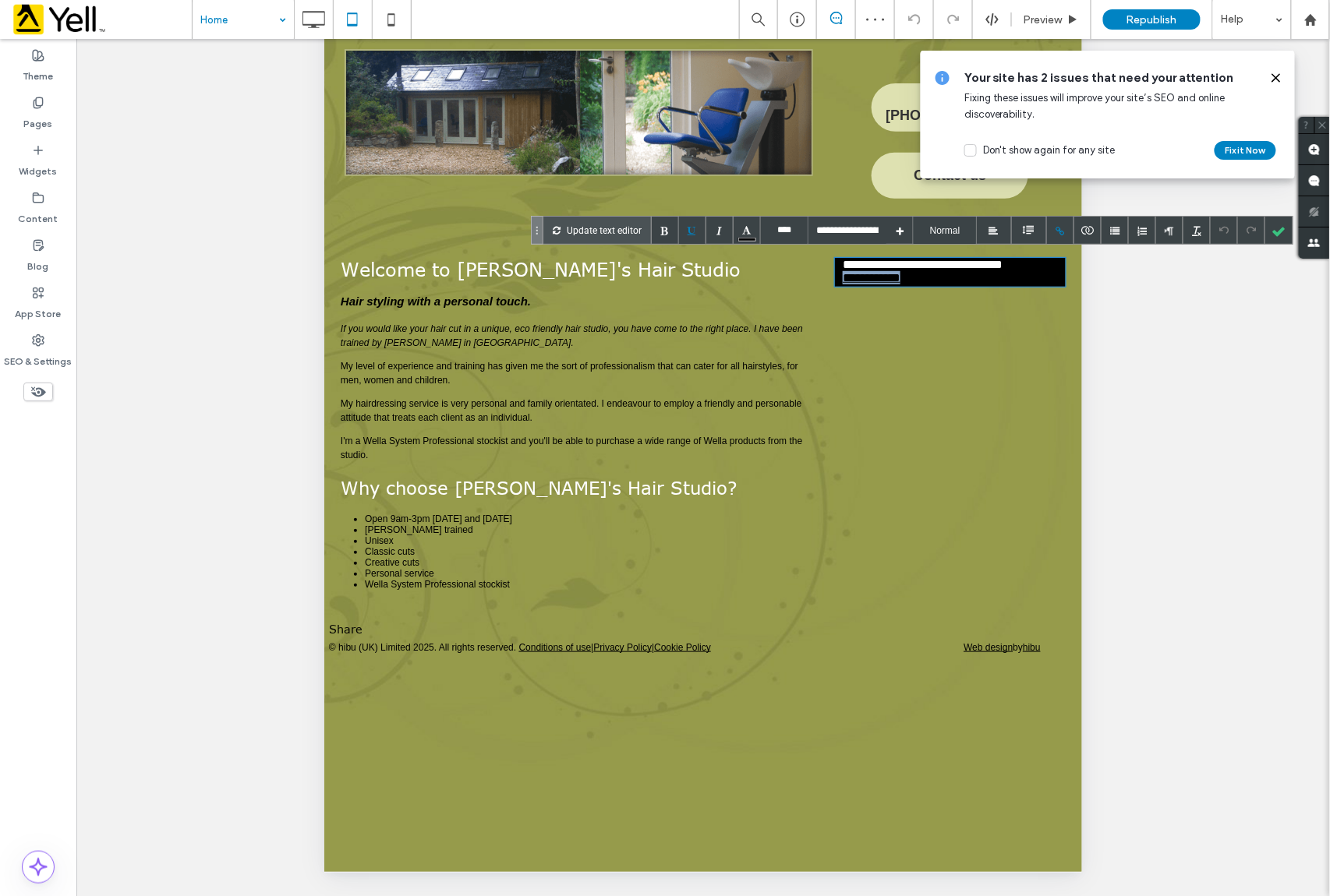
drag, startPoint x: 937, startPoint y: 275, endPoint x: 845, endPoint y: 271, distance: 92.1
click at [845, 271] on p "**********" at bounding box center [950, 273] width 215 height 29
click at [744, 229] on div at bounding box center [747, 230] width 27 height 27
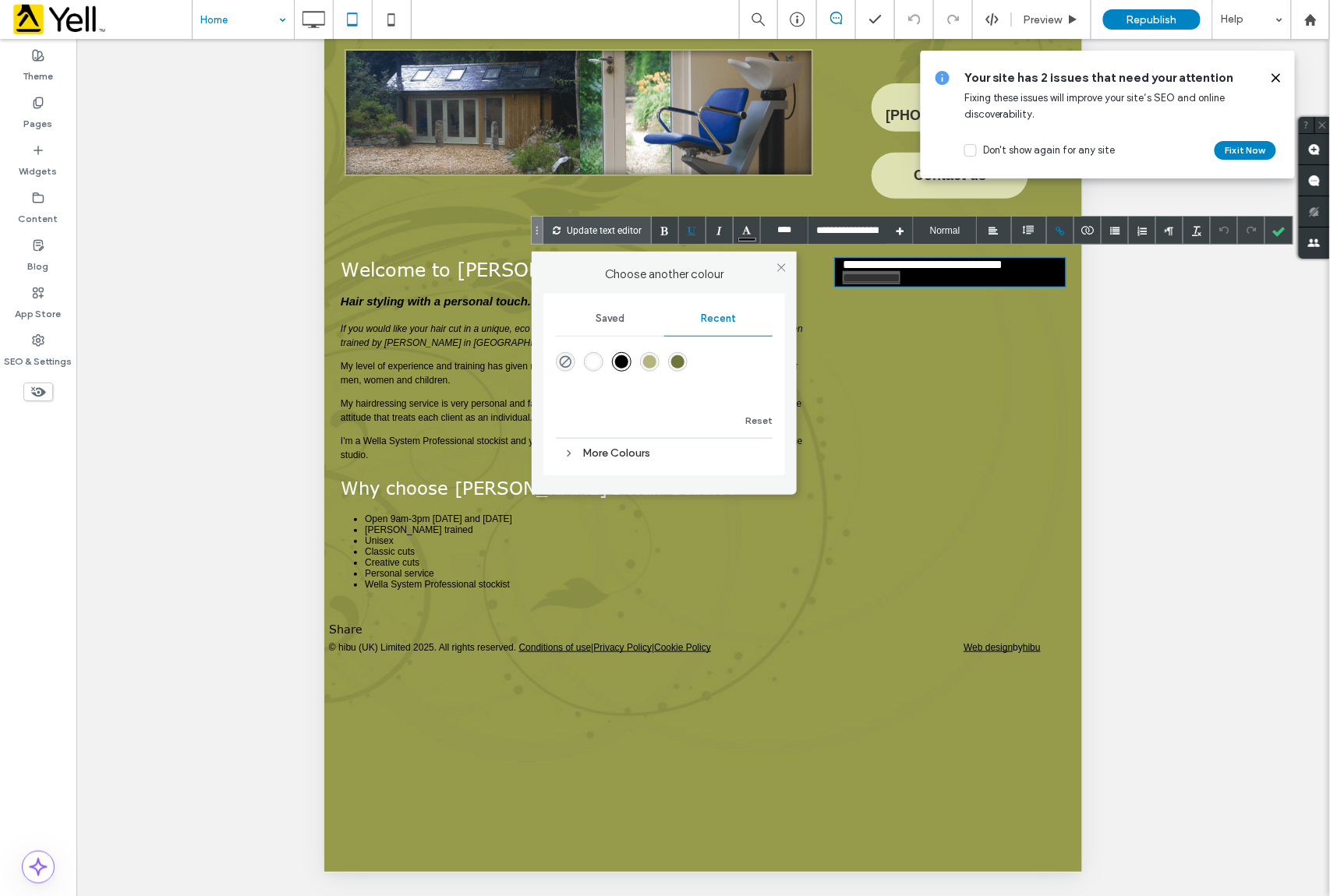
click at [588, 359] on div "rgba(255, 255, 255, 1)" at bounding box center [593, 362] width 13 height 13
click at [1278, 229] on div at bounding box center [1279, 230] width 27 height 27
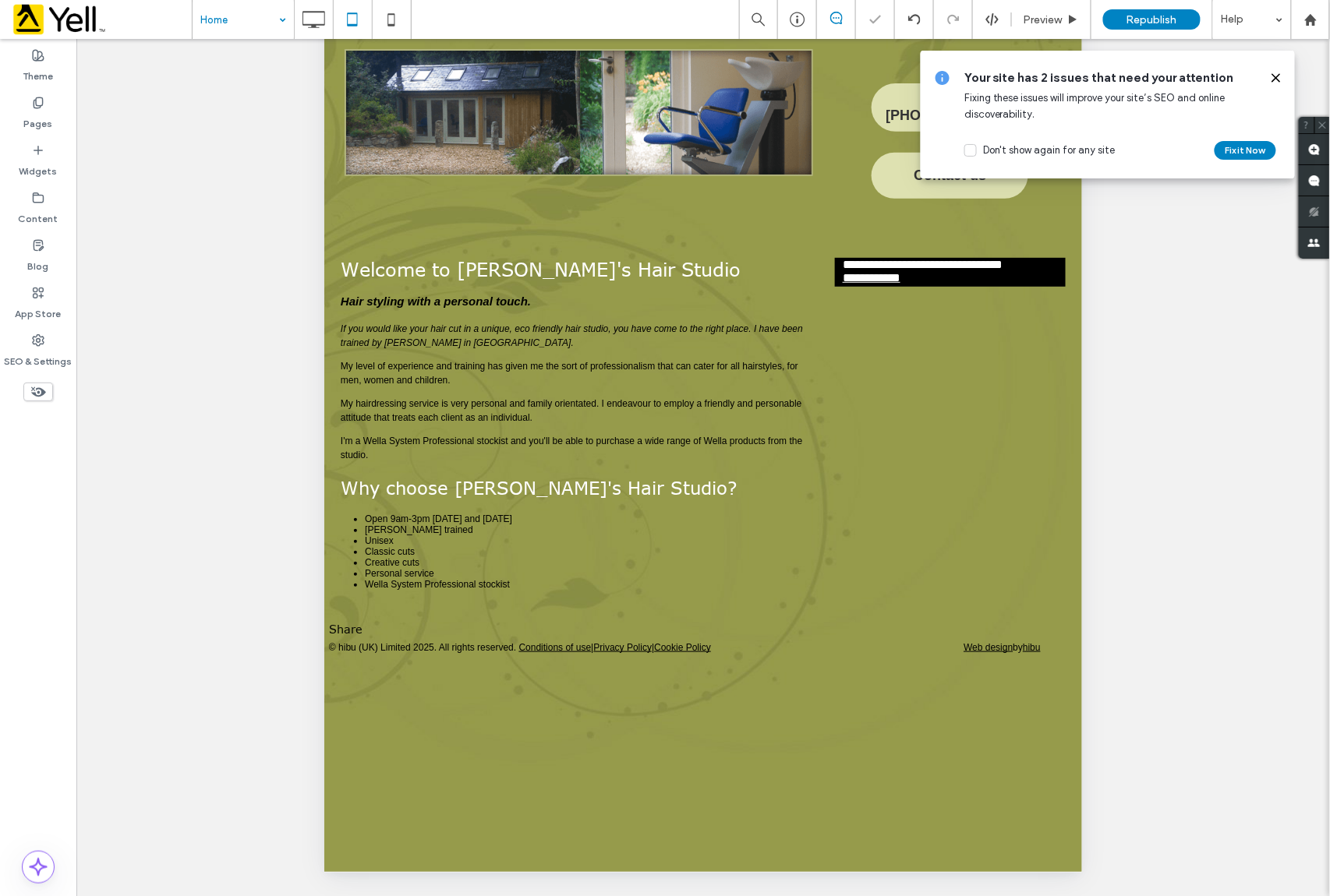
click at [1271, 81] on icon at bounding box center [1276, 77] width 12 height 12
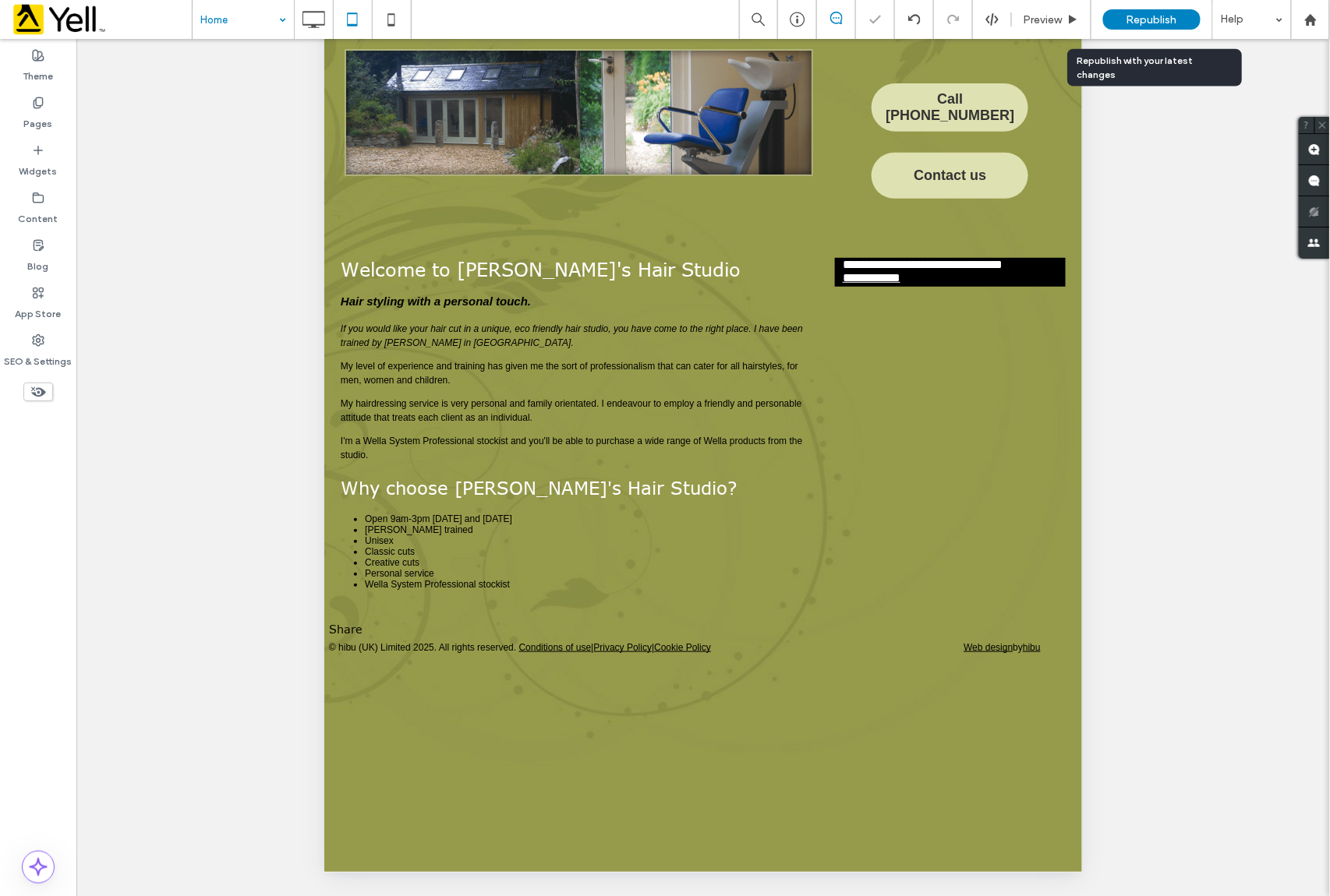
click at [1161, 16] on span "Republish" at bounding box center [1152, 19] width 51 height 13
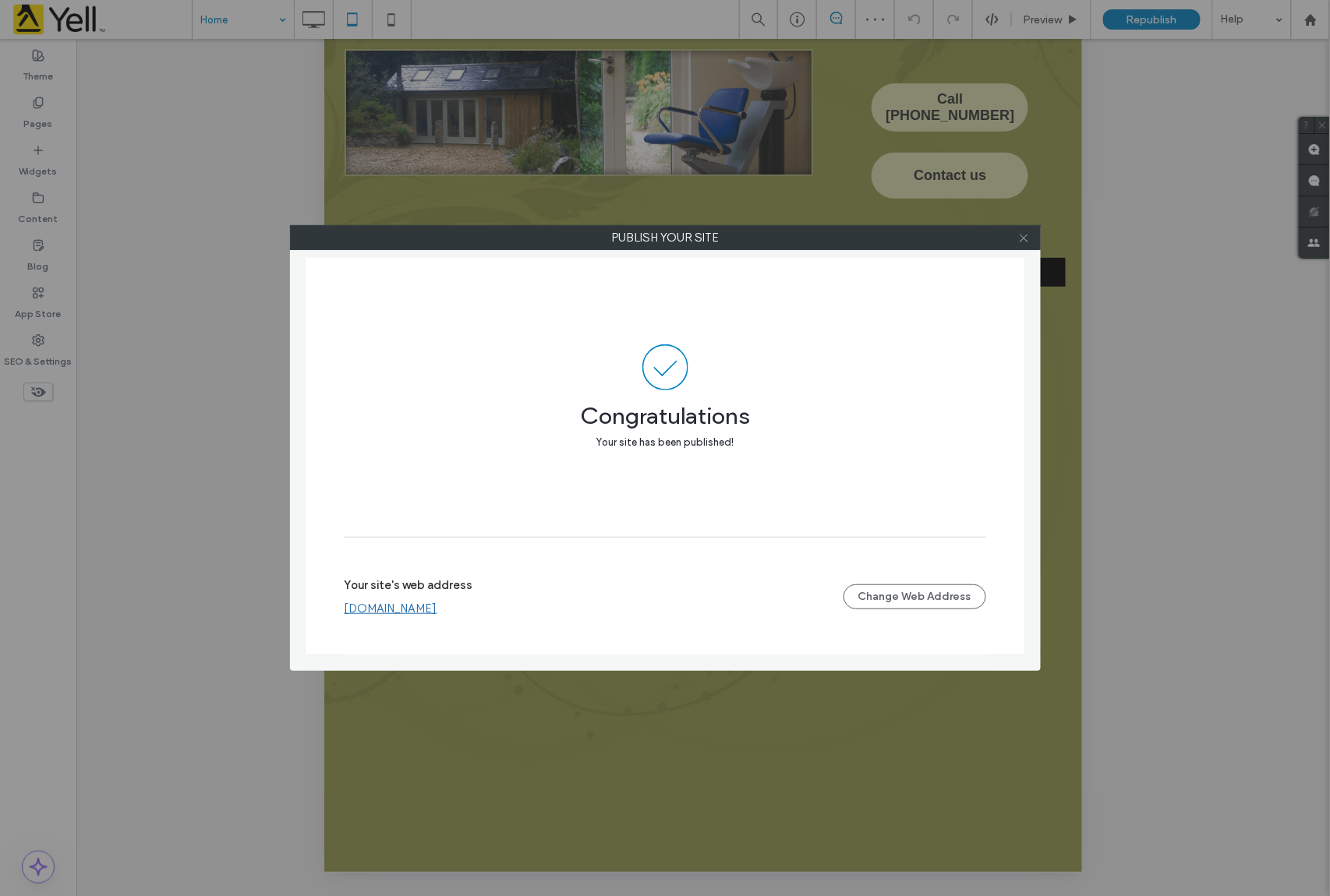
click at [1025, 240] on icon at bounding box center [1024, 238] width 12 height 12
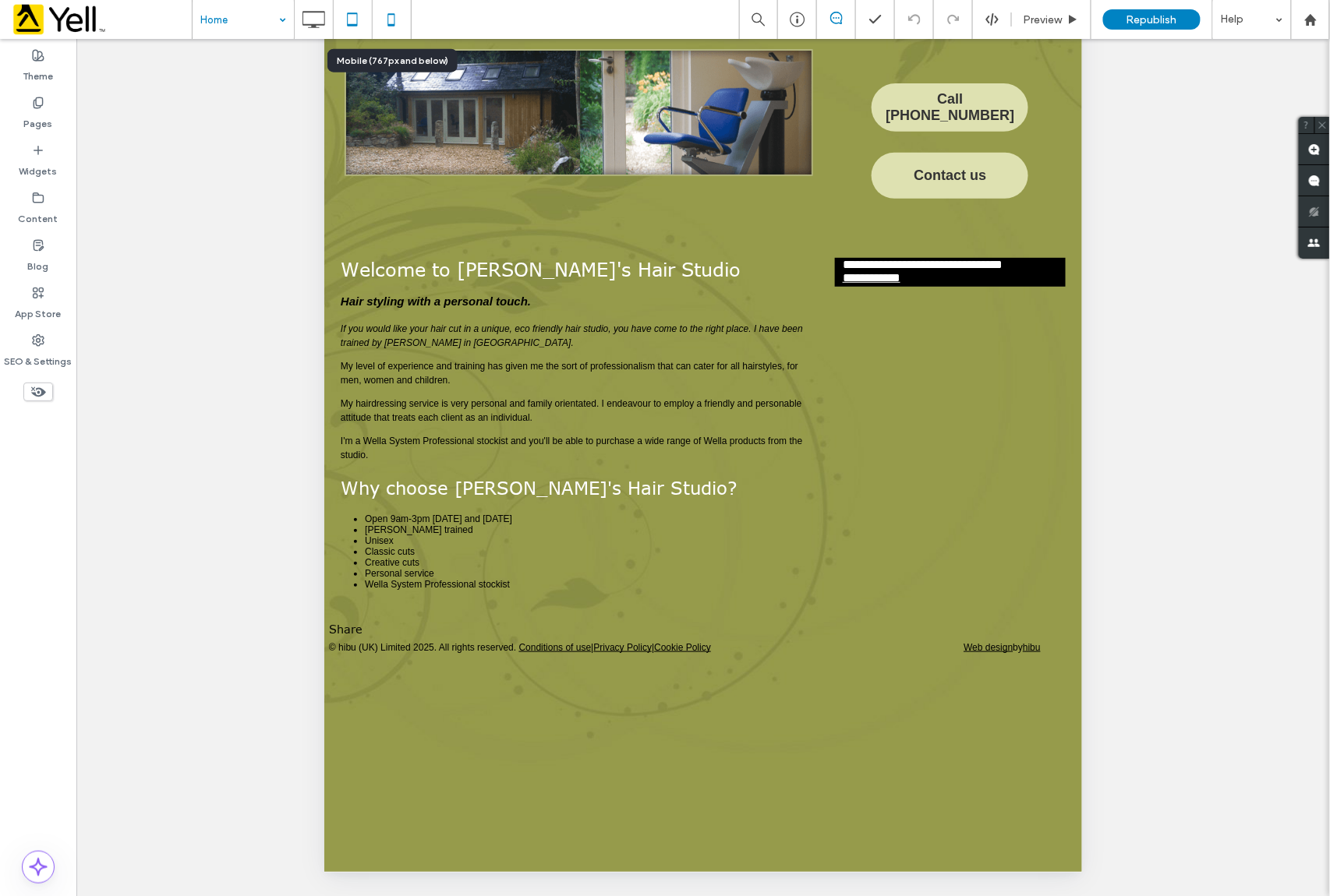
click at [393, 19] on icon at bounding box center [391, 19] width 31 height 31
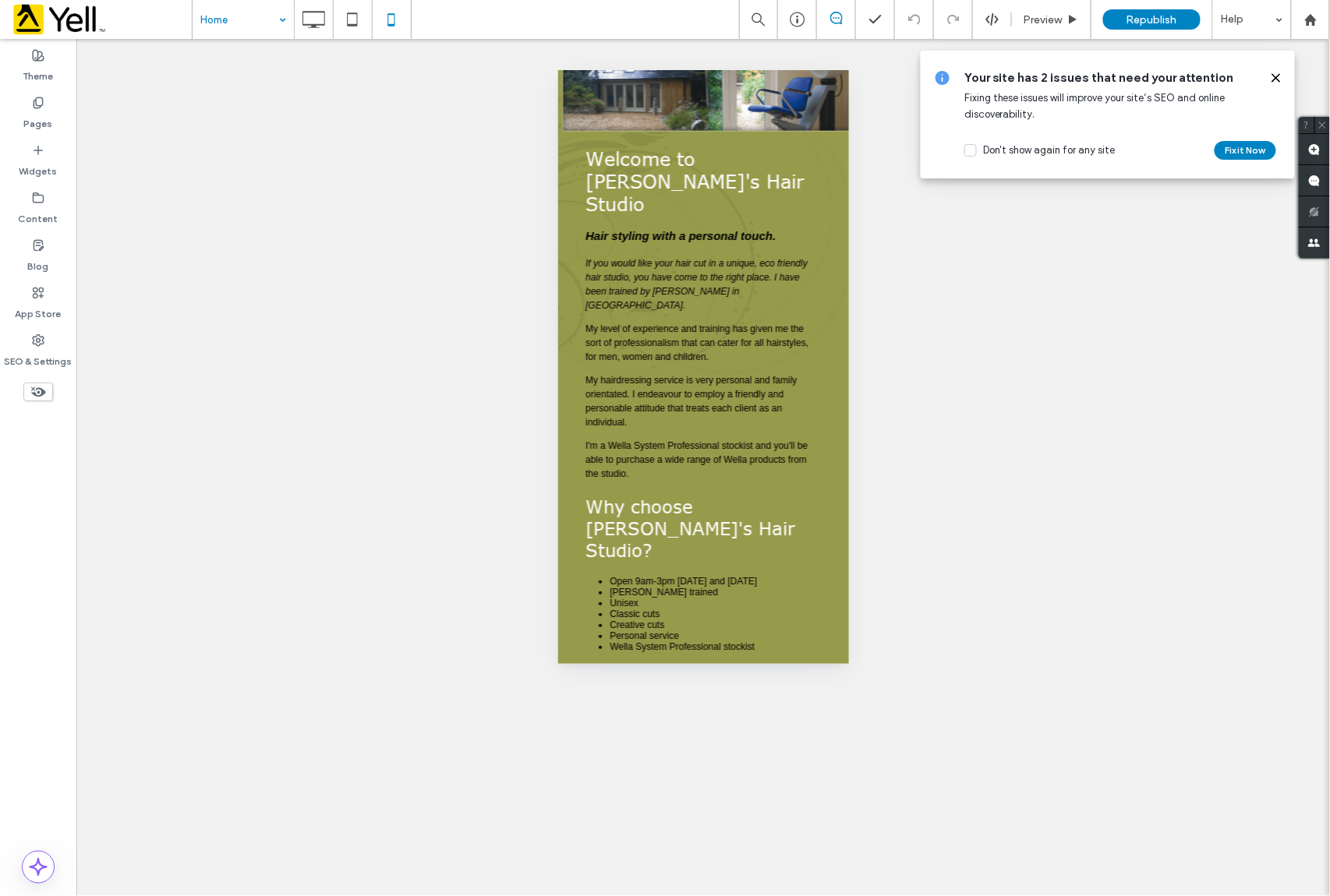
scroll to position [238, 0]
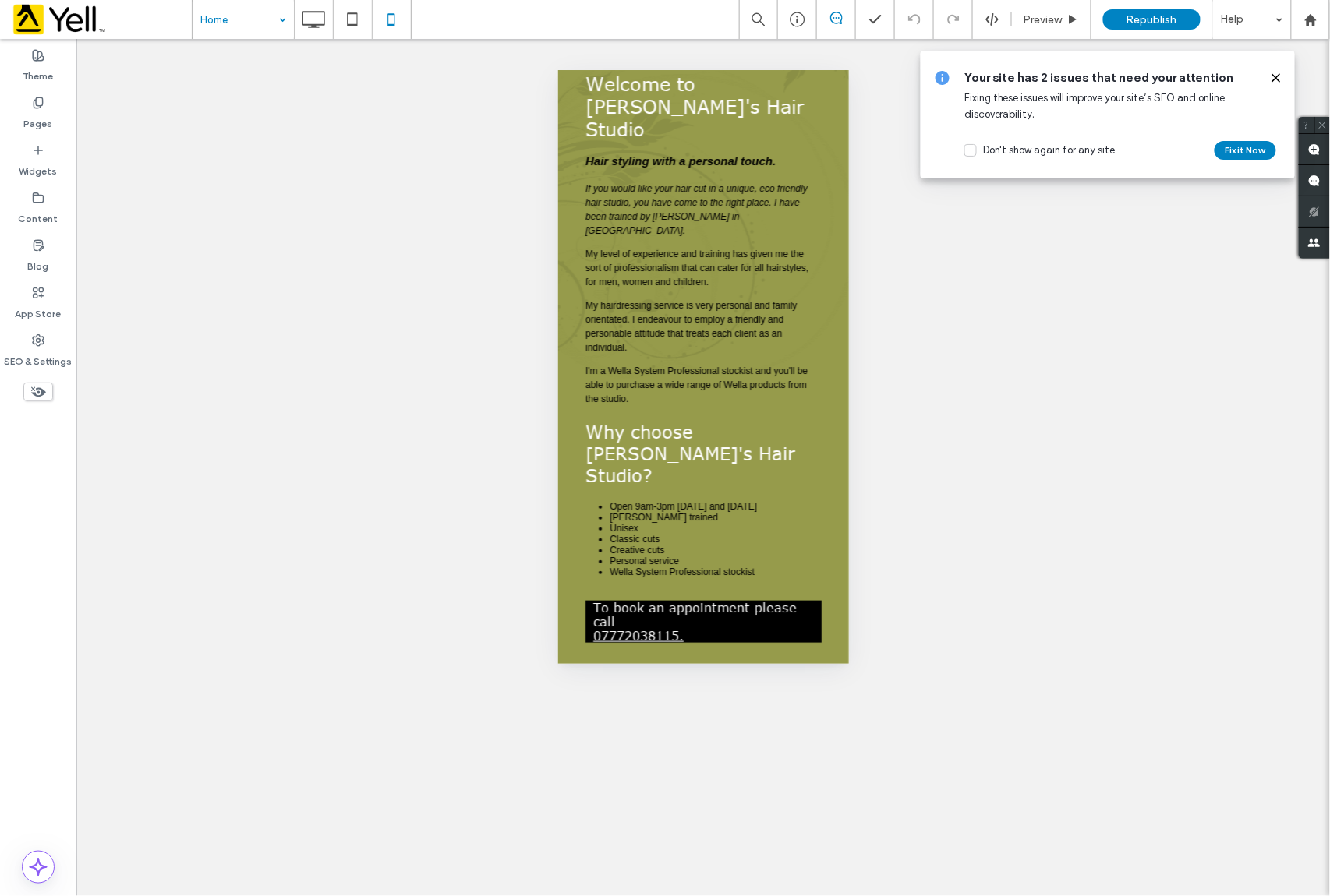
drag, startPoint x: 842, startPoint y: 225, endPoint x: 1407, endPoint y: 473, distance: 617.0
click at [797, 19] on use at bounding box center [797, 19] width 15 height 15
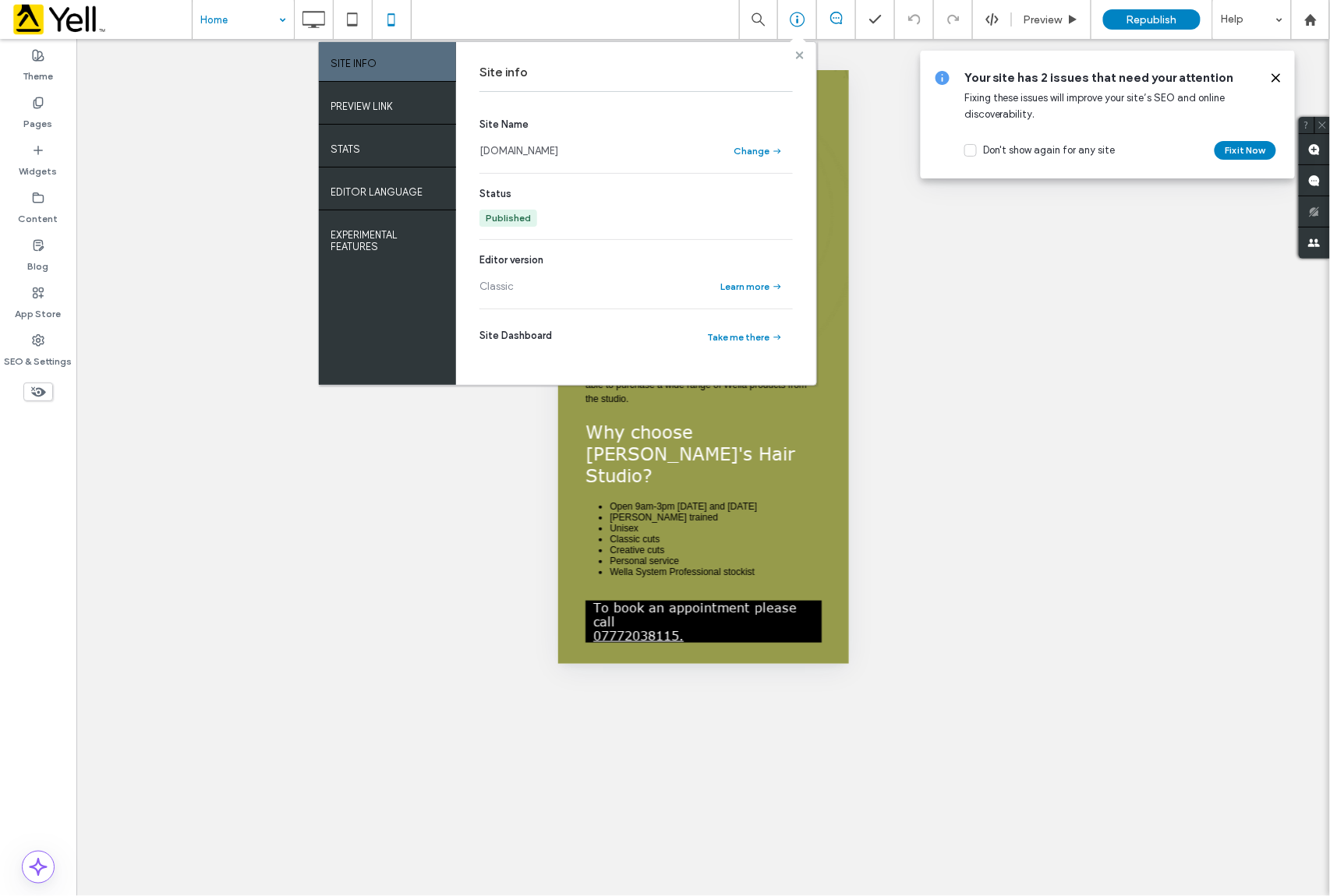
click at [796, 58] on use at bounding box center [800, 55] width 8 height 8
